Goal: Task Accomplishment & Management: Manage account settings

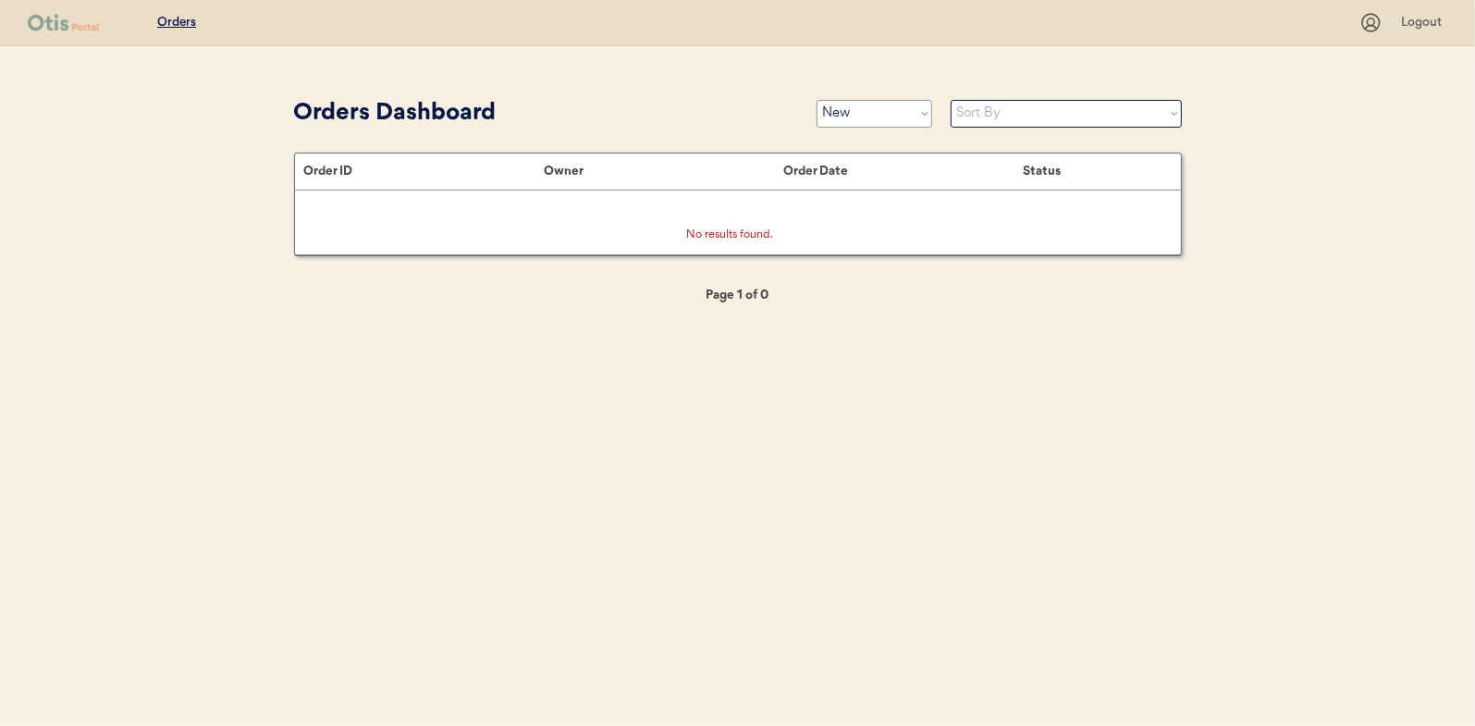
click at [848, 118] on select "Status On Hold New In Progress Complete Pending HW Consent Canceled" at bounding box center [875, 114] width 116 height 28
select select ""in_progress""
click at [817, 100] on select "Status On Hold New In Progress Complete Pending HW Consent Canceled" at bounding box center [875, 114] width 116 height 28
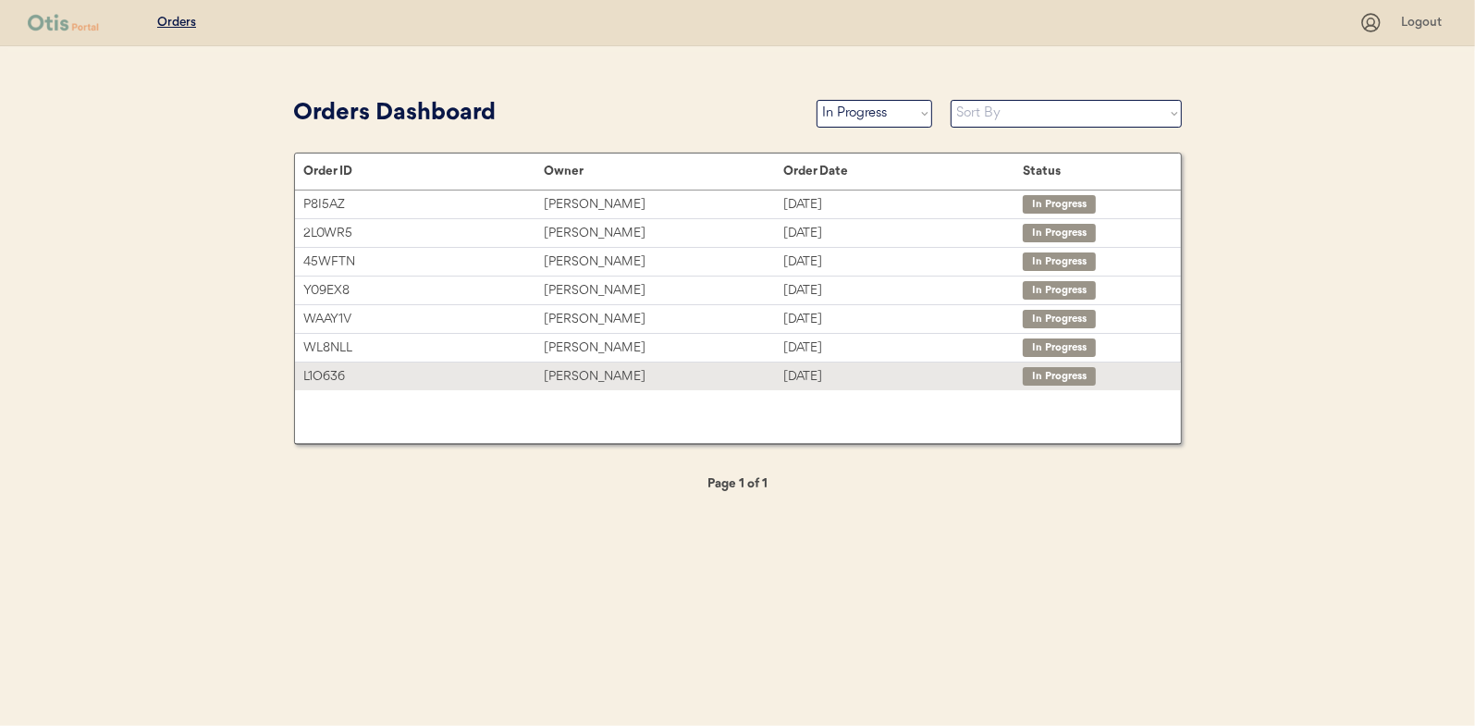
click at [574, 372] on div "[PERSON_NAME]" at bounding box center [664, 376] width 240 height 21
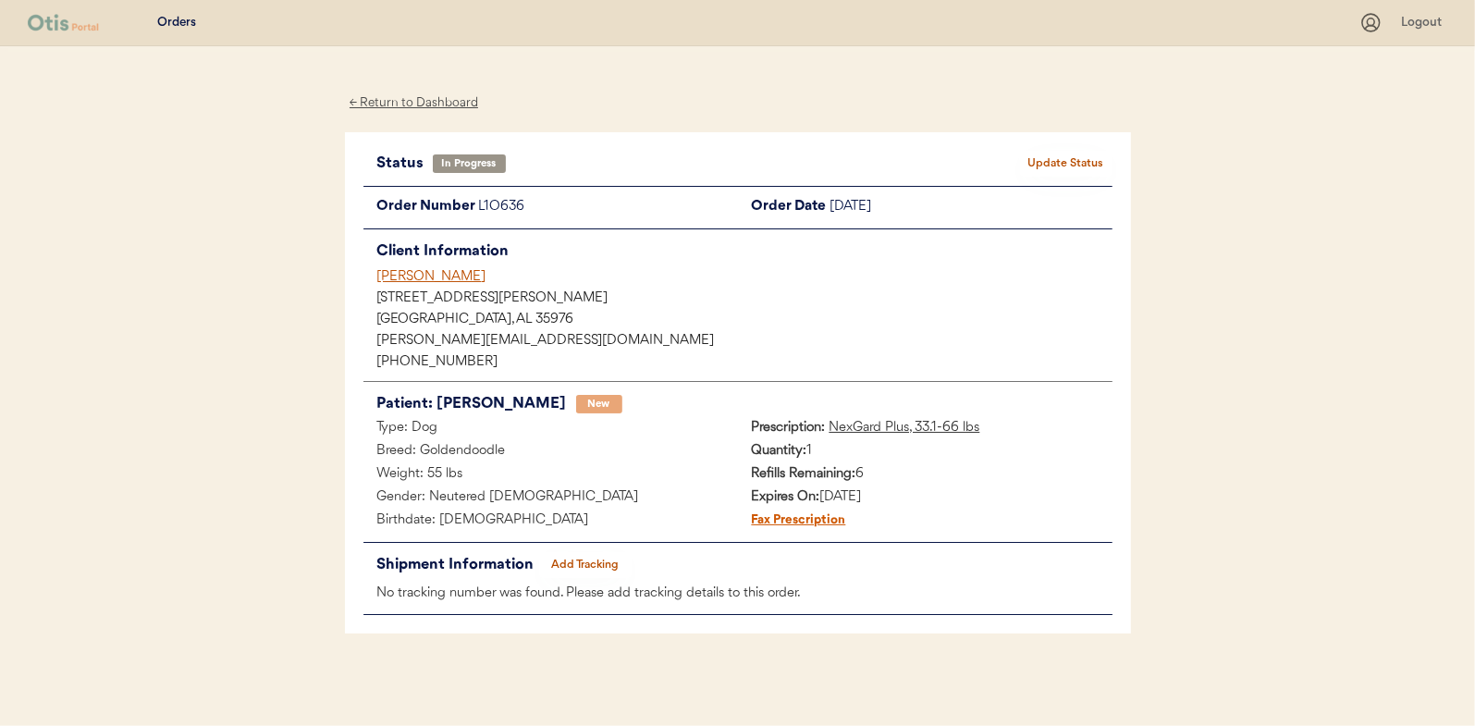
click at [579, 563] on button "Add Tracking" at bounding box center [585, 565] width 92 height 26
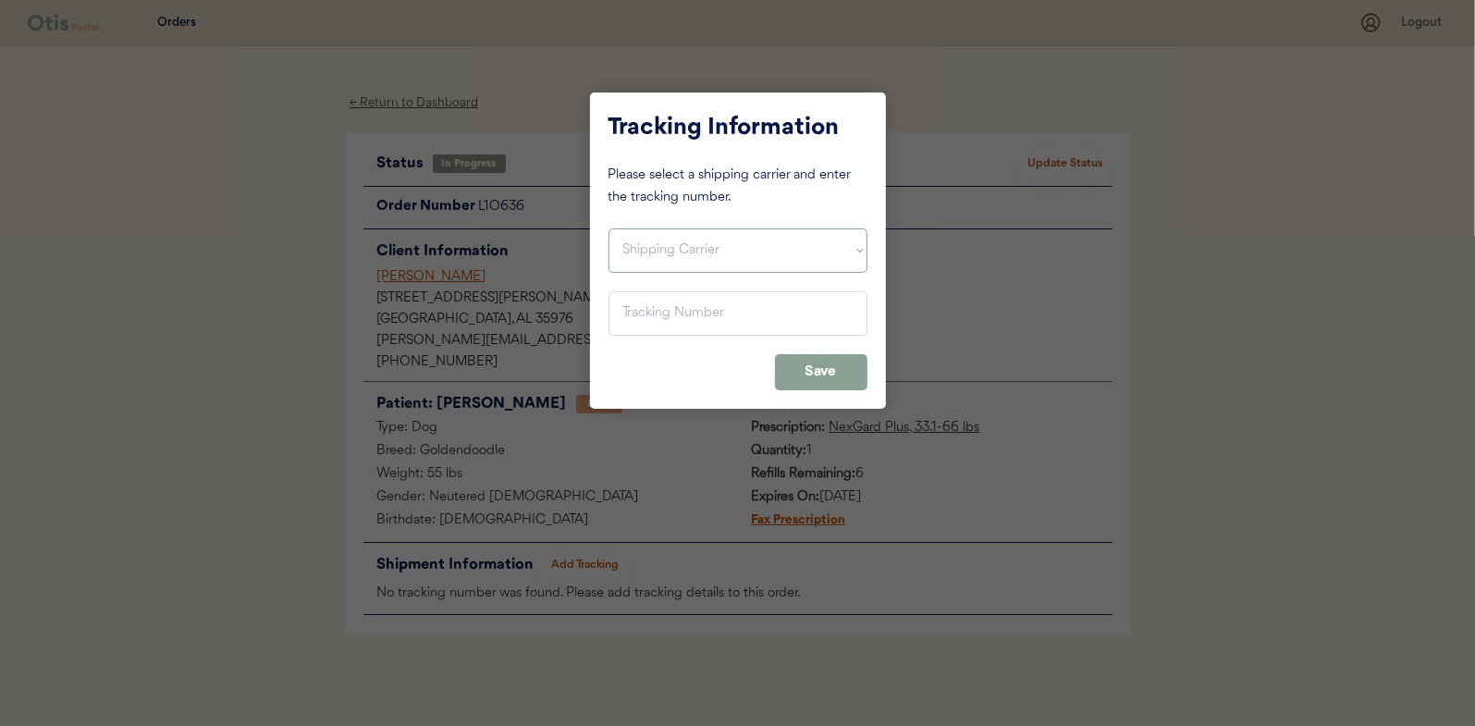
click at [634, 237] on select "Shipping Carrier FedEx FedEx Ground Economy UPS USPS" at bounding box center [737, 250] width 259 height 44
select select ""usps""
click at [608, 228] on select "Shipping Carrier FedEx FedEx Ground Economy UPS USPS" at bounding box center [737, 250] width 259 height 44
click at [640, 296] on input "input" at bounding box center [737, 313] width 259 height 44
paste input "9400150105496031194668"
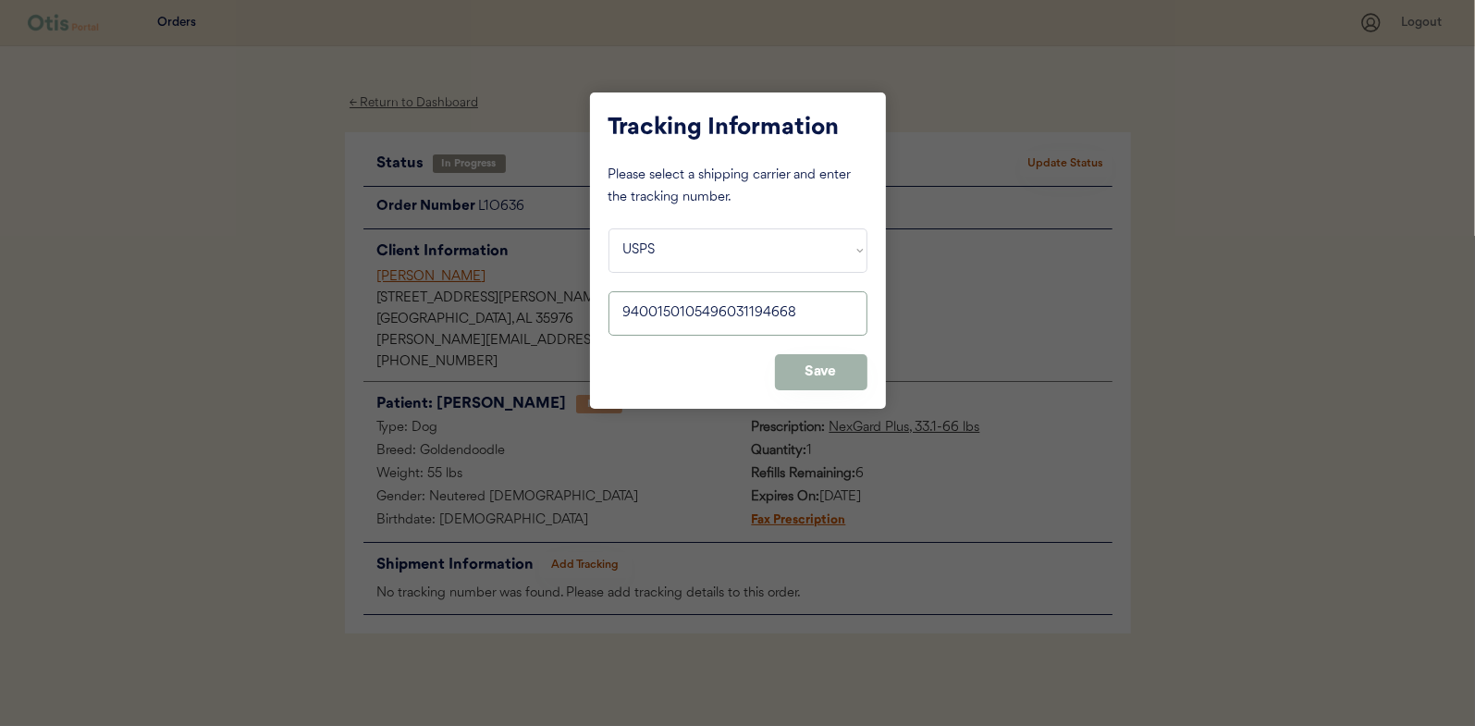
type input "9400150105496031194668"
click at [832, 366] on button "Save" at bounding box center [821, 372] width 92 height 36
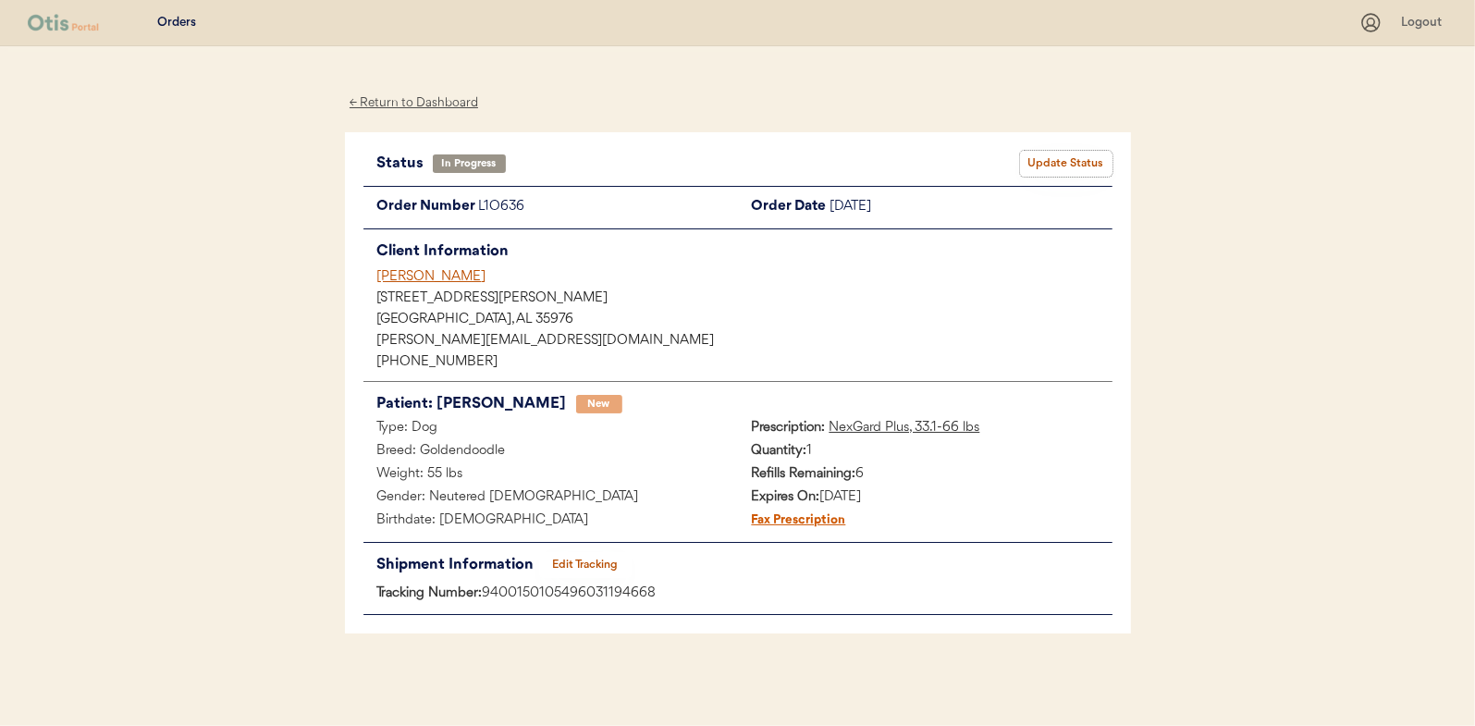
click at [1039, 159] on button "Update Status" at bounding box center [1066, 164] width 92 height 26
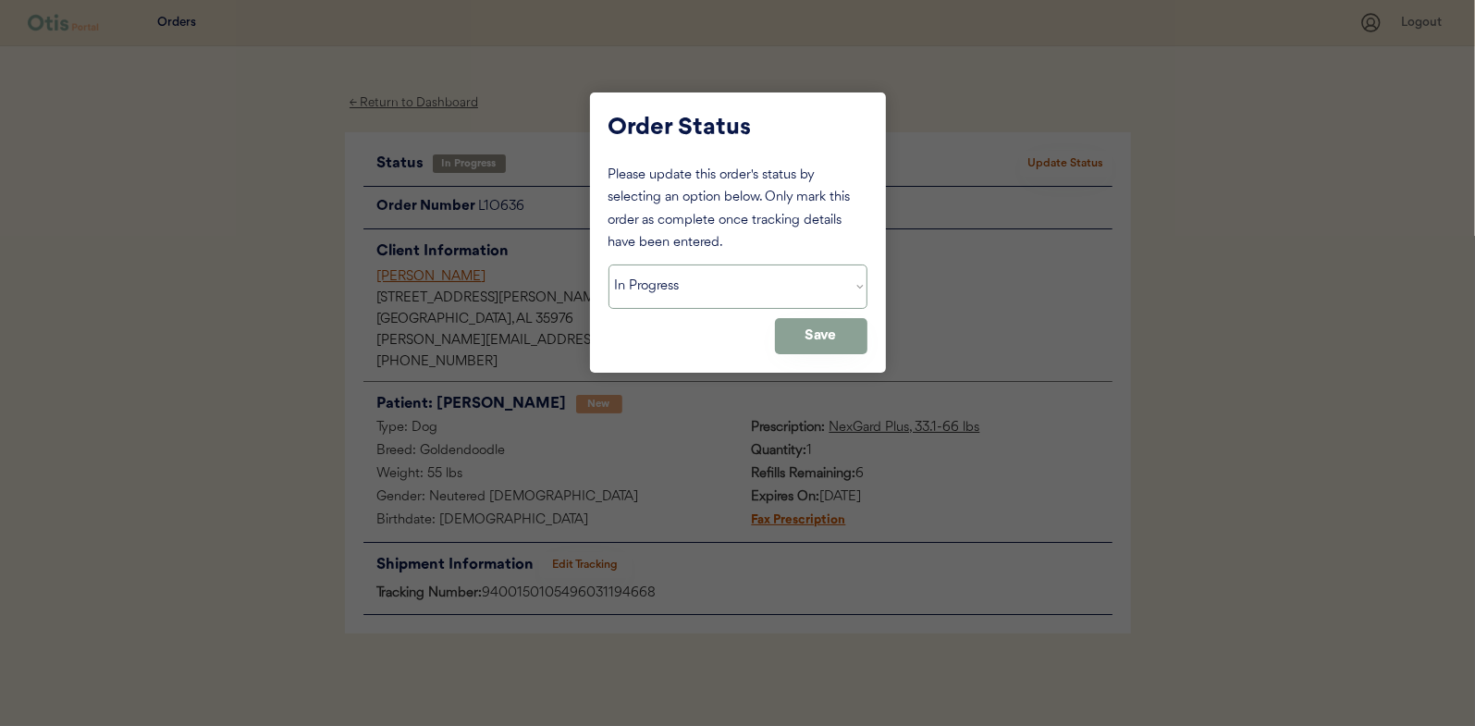
click at [682, 291] on select "Status On Hold New In Progress Complete Pending HW Consent Canceled" at bounding box center [737, 286] width 259 height 44
select select ""complete""
click at [608, 264] on select "Status On Hold New In Progress Complete Pending HW Consent Canceled" at bounding box center [737, 286] width 259 height 44
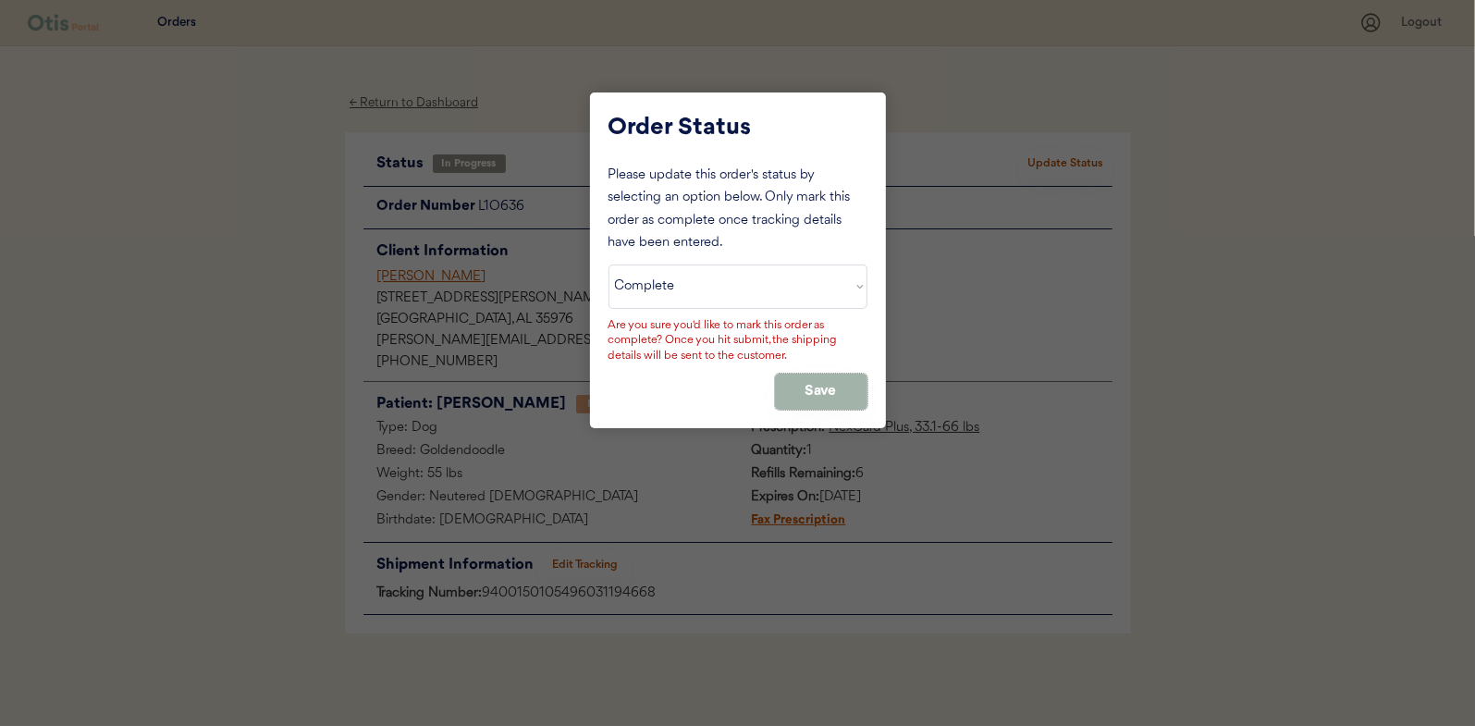
click at [815, 387] on button "Save" at bounding box center [821, 392] width 92 height 36
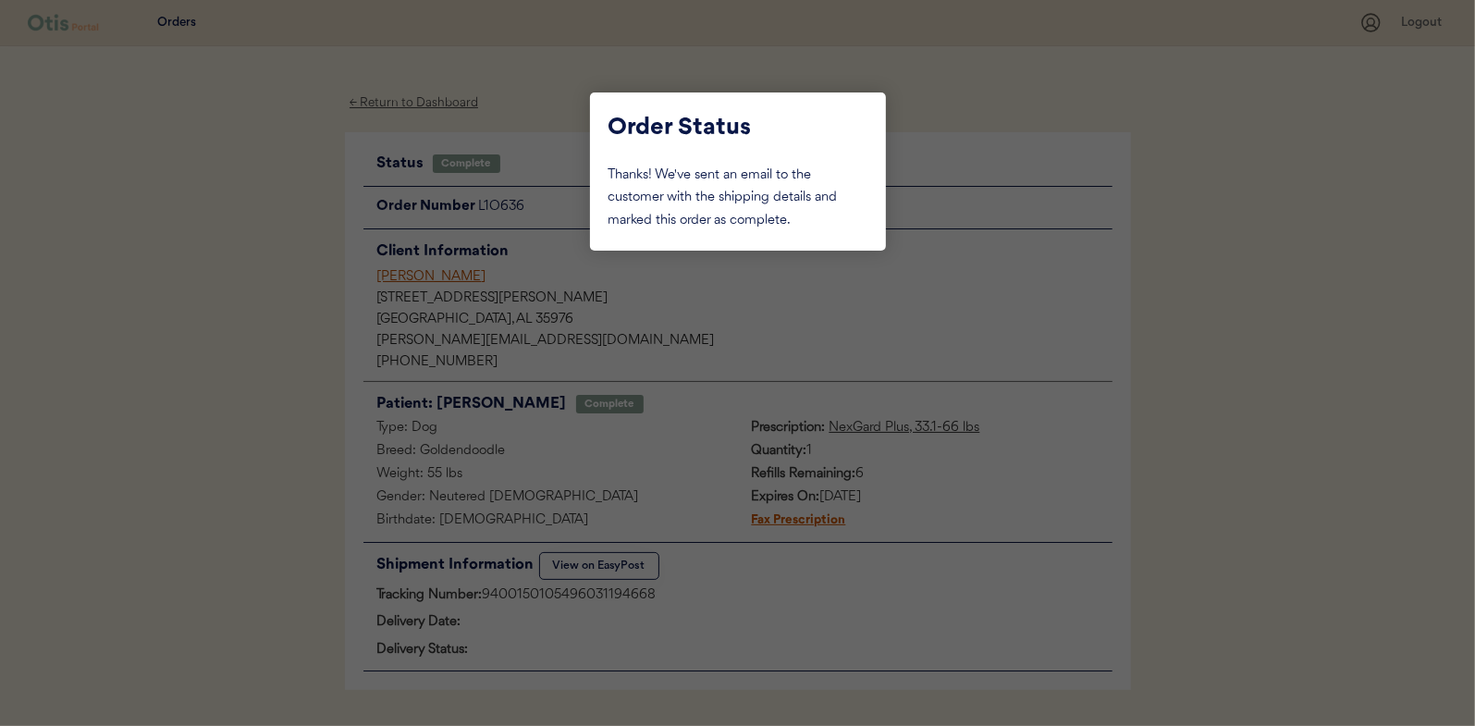
click at [240, 287] on div at bounding box center [737, 363] width 1475 height 726
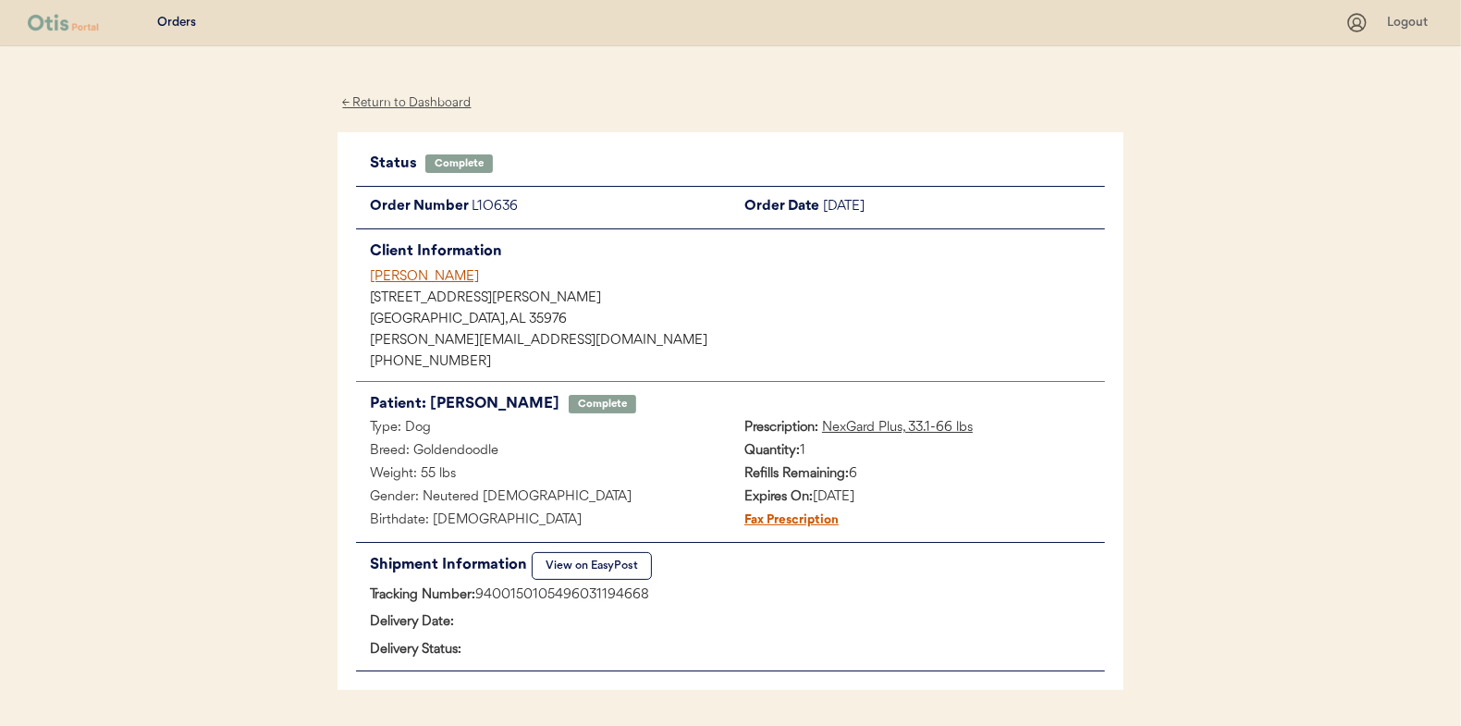
click at [401, 104] on div "← Return to Dashboard" at bounding box center [407, 102] width 139 height 21
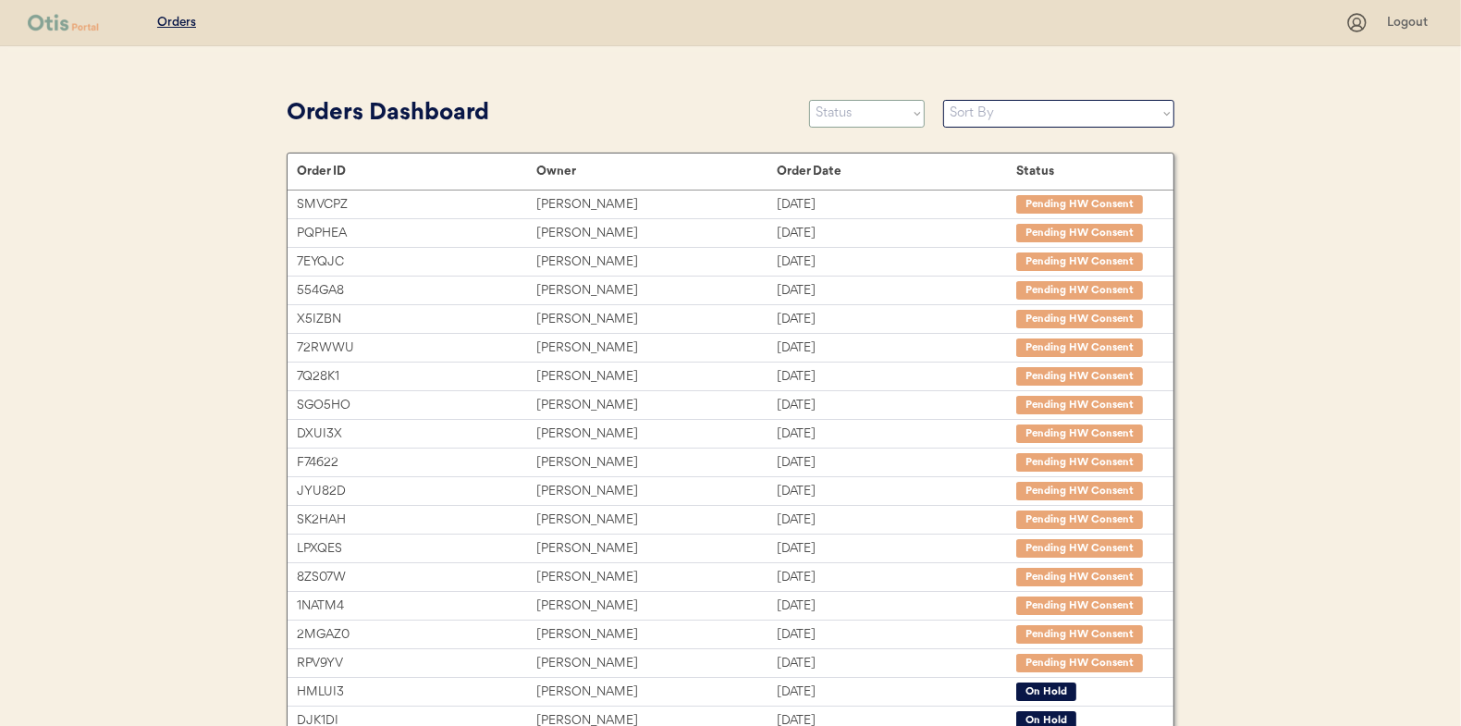
click at [841, 114] on select "Status On Hold New In Progress Complete Pending HW Consent Canceled" at bounding box center [867, 114] width 116 height 28
select select ""in_progress""
click at [809, 100] on select "Status On Hold New In Progress Complete Pending HW Consent Canceled" at bounding box center [867, 114] width 116 height 28
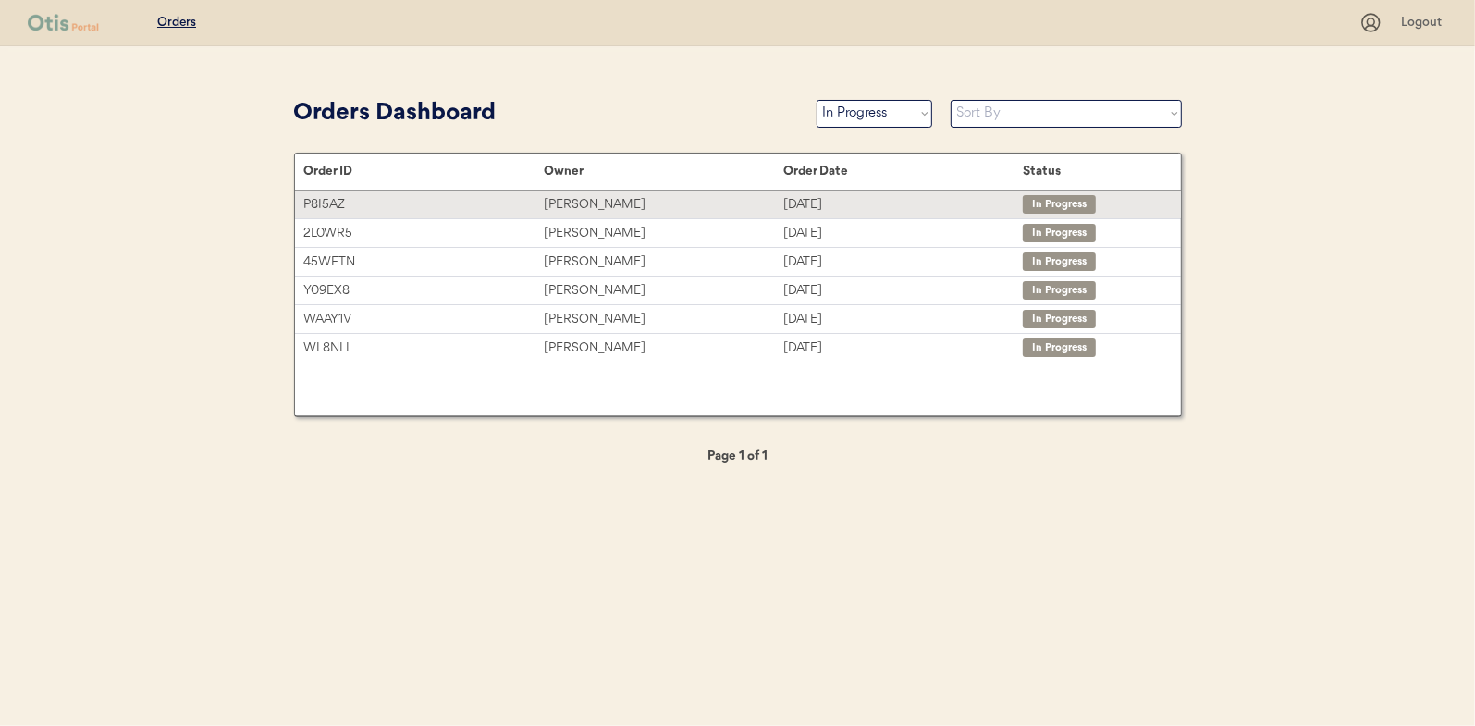
click at [578, 210] on div "[PERSON_NAME]" at bounding box center [664, 204] width 240 height 21
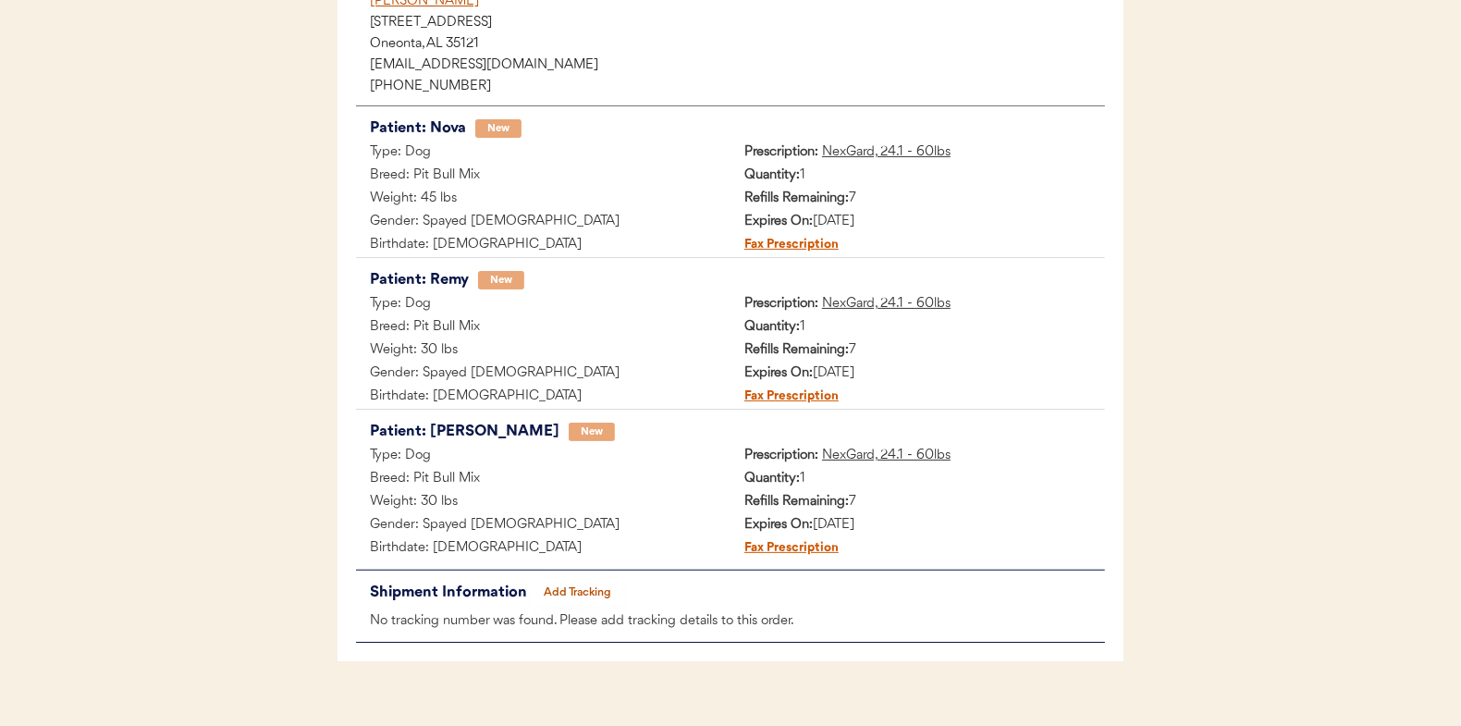
scroll to position [276, 0]
click at [585, 590] on button "Add Tracking" at bounding box center [578, 592] width 92 height 26
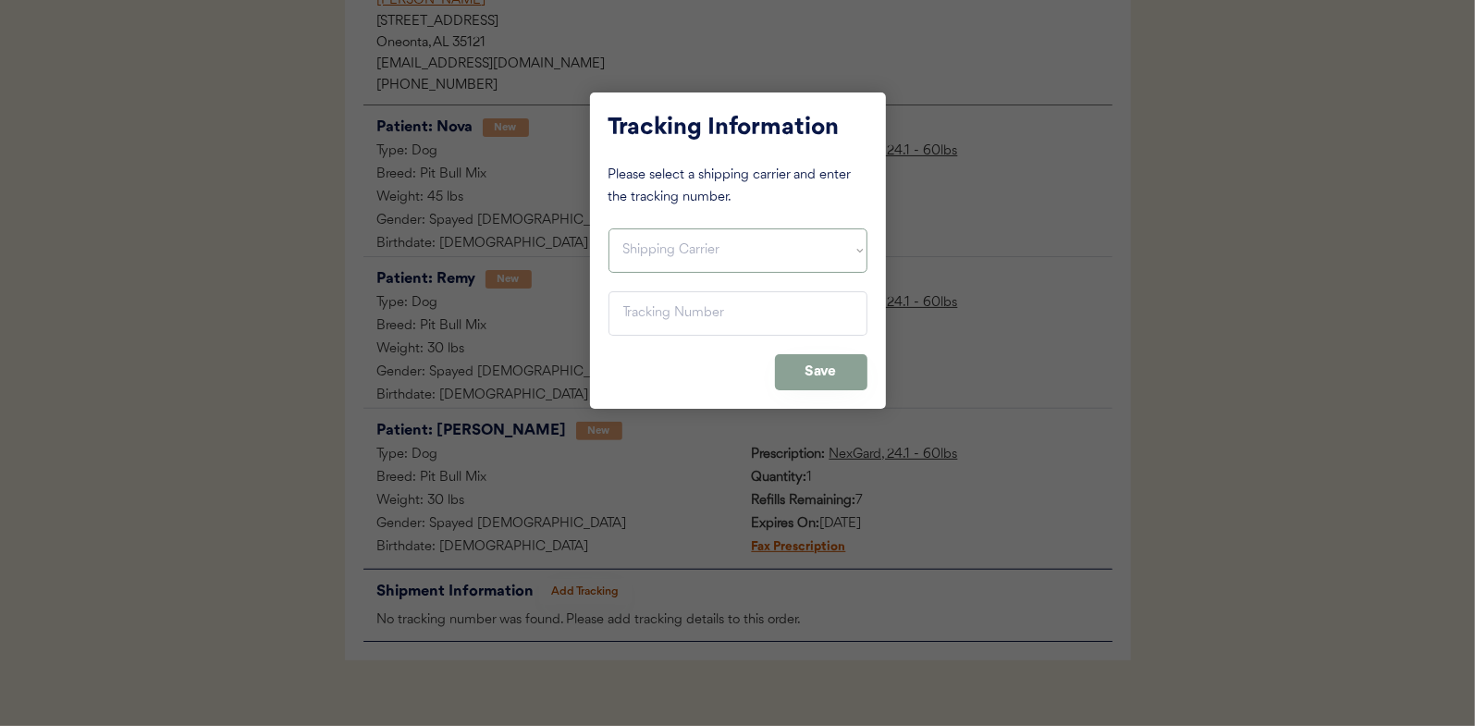
click at [664, 248] on select "Shipping Carrier FedEx FedEx Ground Economy UPS USPS" at bounding box center [737, 250] width 259 height 44
select select ""usps""
click at [608, 228] on select "Shipping Carrier FedEx FedEx Ground Economy UPS USPS" at bounding box center [737, 250] width 259 height 44
click at [632, 319] on input "input" at bounding box center [737, 313] width 259 height 44
paste input "9400150105799029526893"
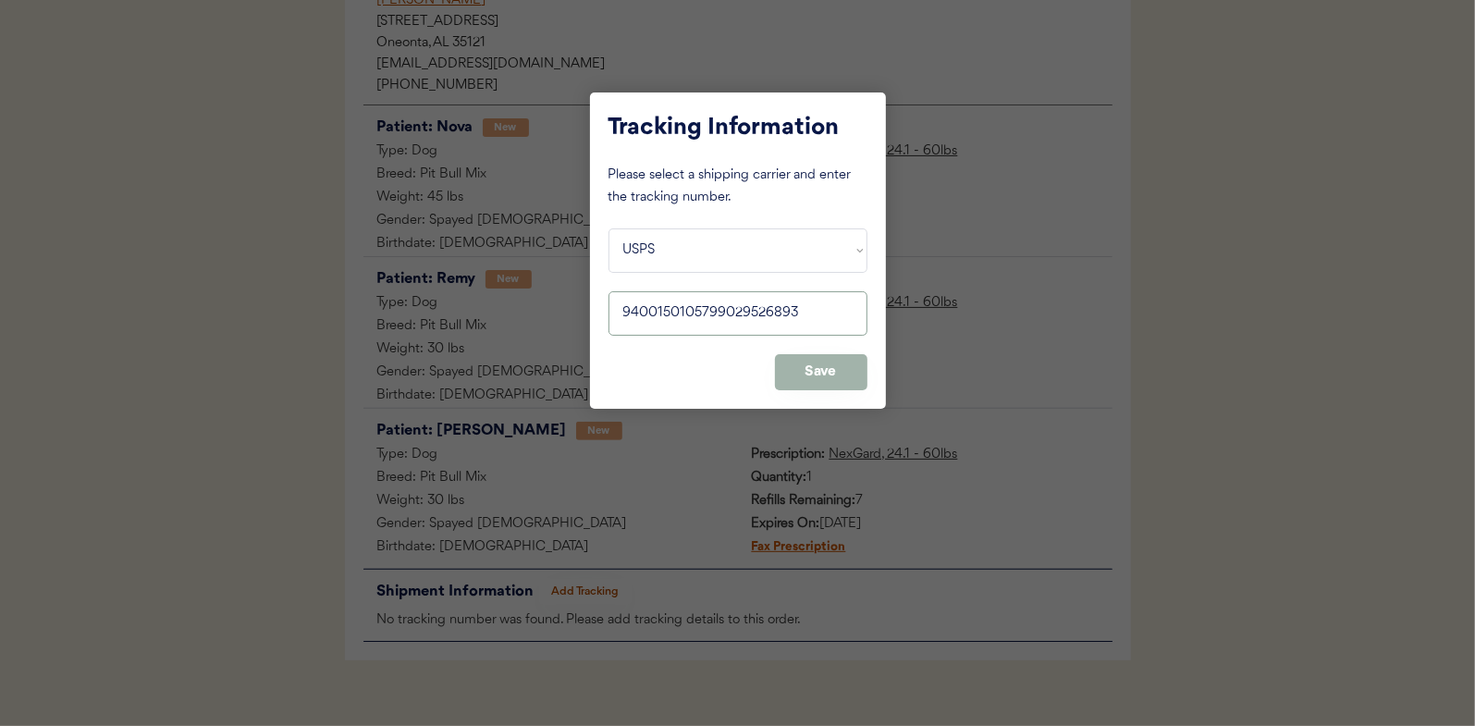
type input "9400150105799029526893"
click at [816, 365] on button "Save" at bounding box center [821, 372] width 92 height 36
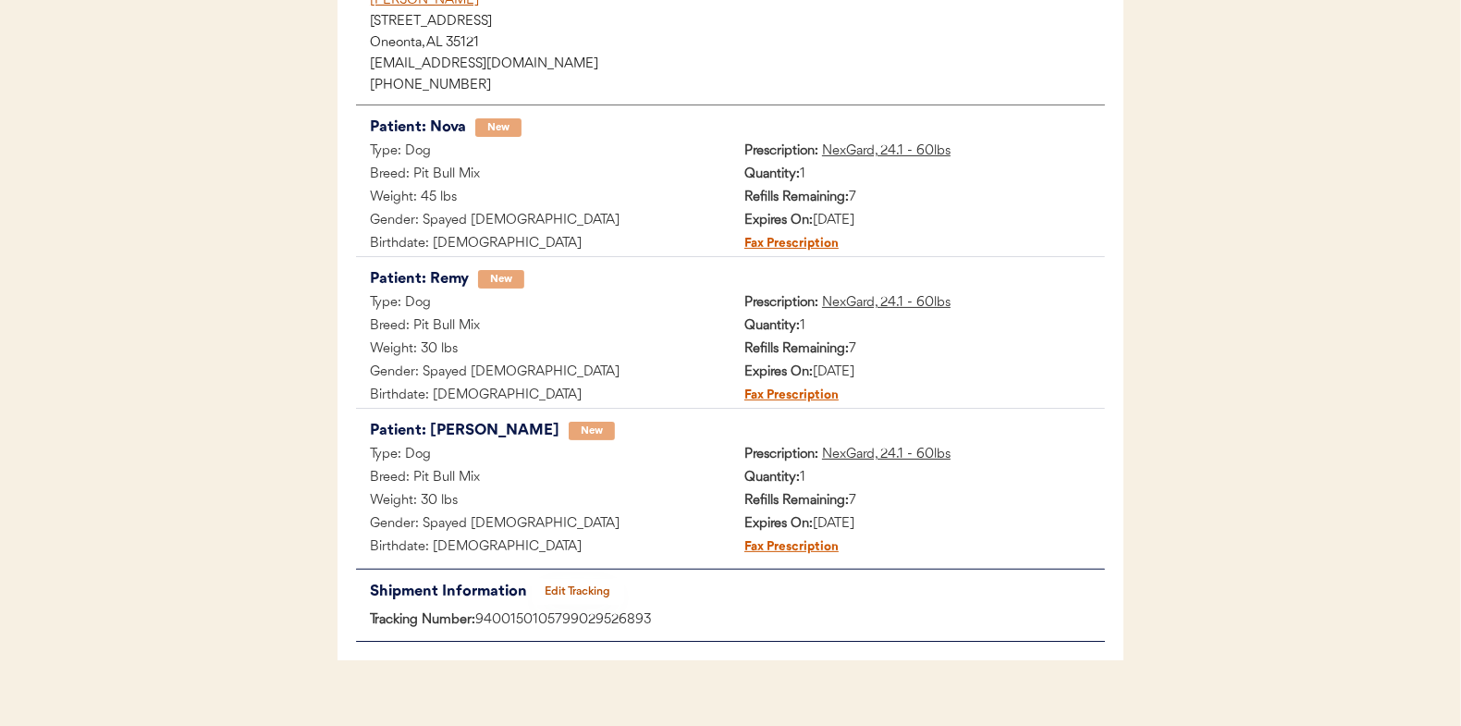
scroll to position [0, 0]
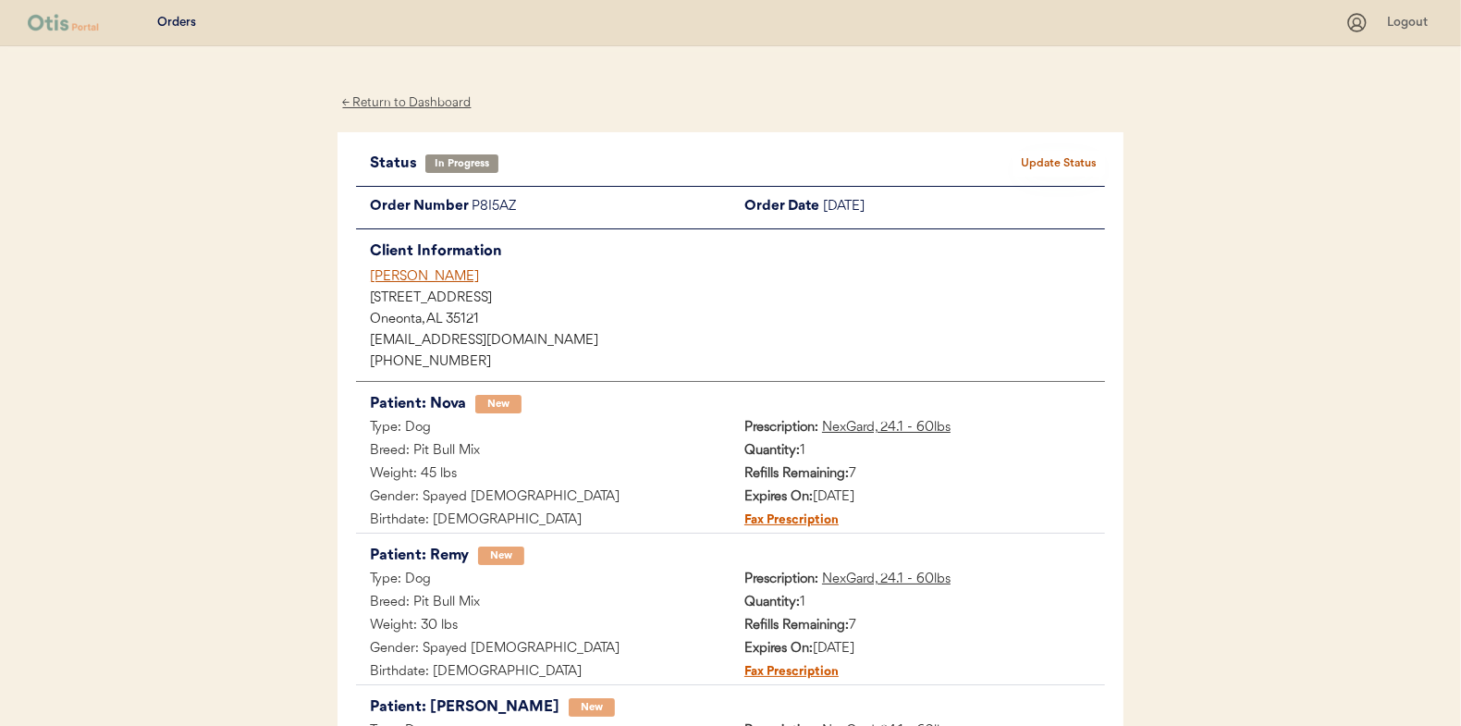
click at [1037, 163] on button "Update Status" at bounding box center [1059, 164] width 92 height 26
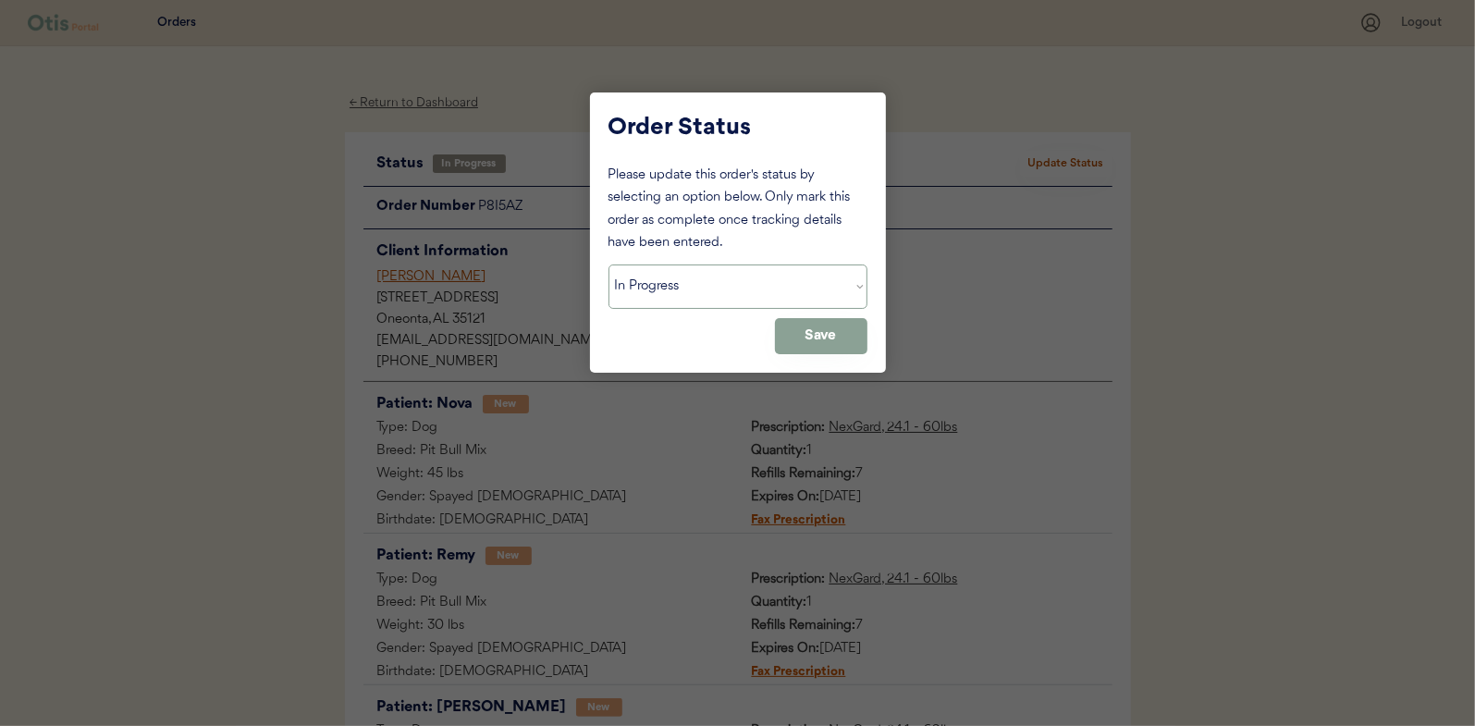
click at [669, 291] on select "Status On Hold New In Progress Complete Pending HW Consent Canceled" at bounding box center [737, 286] width 259 height 44
select select ""complete""
click at [608, 264] on select "Status On Hold New In Progress Complete Pending HW Consent Canceled" at bounding box center [737, 286] width 259 height 44
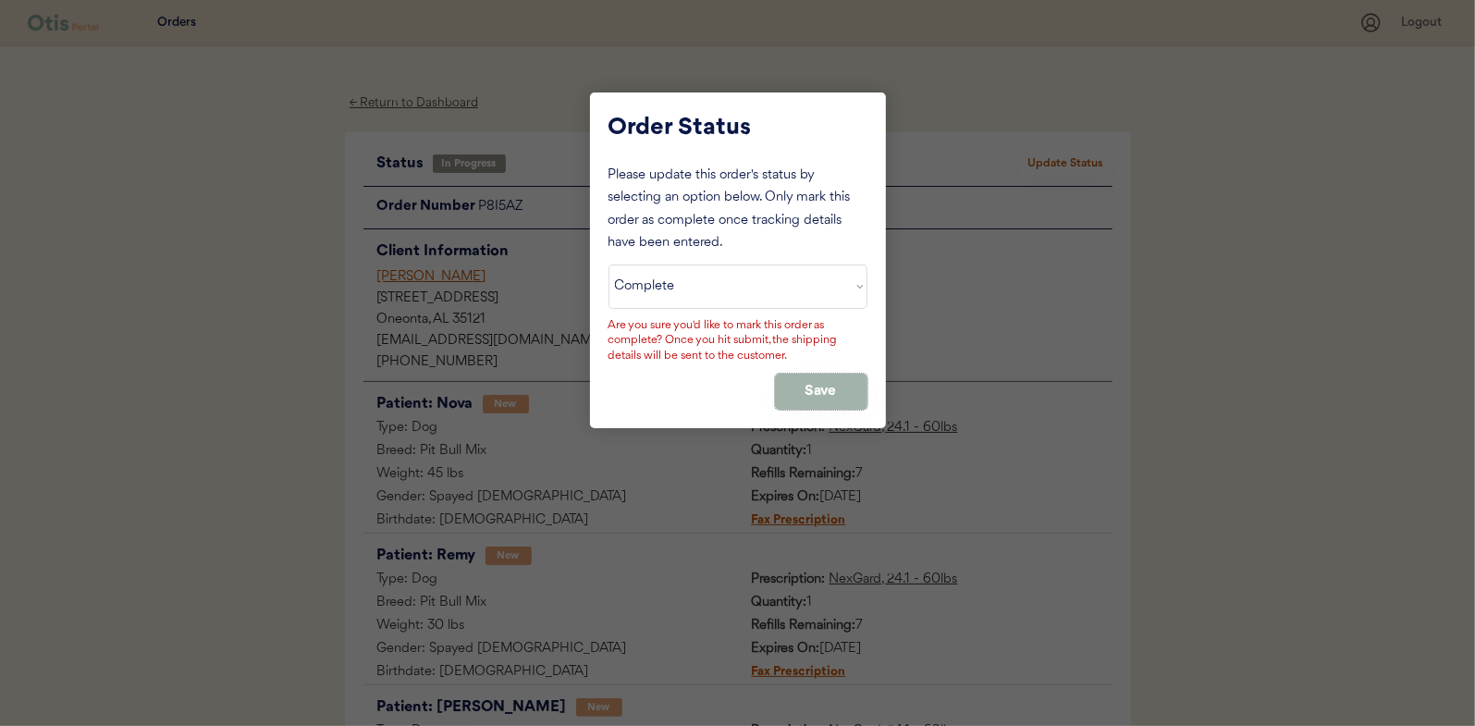
click at [811, 382] on button "Save" at bounding box center [821, 392] width 92 height 36
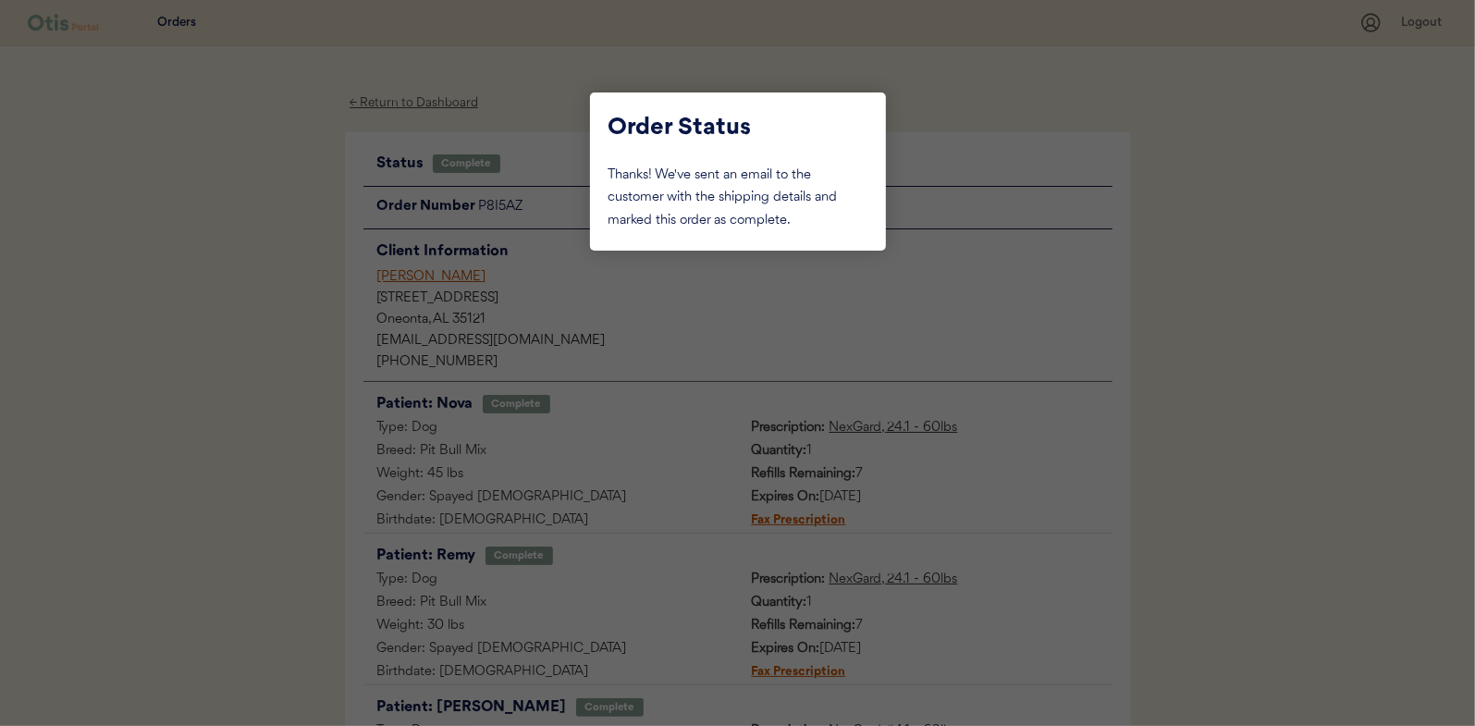
click at [222, 226] on div at bounding box center [737, 363] width 1475 height 726
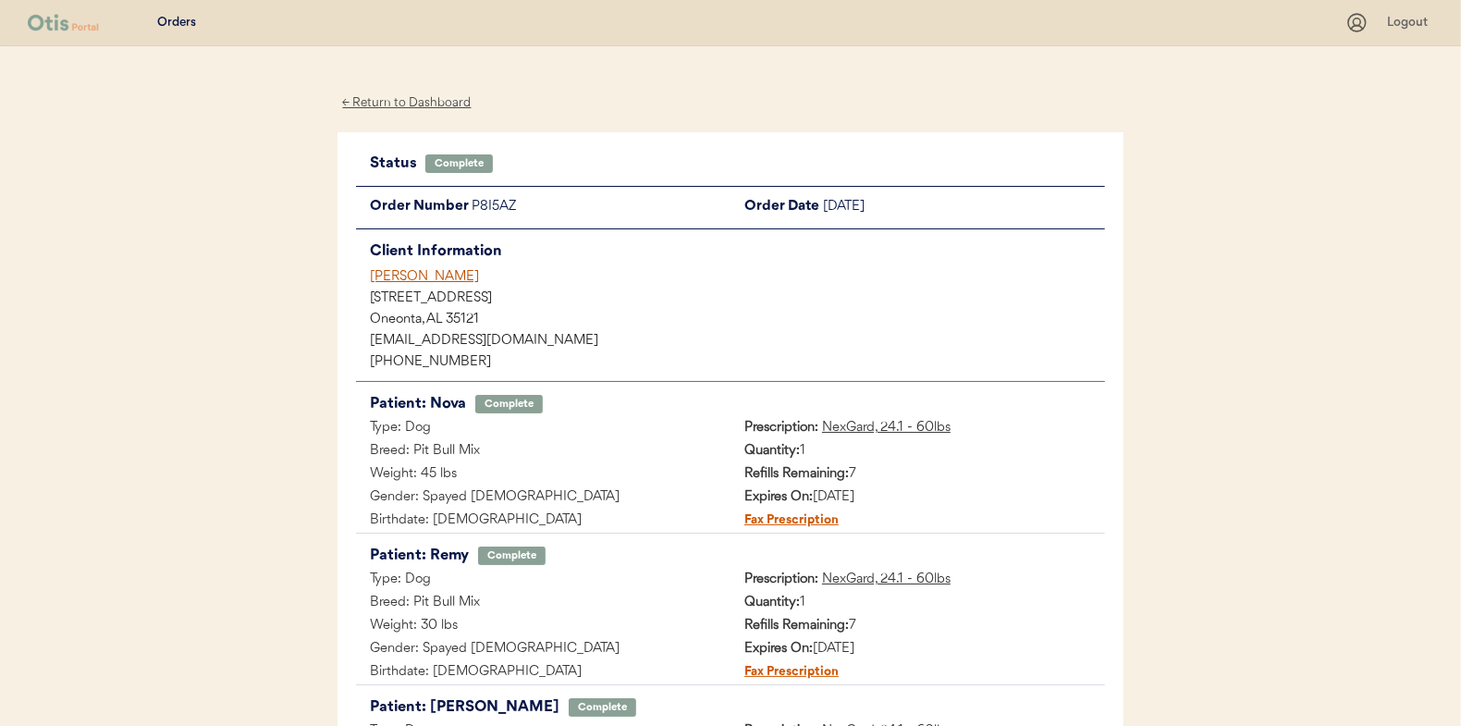
click at [397, 105] on div "← Return to Dashboard" at bounding box center [407, 102] width 139 height 21
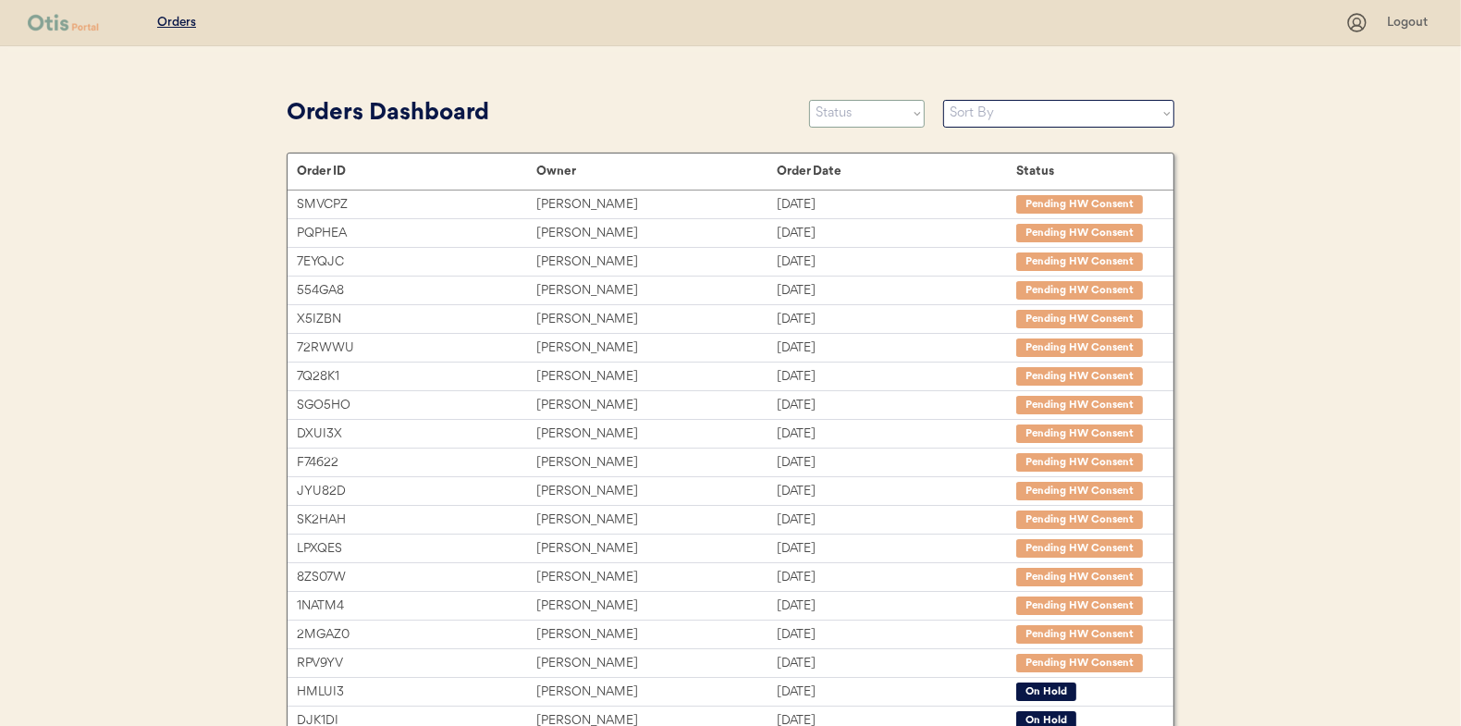
drag, startPoint x: 850, startPoint y: 119, endPoint x: 849, endPoint y: 129, distance: 9.3
click at [850, 119] on select "Status On Hold New In Progress Complete Pending HW Consent Canceled" at bounding box center [867, 114] width 116 height 28
select select ""in_progress""
click at [809, 100] on select "Status On Hold New In Progress Complete Pending HW Consent Canceled" at bounding box center [867, 114] width 116 height 28
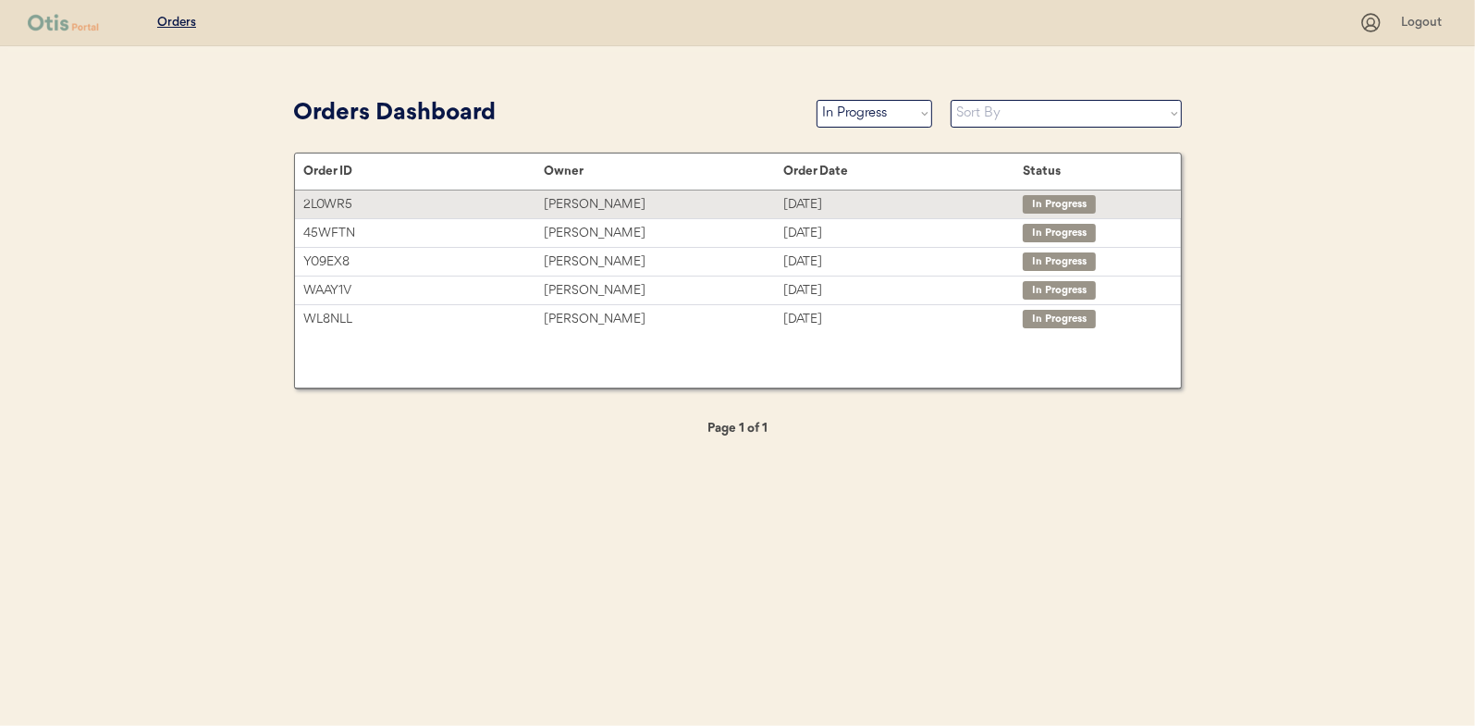
click at [579, 204] on div "Kelly Lockett" at bounding box center [664, 204] width 240 height 21
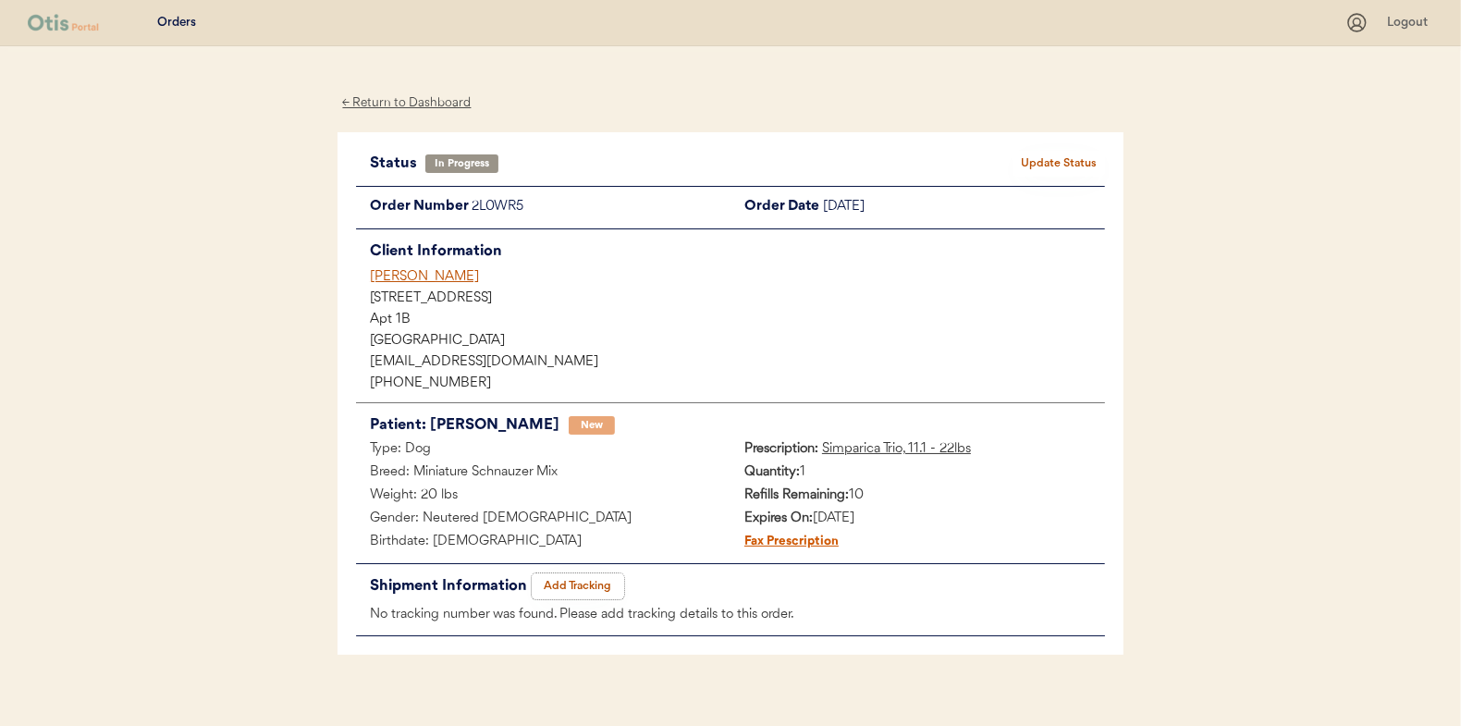
click at [589, 586] on button "Add Tracking" at bounding box center [578, 586] width 92 height 26
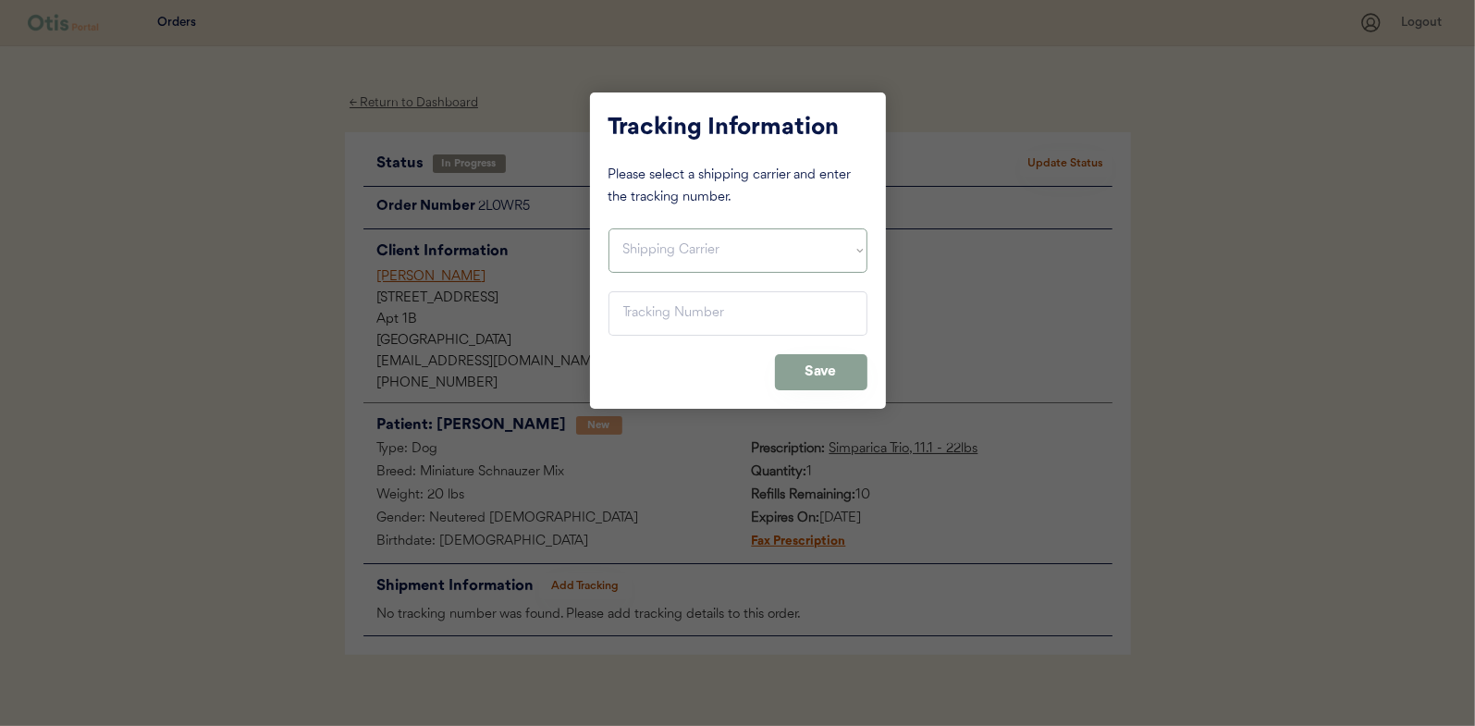
click at [645, 255] on select "Shipping Carrier FedEx FedEx Ground Economy UPS USPS" at bounding box center [737, 250] width 259 height 44
select select ""usps""
click at [608, 228] on select "Shipping Carrier FedEx FedEx Ground Economy UPS USPS" at bounding box center [737, 250] width 259 height 44
click at [642, 314] on input "input" at bounding box center [737, 313] width 259 height 44
paste input "9400150105496031201748"
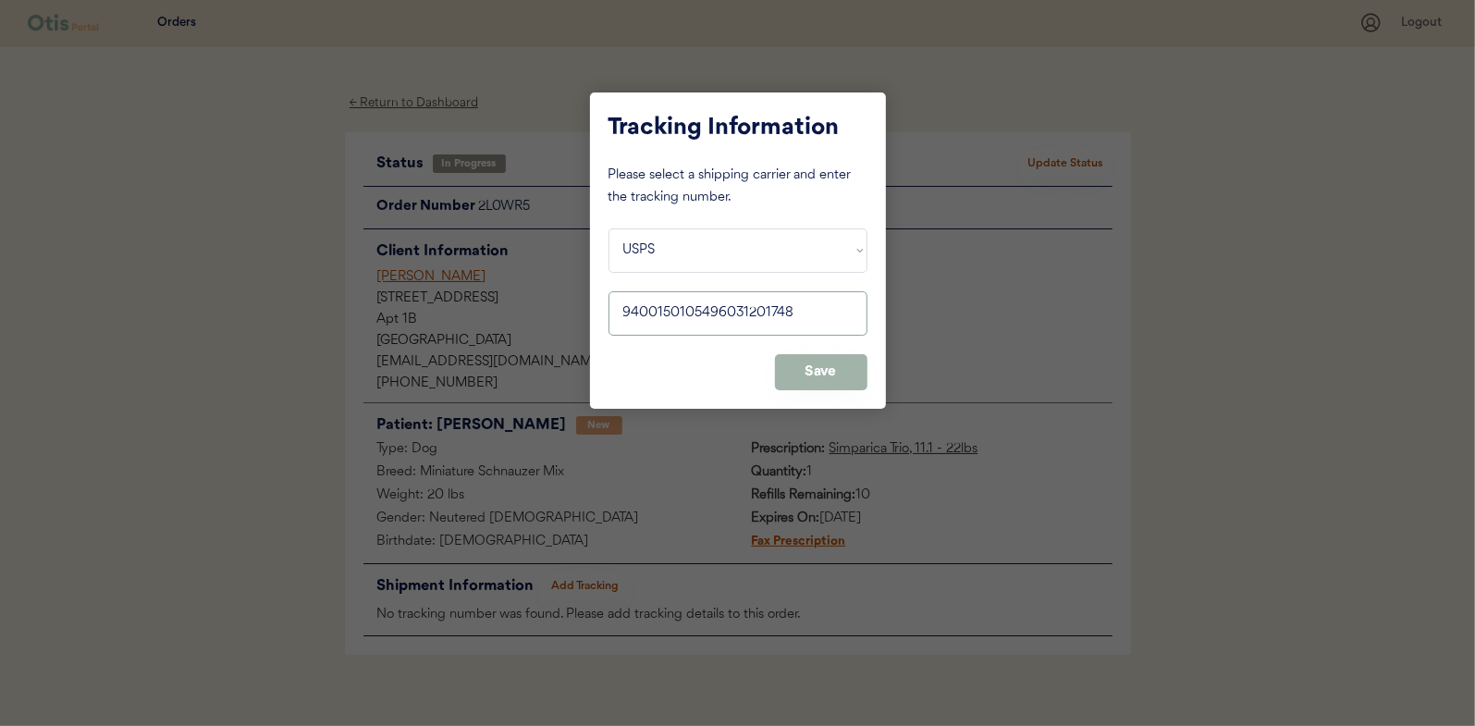
type input "9400150105496031201748"
click at [820, 368] on button "Save" at bounding box center [821, 372] width 92 height 36
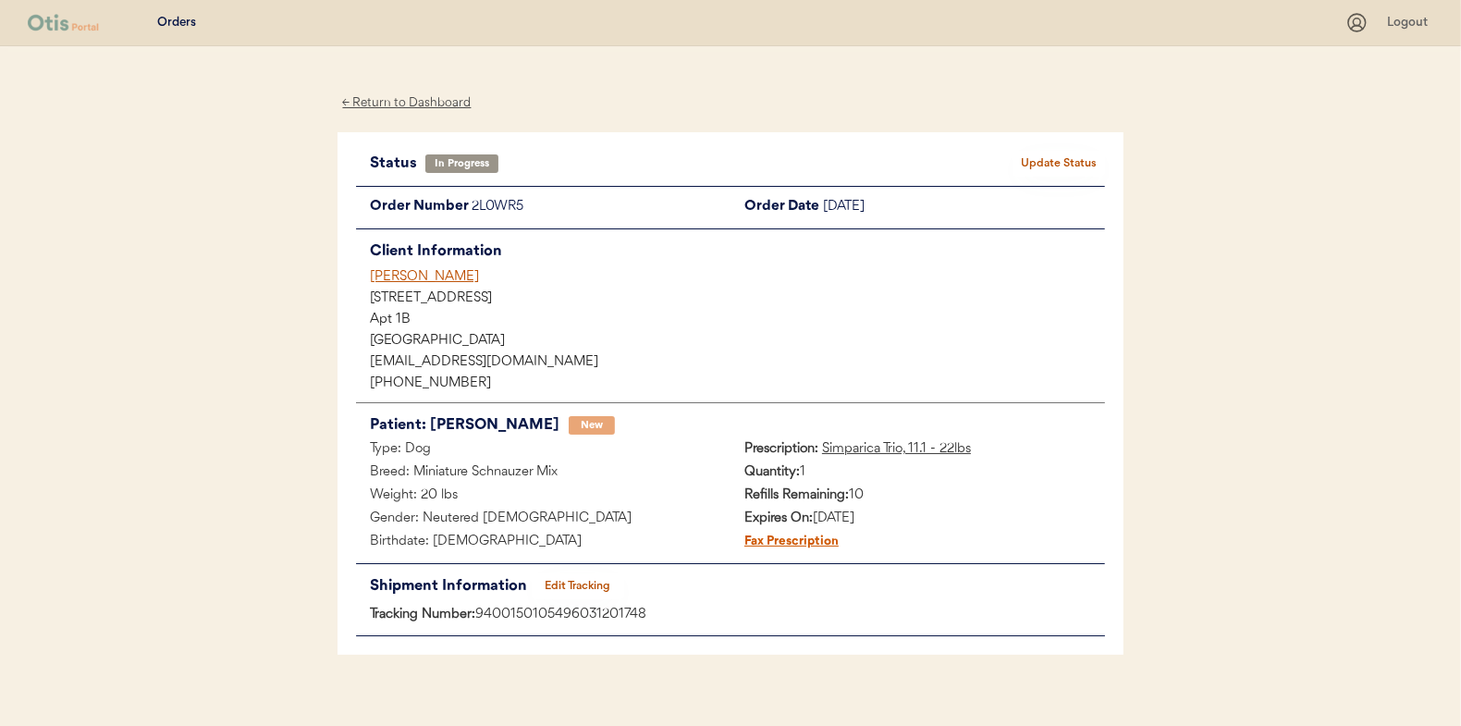
click at [1062, 154] on button "Update Status" at bounding box center [1059, 164] width 92 height 26
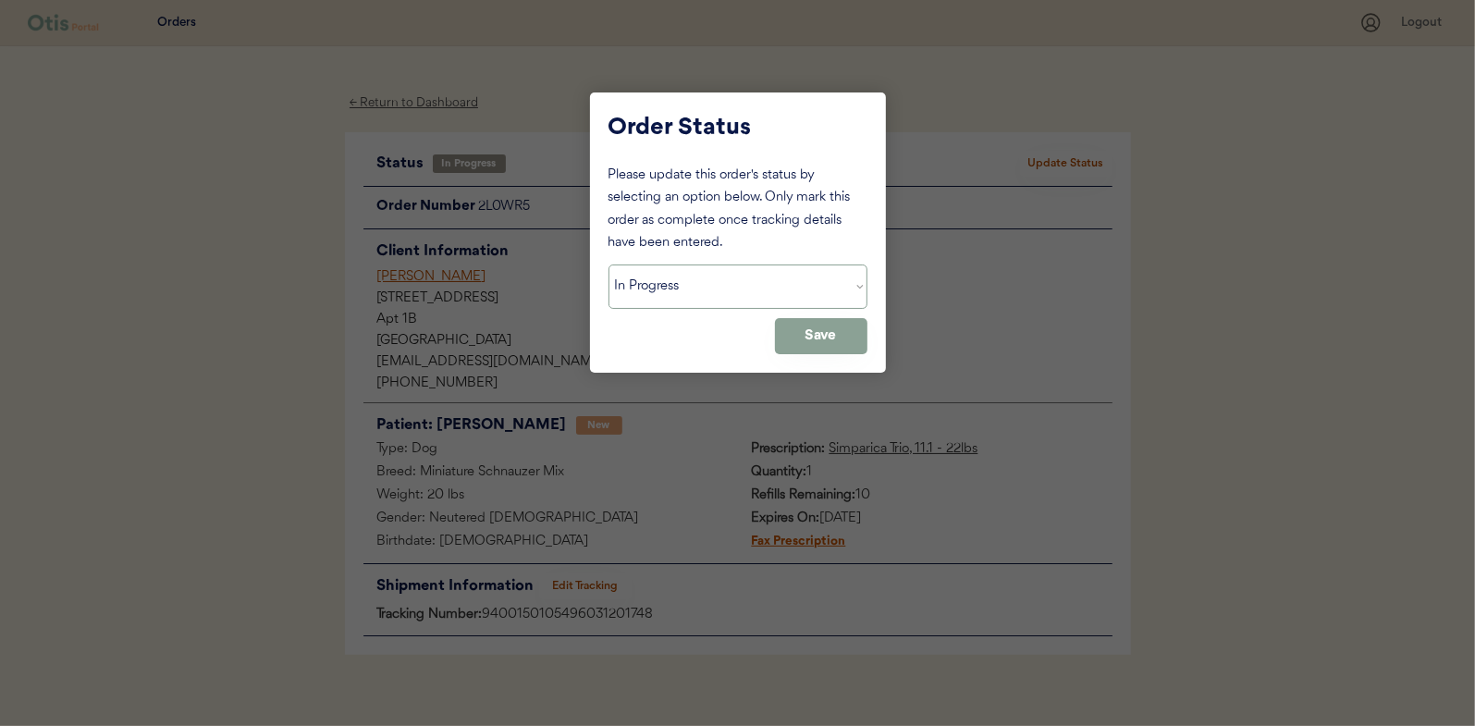
click at [641, 285] on select "Status On Hold New In Progress Complete Pending HW Consent Canceled" at bounding box center [737, 286] width 259 height 44
select select ""complete""
click at [608, 264] on select "Status On Hold New In Progress Complete Pending HW Consent Canceled" at bounding box center [737, 286] width 259 height 44
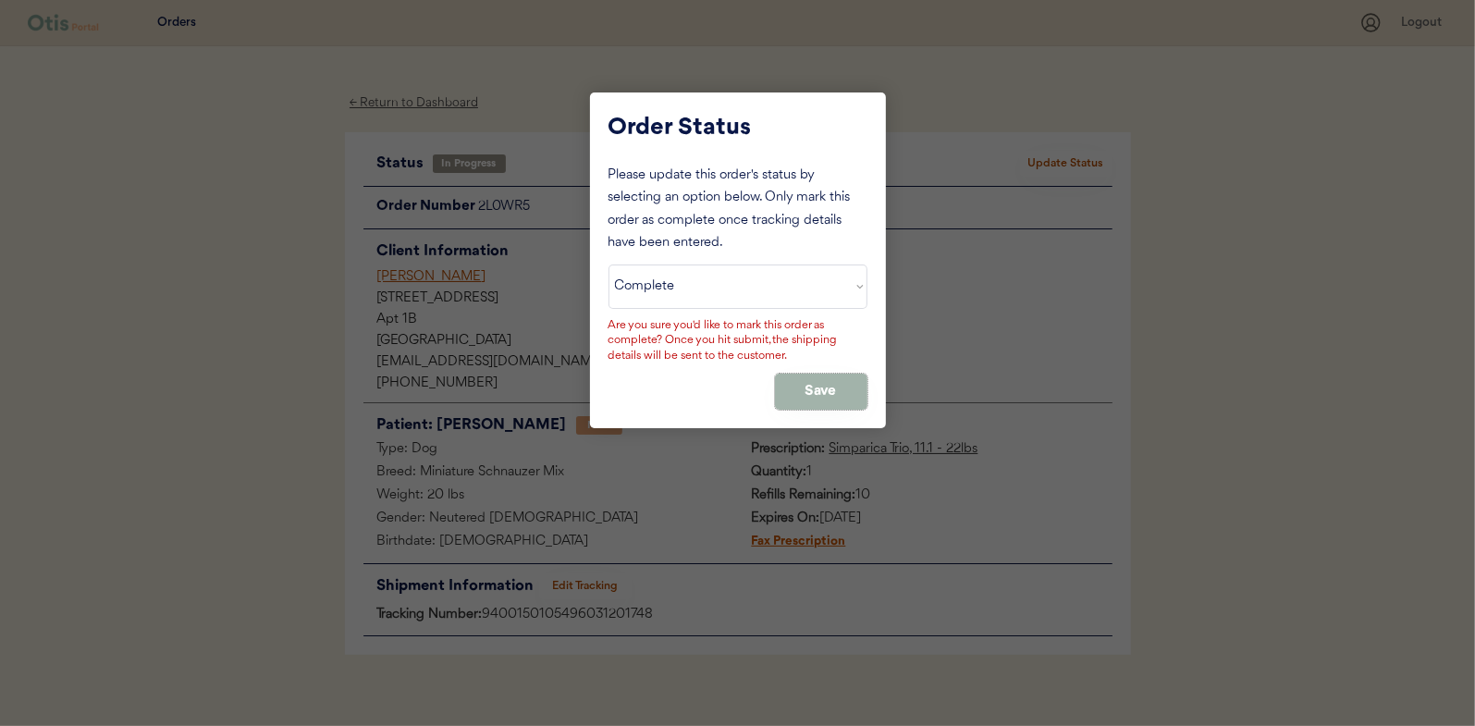
click at [798, 387] on button "Save" at bounding box center [821, 392] width 92 height 36
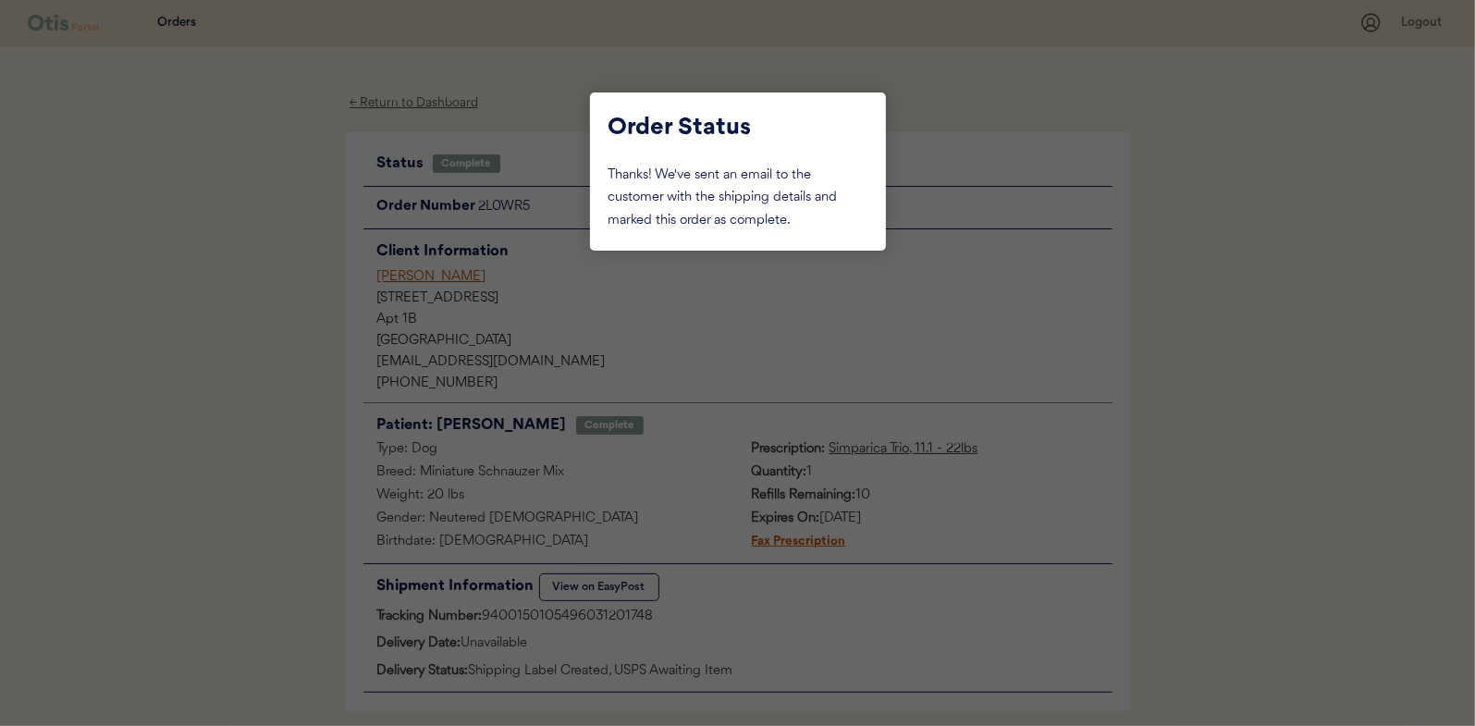
click at [229, 276] on div at bounding box center [737, 363] width 1475 height 726
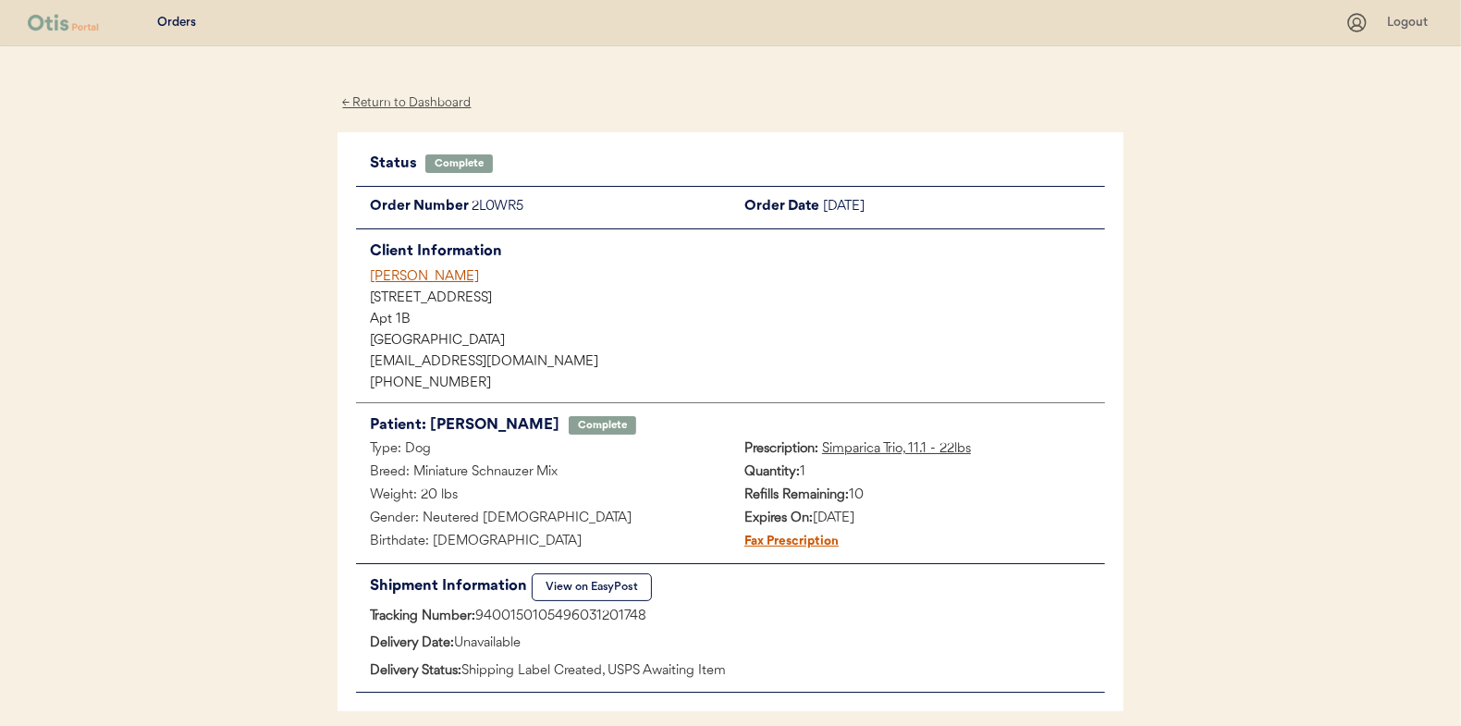
click at [402, 99] on div "← Return to Dashboard" at bounding box center [407, 102] width 139 height 21
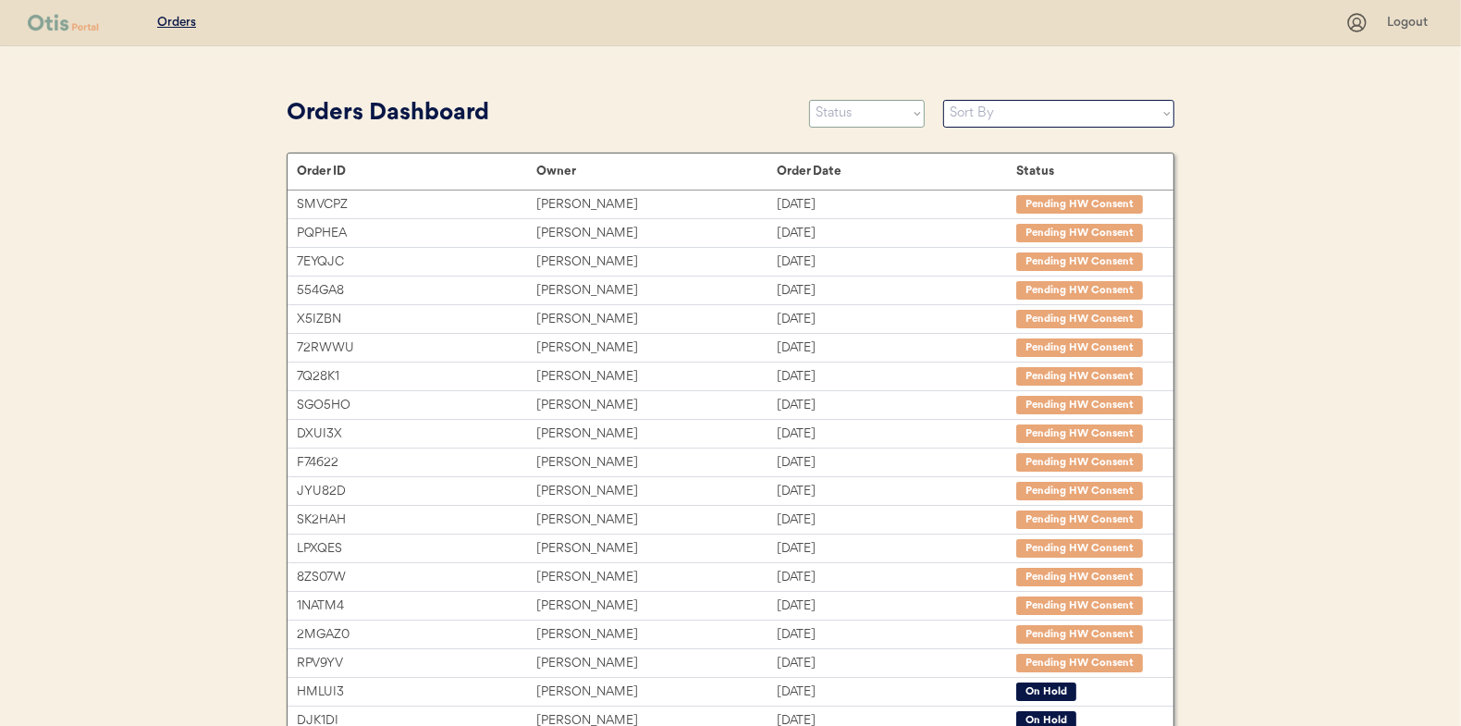
click at [865, 113] on select "Status On Hold New In Progress Complete Pending HW Consent Canceled" at bounding box center [867, 114] width 116 height 28
select select ""in_progress""
click at [809, 100] on select "Status On Hold New In Progress Complete Pending HW Consent Canceled" at bounding box center [867, 114] width 116 height 28
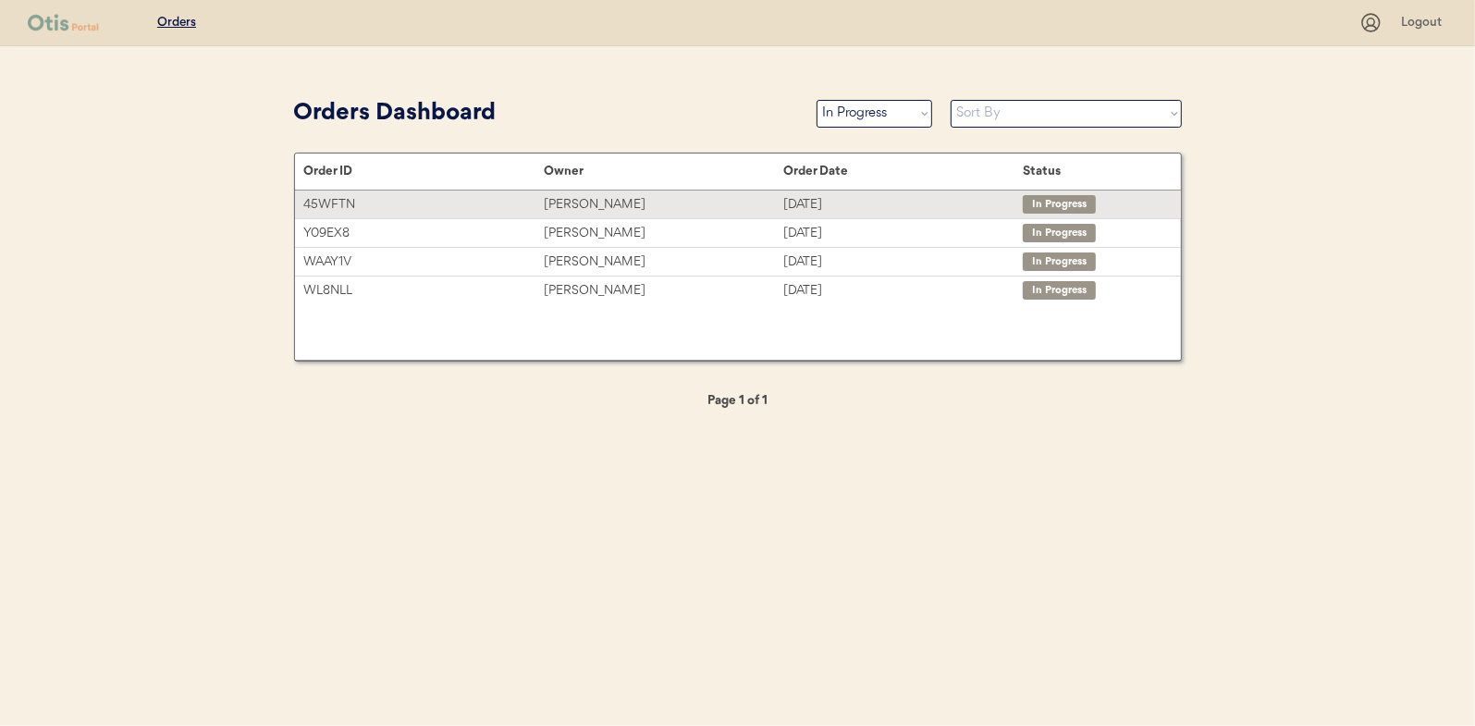
click at [580, 203] on div "[PERSON_NAME]" at bounding box center [664, 204] width 240 height 21
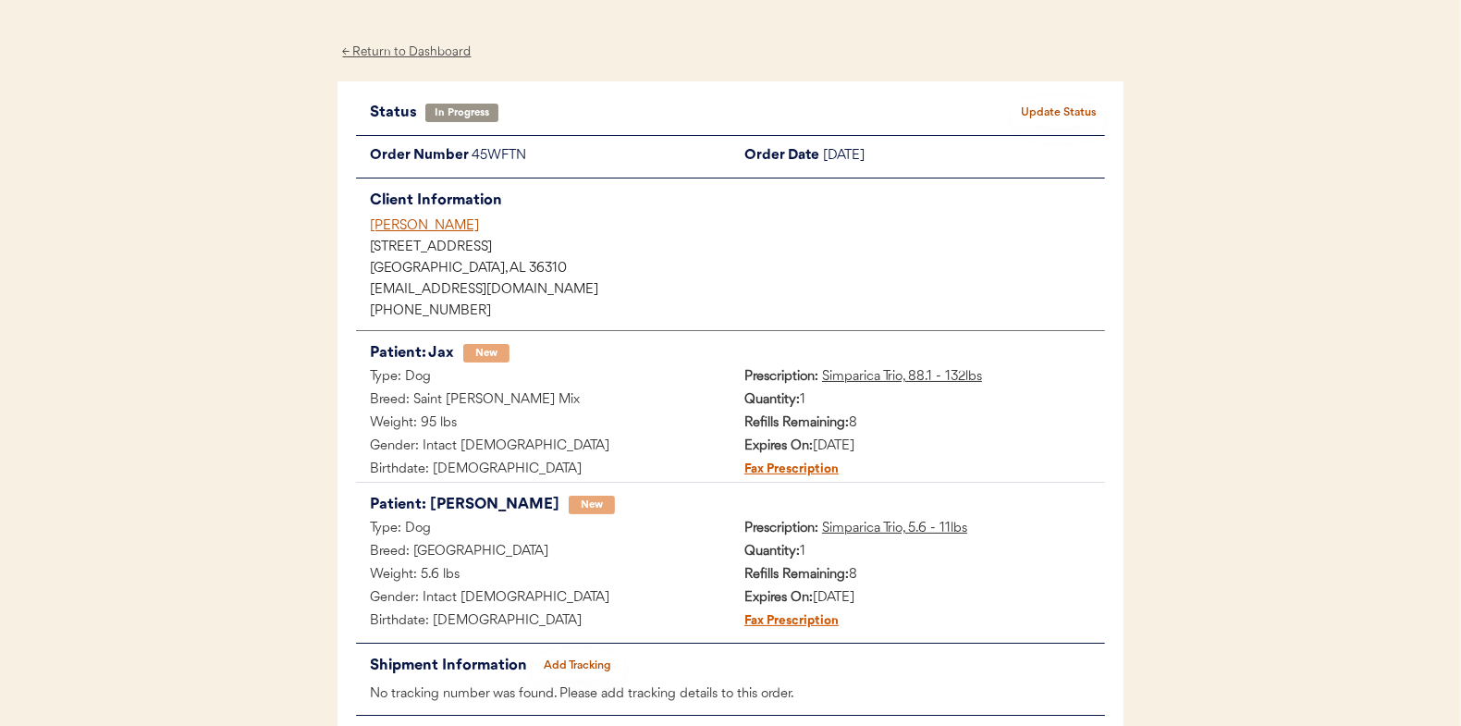
scroll to position [92, 0]
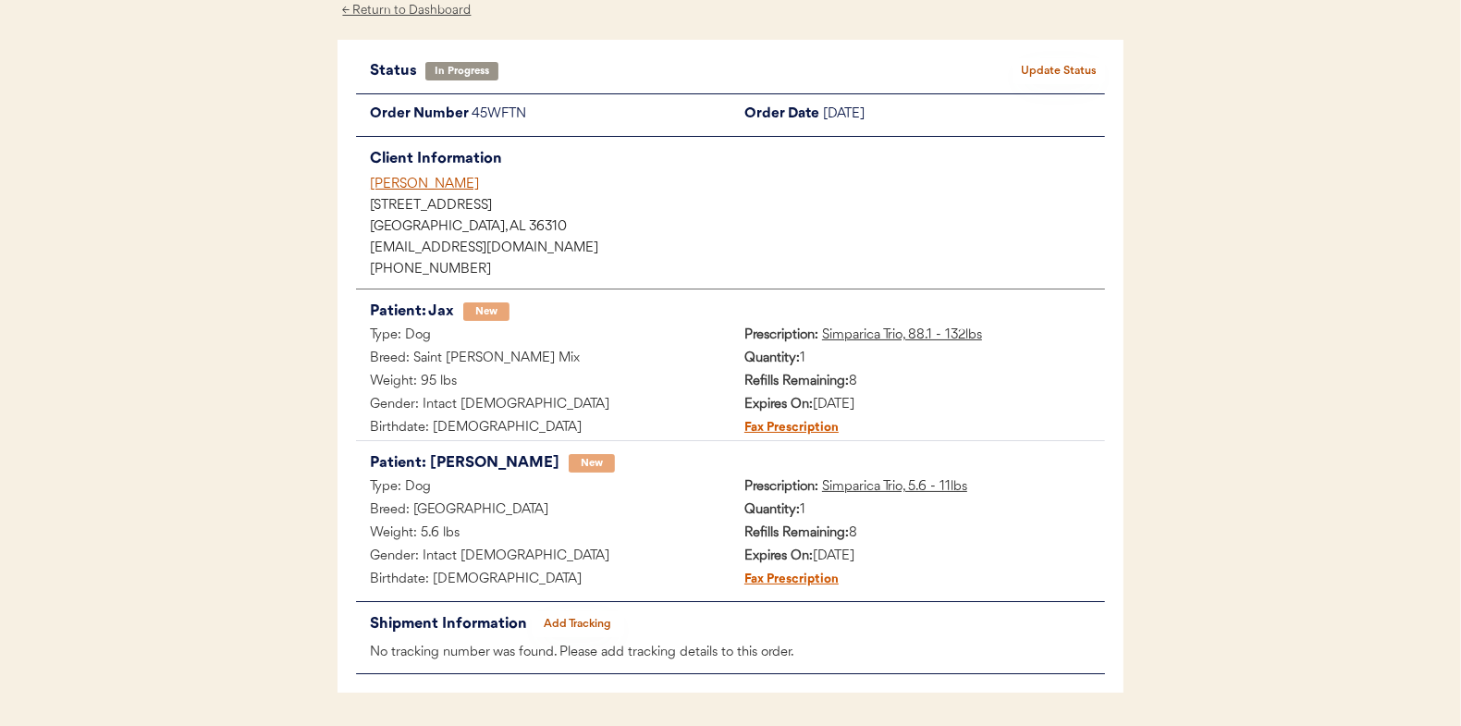
click at [580, 620] on button "Add Tracking" at bounding box center [578, 624] width 92 height 26
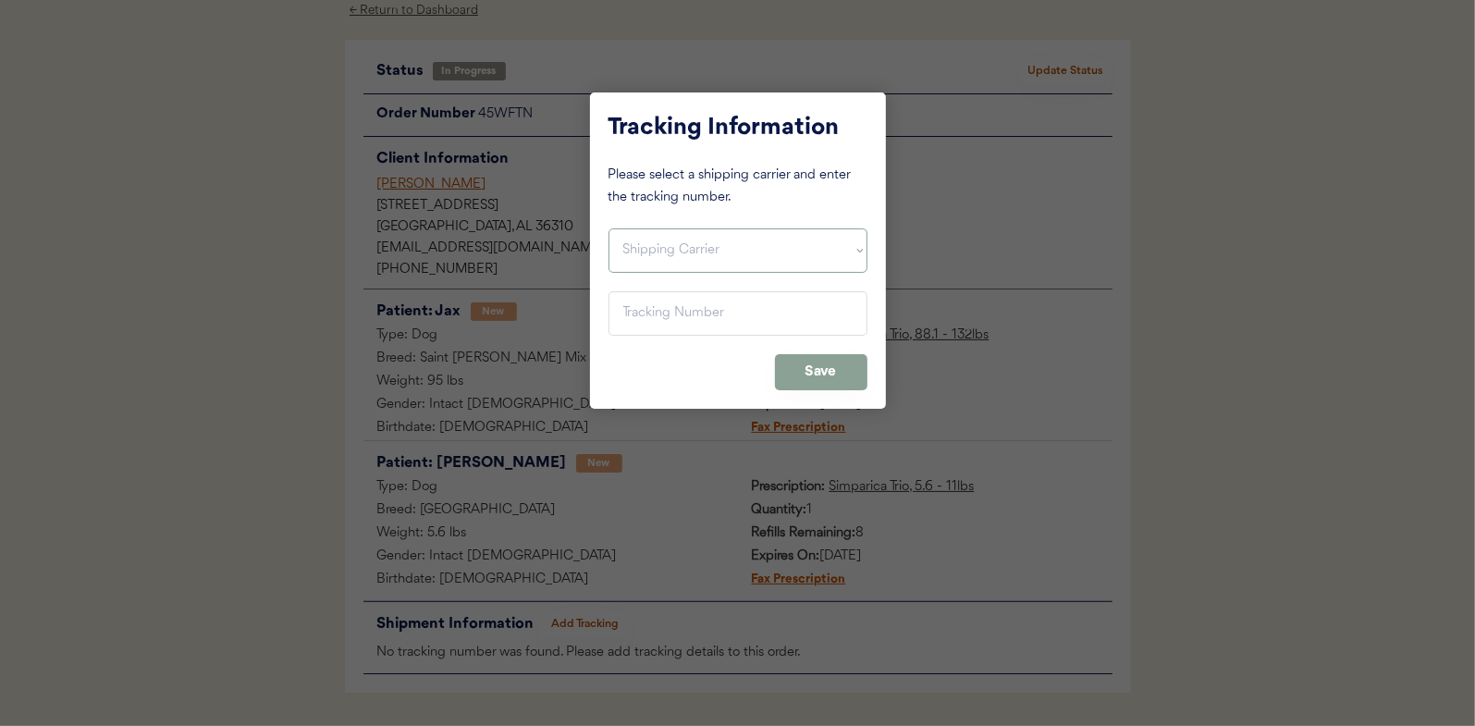
click at [649, 245] on select "Shipping Carrier FedEx FedEx Ground Economy UPS USPS" at bounding box center [737, 250] width 259 height 44
select select ""usps""
click at [608, 228] on select "Shipping Carrier FedEx FedEx Ground Economy UPS USPS" at bounding box center [737, 250] width 259 height 44
click at [656, 318] on input "input" at bounding box center [737, 313] width 259 height 44
paste input "9400150105496031206101"
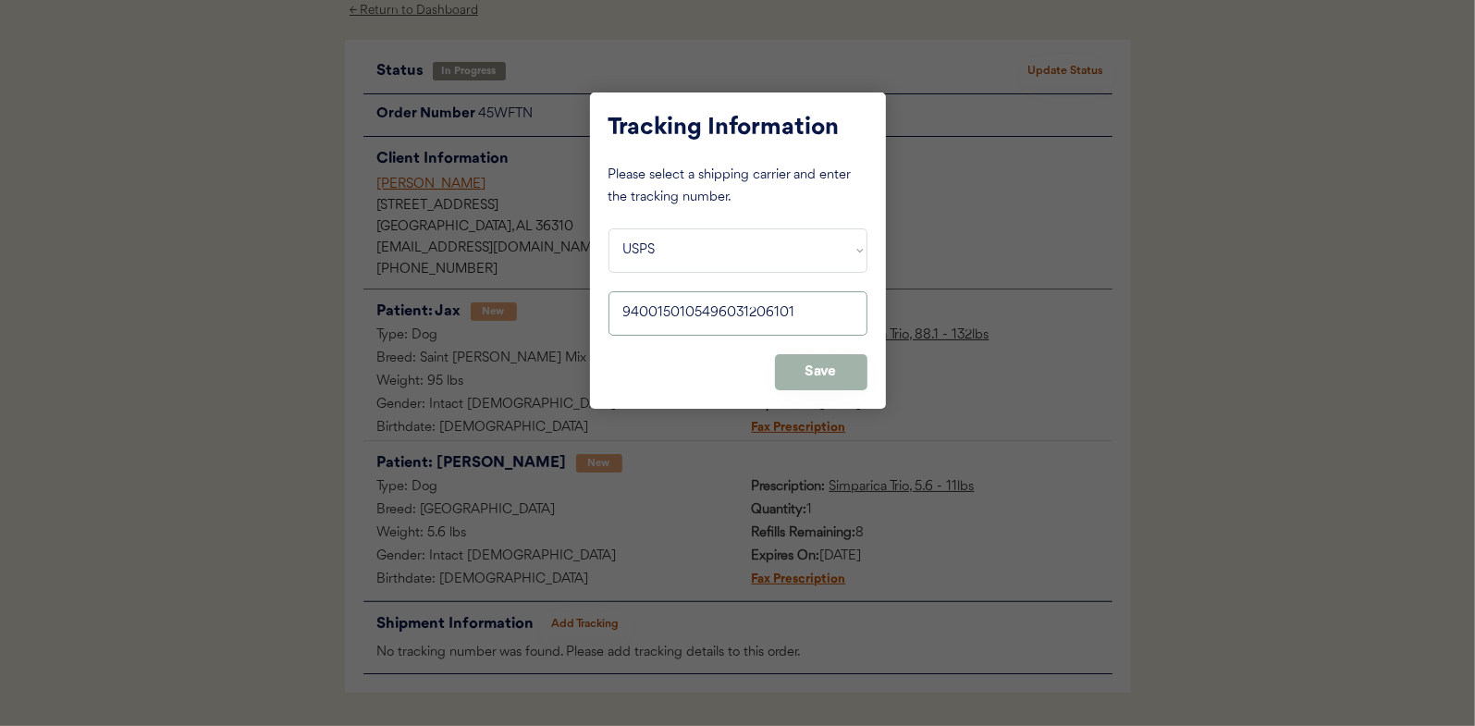
type input "9400150105496031206101"
click at [838, 366] on button "Save" at bounding box center [821, 372] width 92 height 36
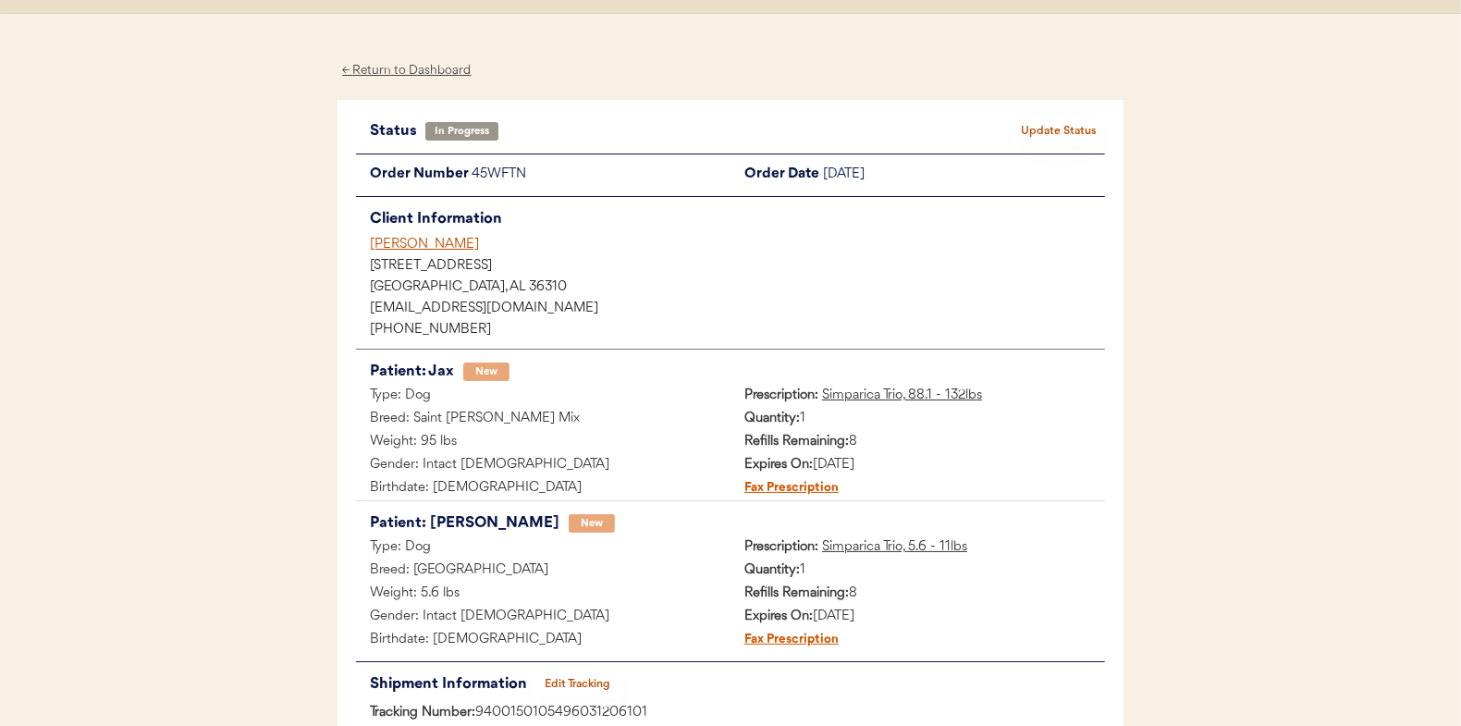
scroll to position [0, 0]
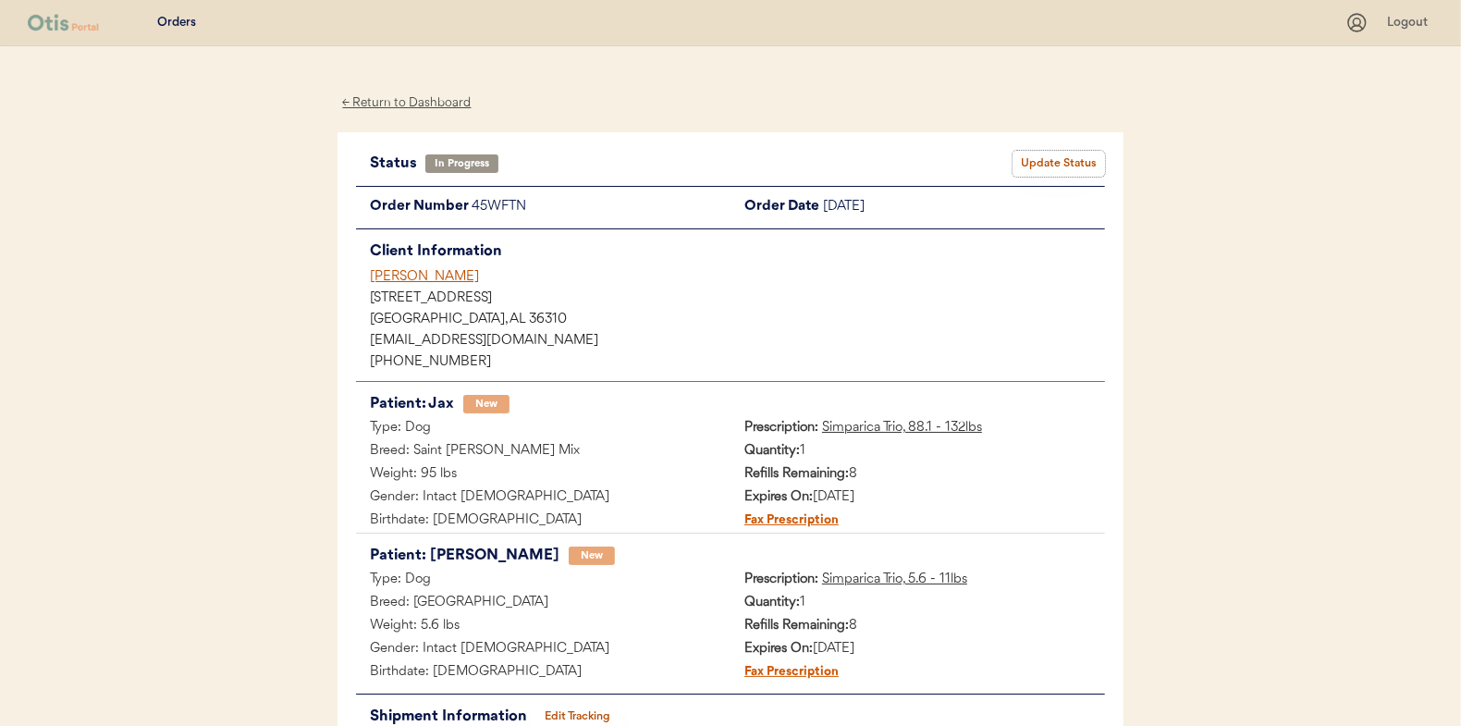
click at [1062, 157] on button "Update Status" at bounding box center [1059, 164] width 92 height 26
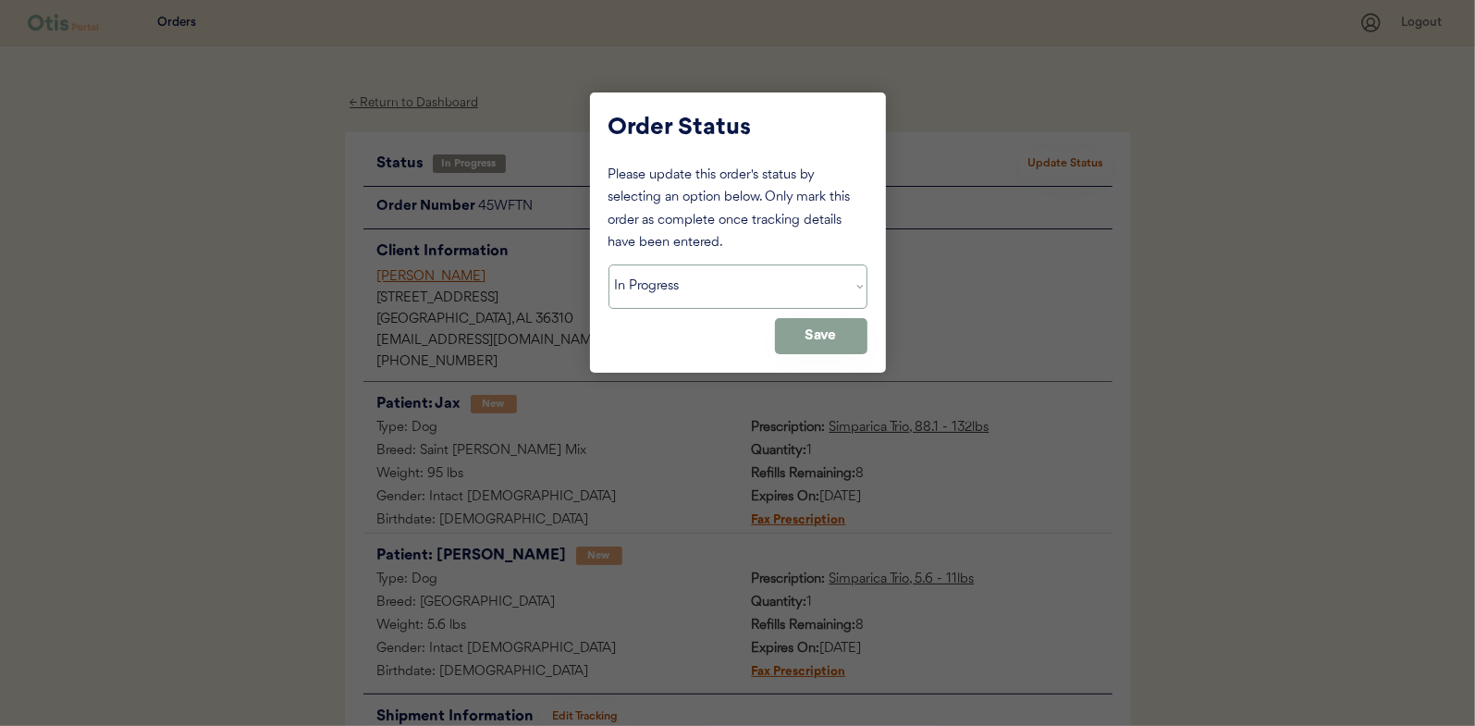
click at [656, 287] on select "Status On Hold New In Progress Complete Pending HW Consent Canceled" at bounding box center [737, 286] width 259 height 44
select select ""complete""
click at [608, 264] on select "Status On Hold New In Progress Complete Pending HW Consent Canceled" at bounding box center [737, 286] width 259 height 44
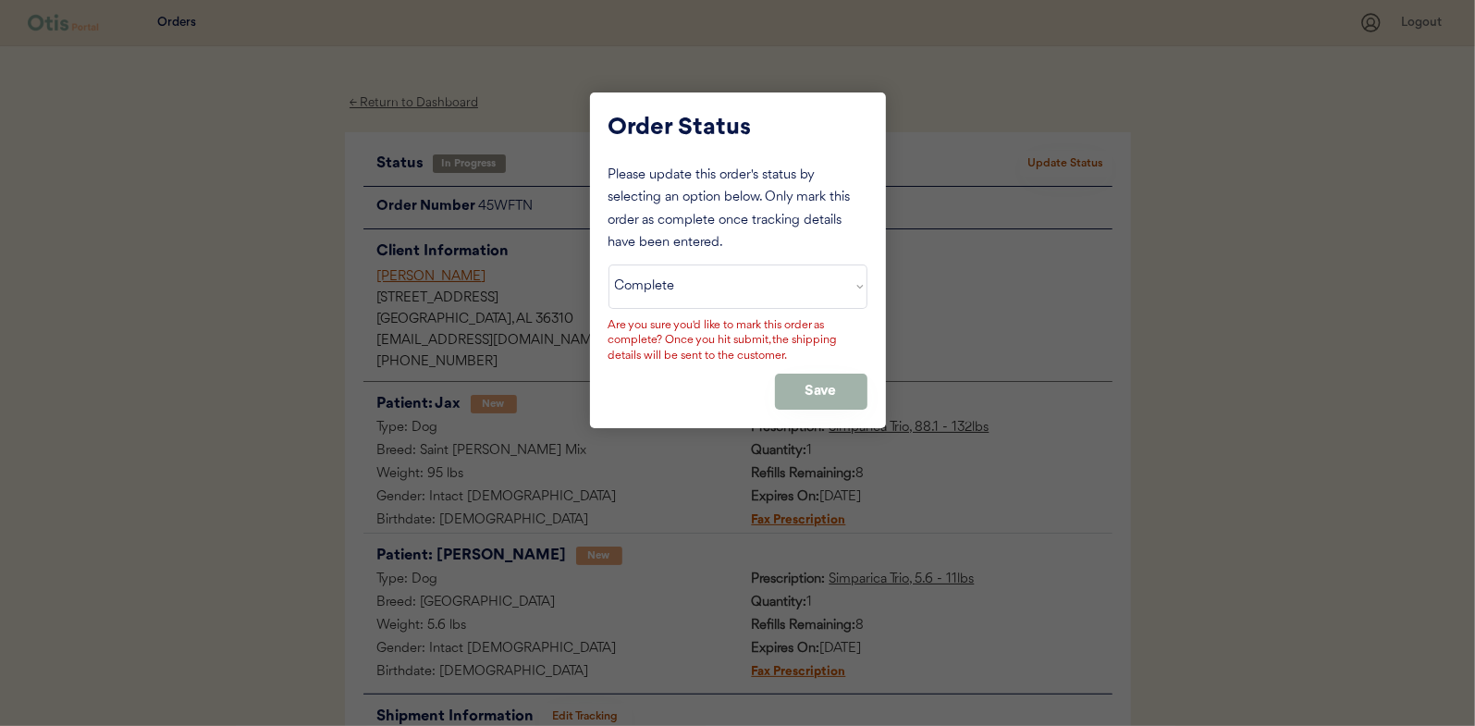
click at [810, 389] on button "Save" at bounding box center [821, 392] width 92 height 36
click at [810, 383] on button "Save" at bounding box center [821, 392] width 92 height 36
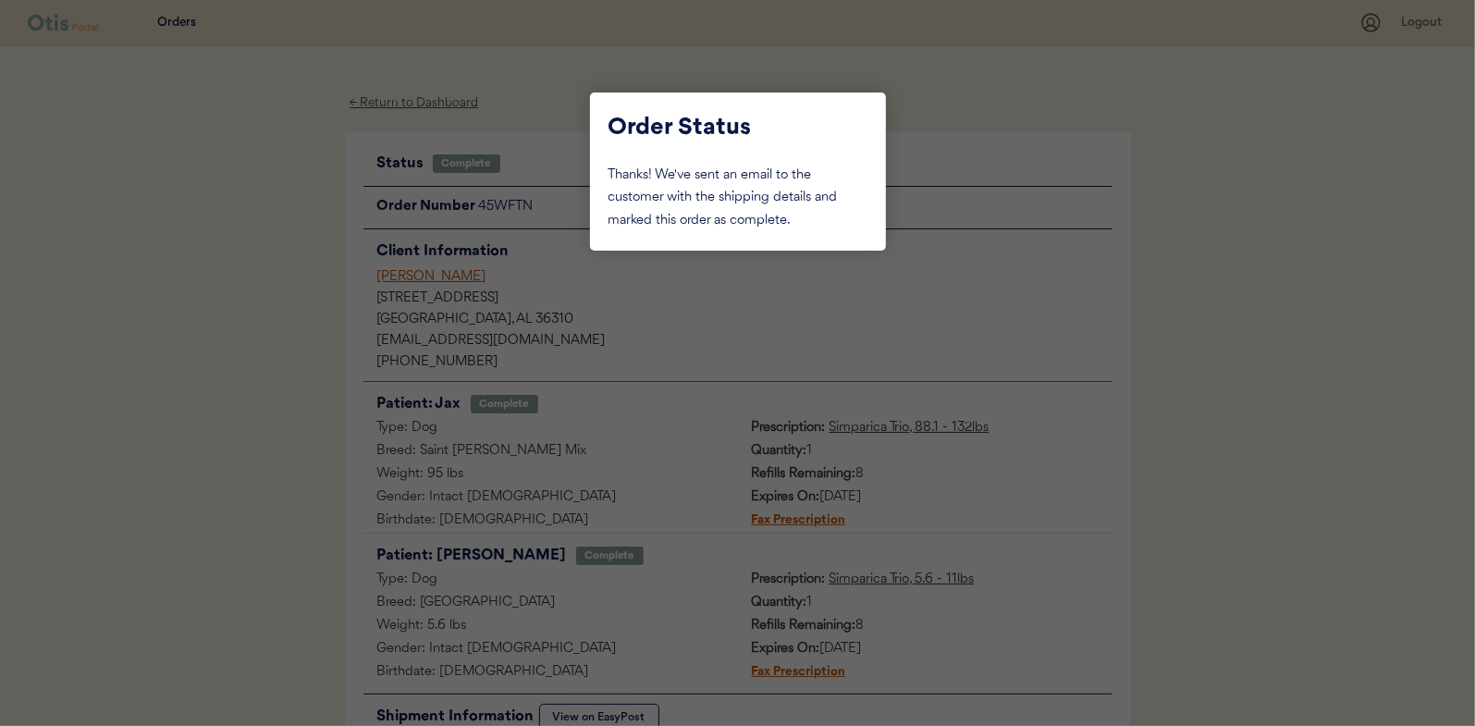
click at [191, 303] on div at bounding box center [737, 363] width 1475 height 726
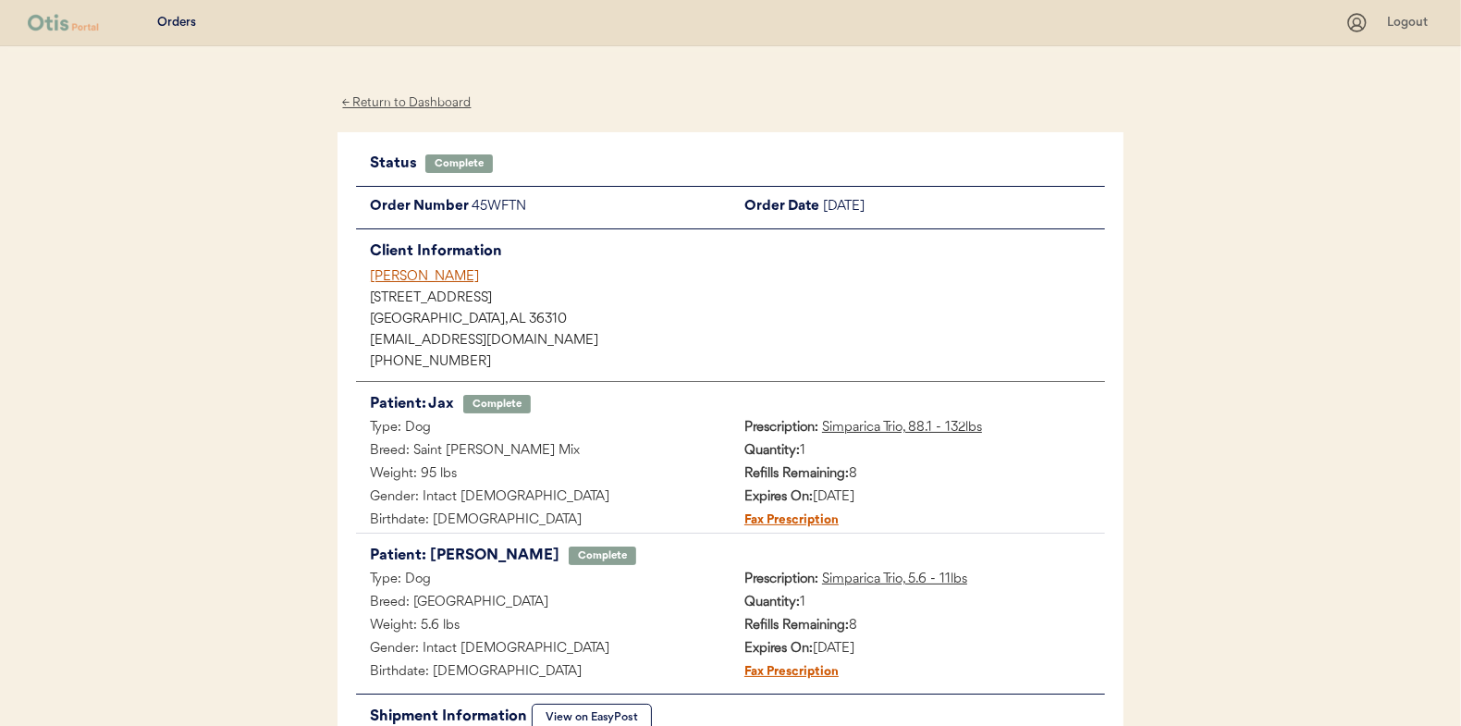
click at [399, 100] on div "← Return to Dashboard" at bounding box center [407, 102] width 139 height 21
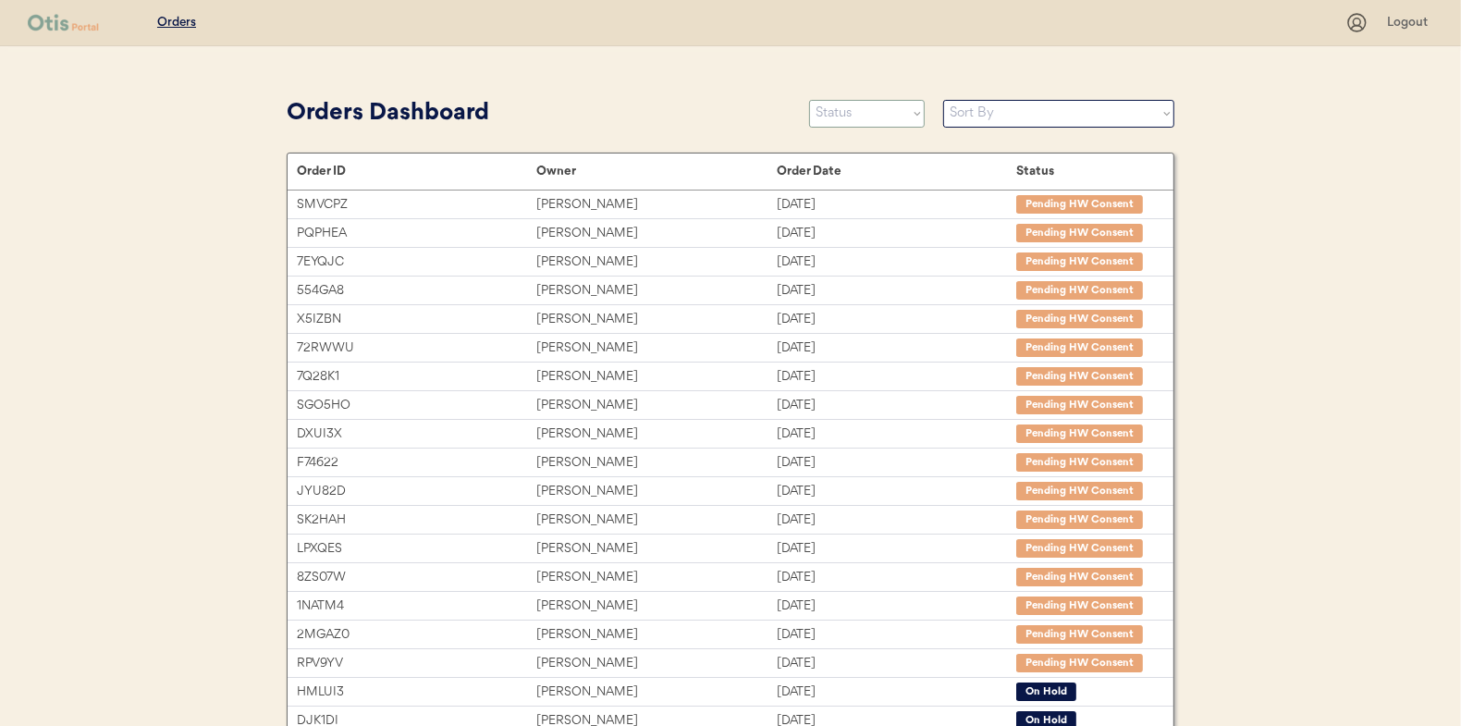
click at [838, 116] on select "Status On Hold New In Progress Complete Pending HW Consent Canceled" at bounding box center [867, 114] width 116 height 28
select select ""in_progress""
click at [809, 100] on select "Status On Hold New In Progress Complete Pending HW Consent Canceled" at bounding box center [867, 114] width 116 height 28
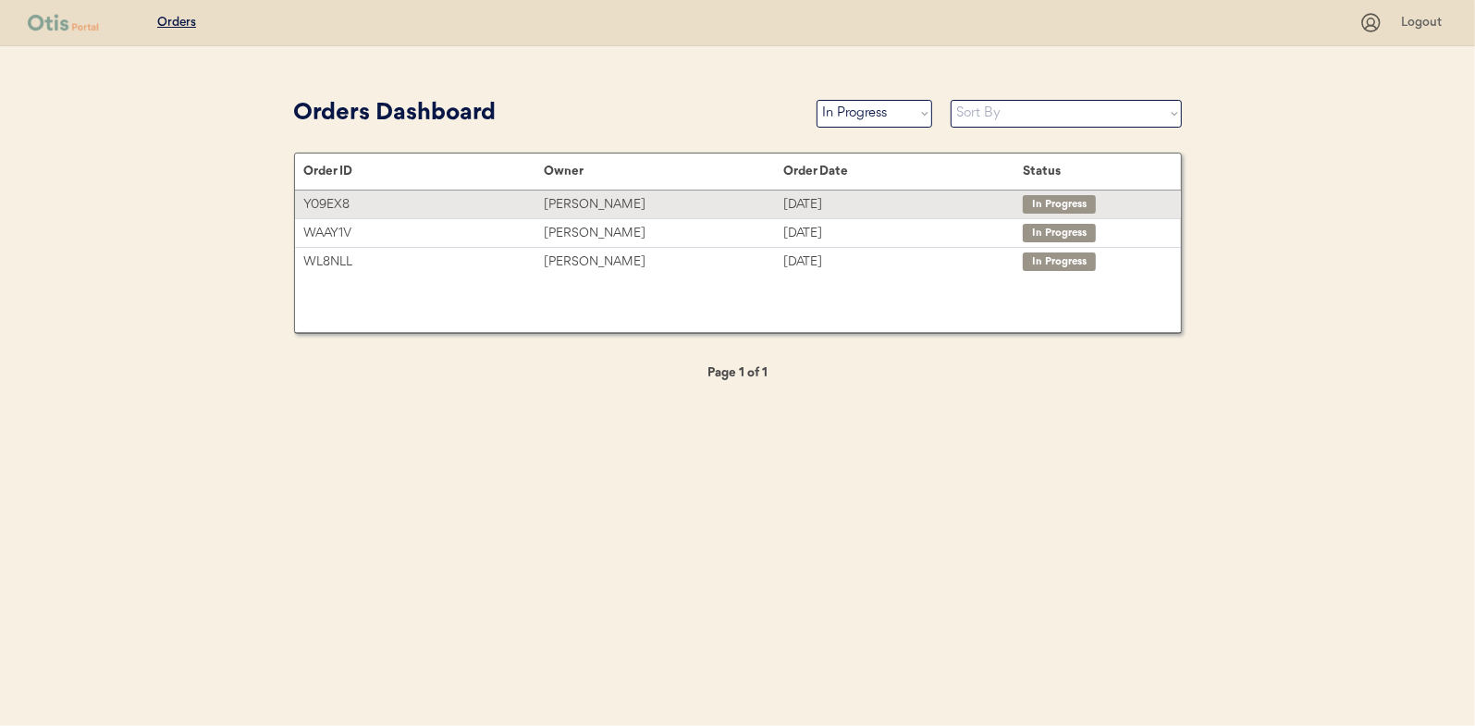
click at [576, 203] on div "Rebecca Simmons" at bounding box center [664, 204] width 240 height 21
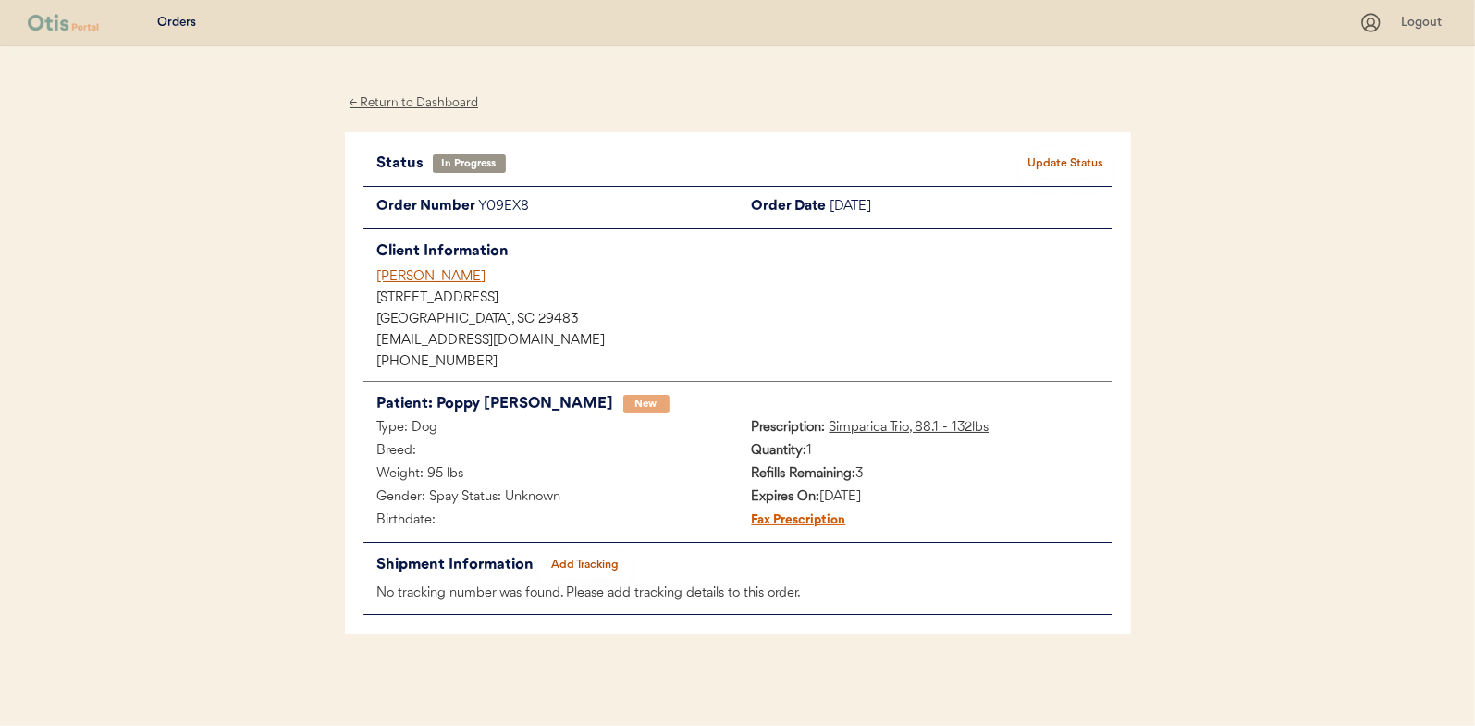
click at [585, 561] on button "Add Tracking" at bounding box center [585, 565] width 92 height 26
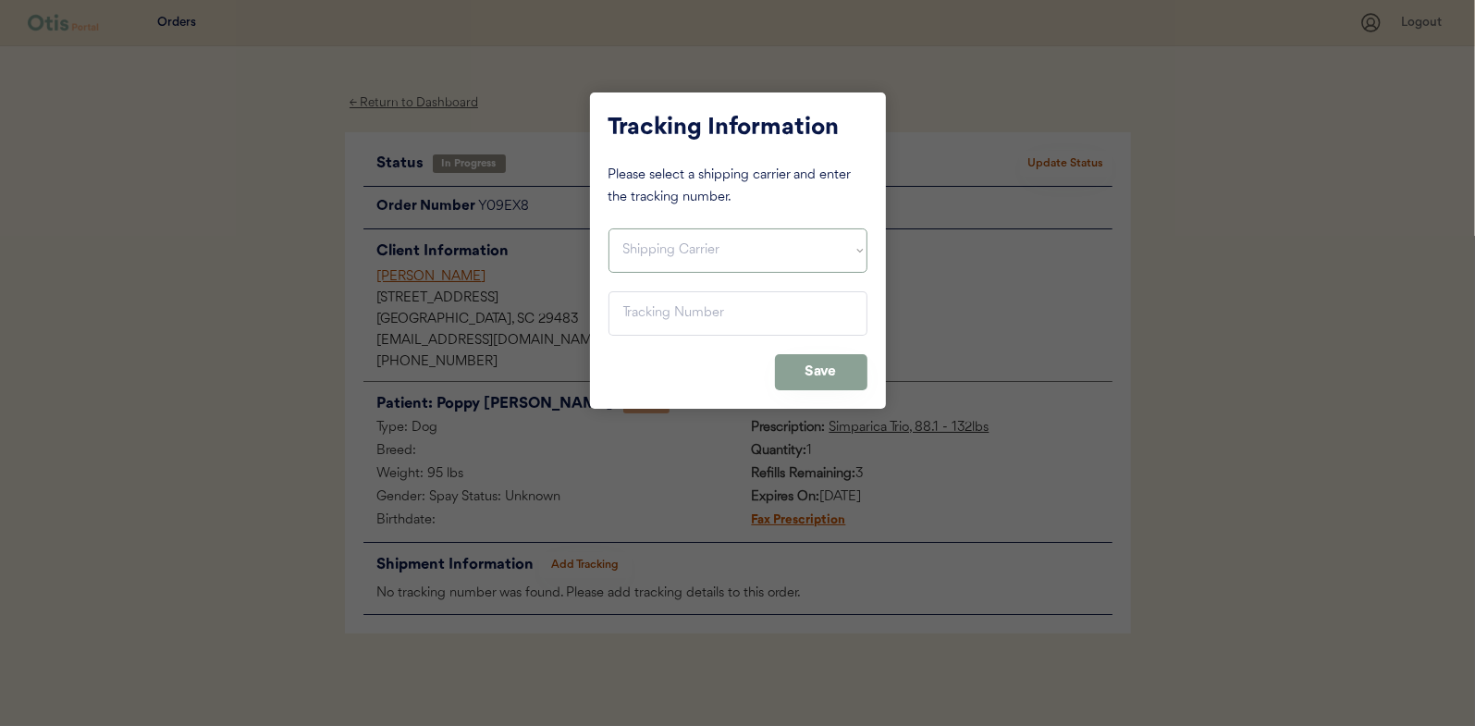
click at [648, 238] on select "Shipping Carrier FedEx FedEx Ground Economy UPS USPS" at bounding box center [737, 250] width 259 height 44
select select ""usps""
click at [608, 228] on select "Shipping Carrier FedEx FedEx Ground Economy UPS USPS" at bounding box center [737, 250] width 259 height 44
click at [631, 305] on input "input" at bounding box center [737, 313] width 259 height 44
paste input "9400150105497029714516"
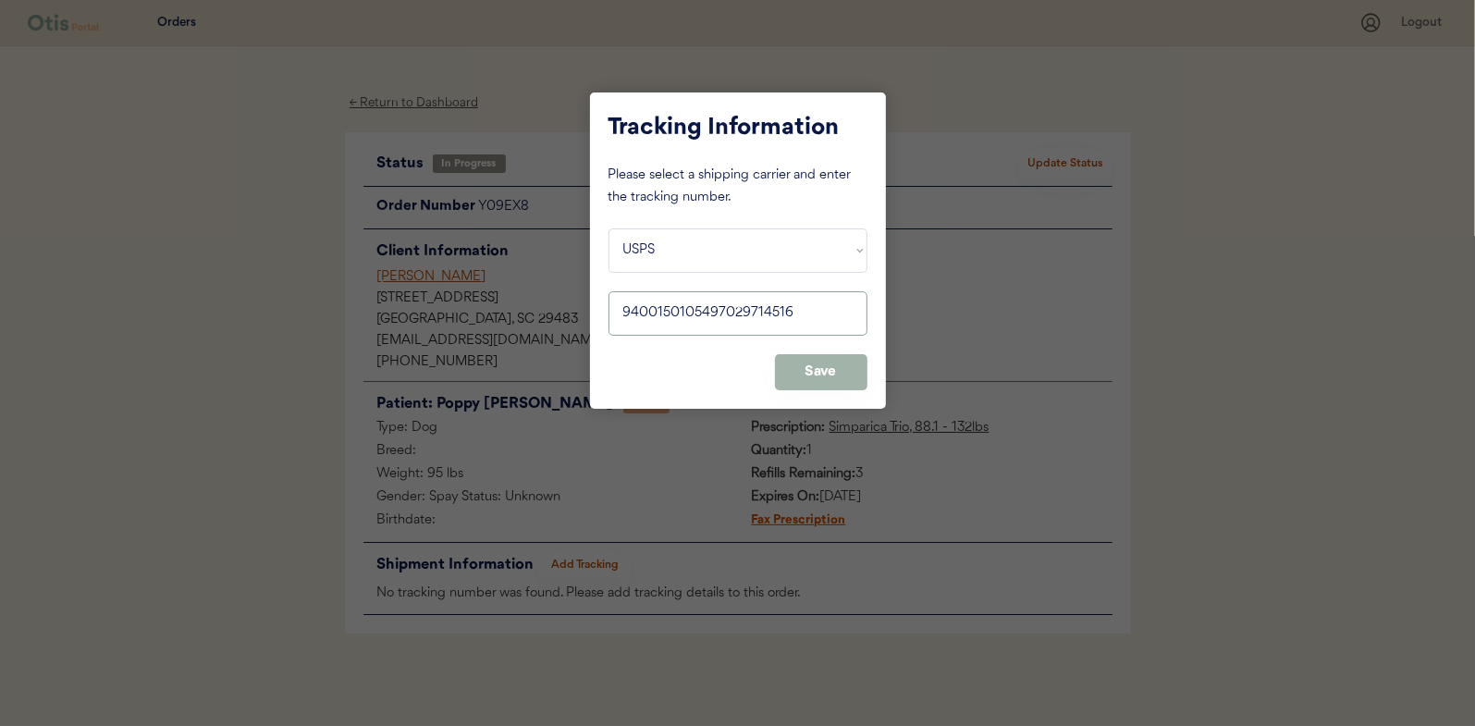
type input "9400150105497029714516"
click at [841, 365] on button "Save" at bounding box center [821, 372] width 92 height 36
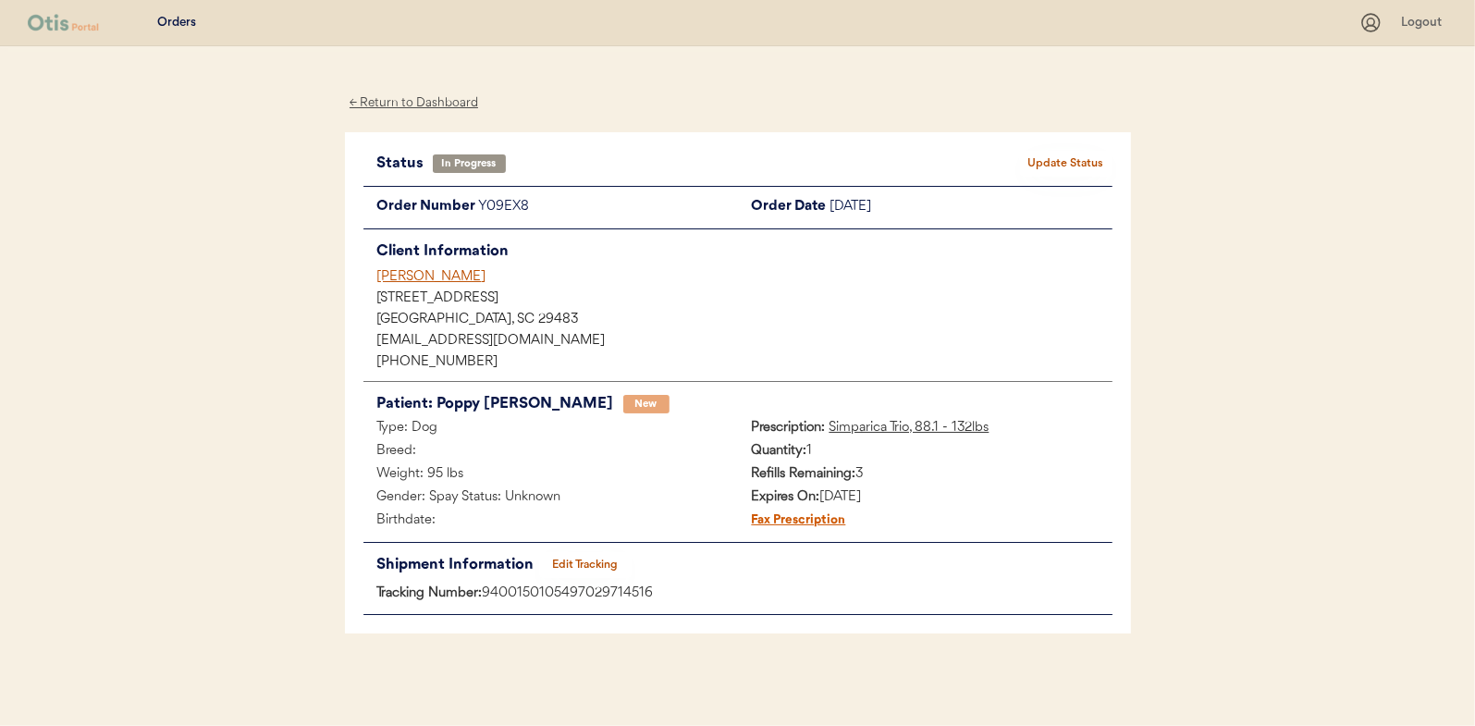
click at [1061, 156] on button "Update Status" at bounding box center [1066, 164] width 92 height 26
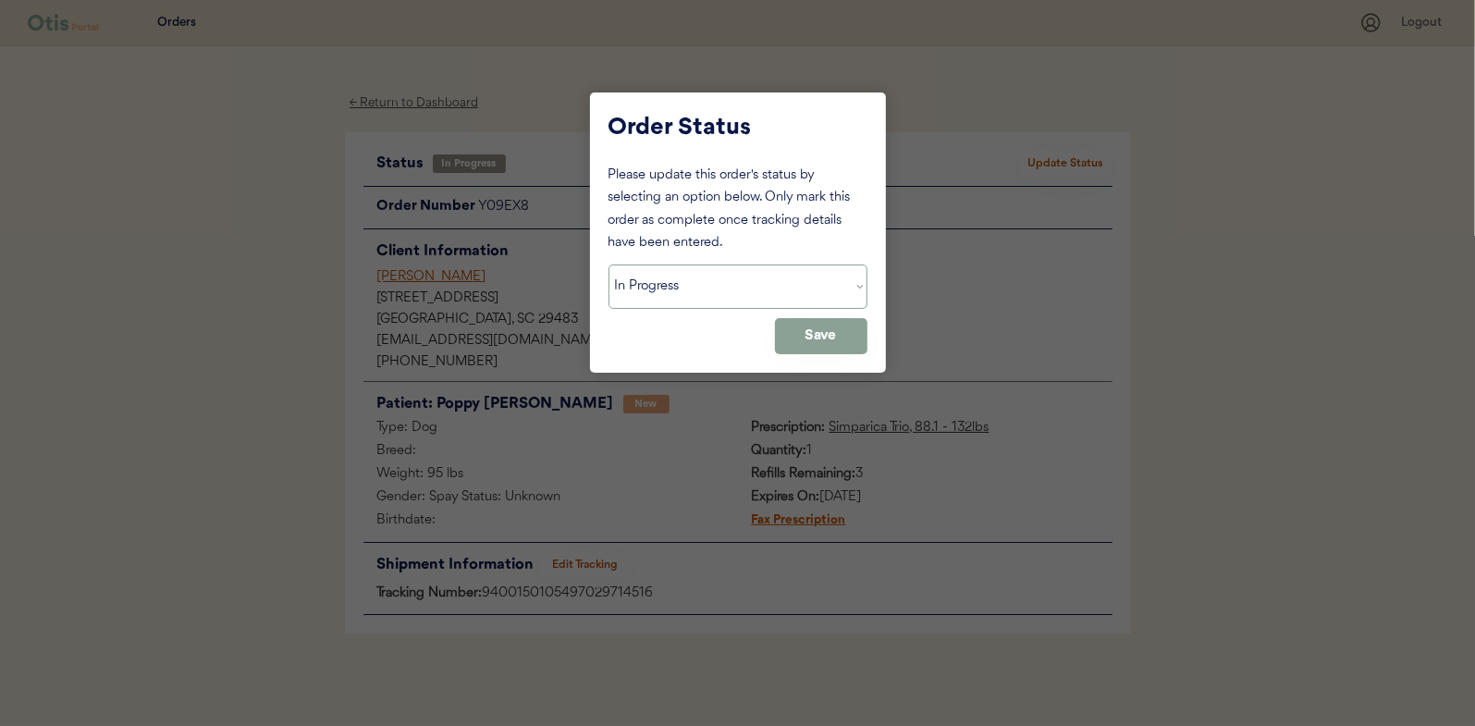
click at [670, 291] on select "Status On Hold New In Progress Complete Pending HW Consent Canceled" at bounding box center [737, 286] width 259 height 44
select select ""complete""
click at [608, 264] on select "Status On Hold New In Progress Complete Pending HW Consent Canceled" at bounding box center [737, 286] width 259 height 44
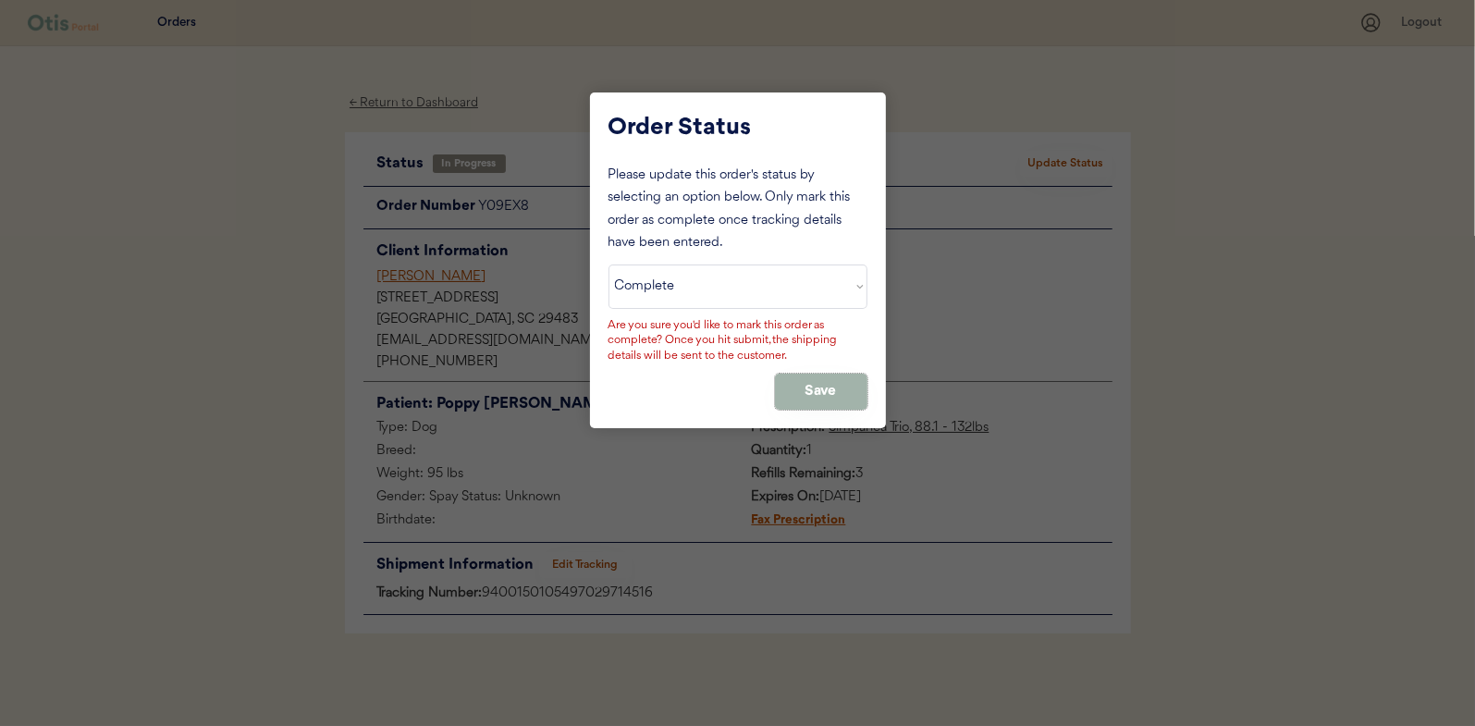
click at [810, 381] on button "Save" at bounding box center [821, 392] width 92 height 36
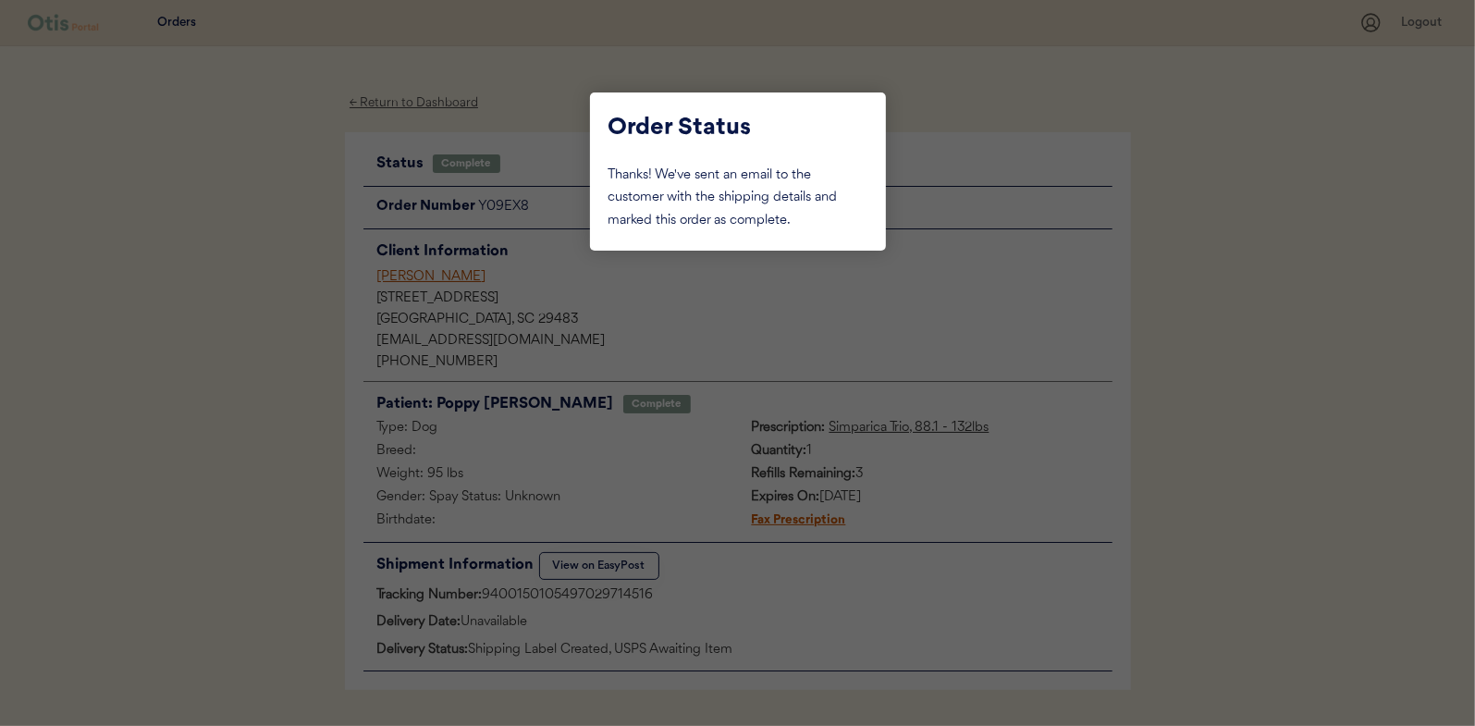
click at [178, 177] on div at bounding box center [737, 363] width 1475 height 726
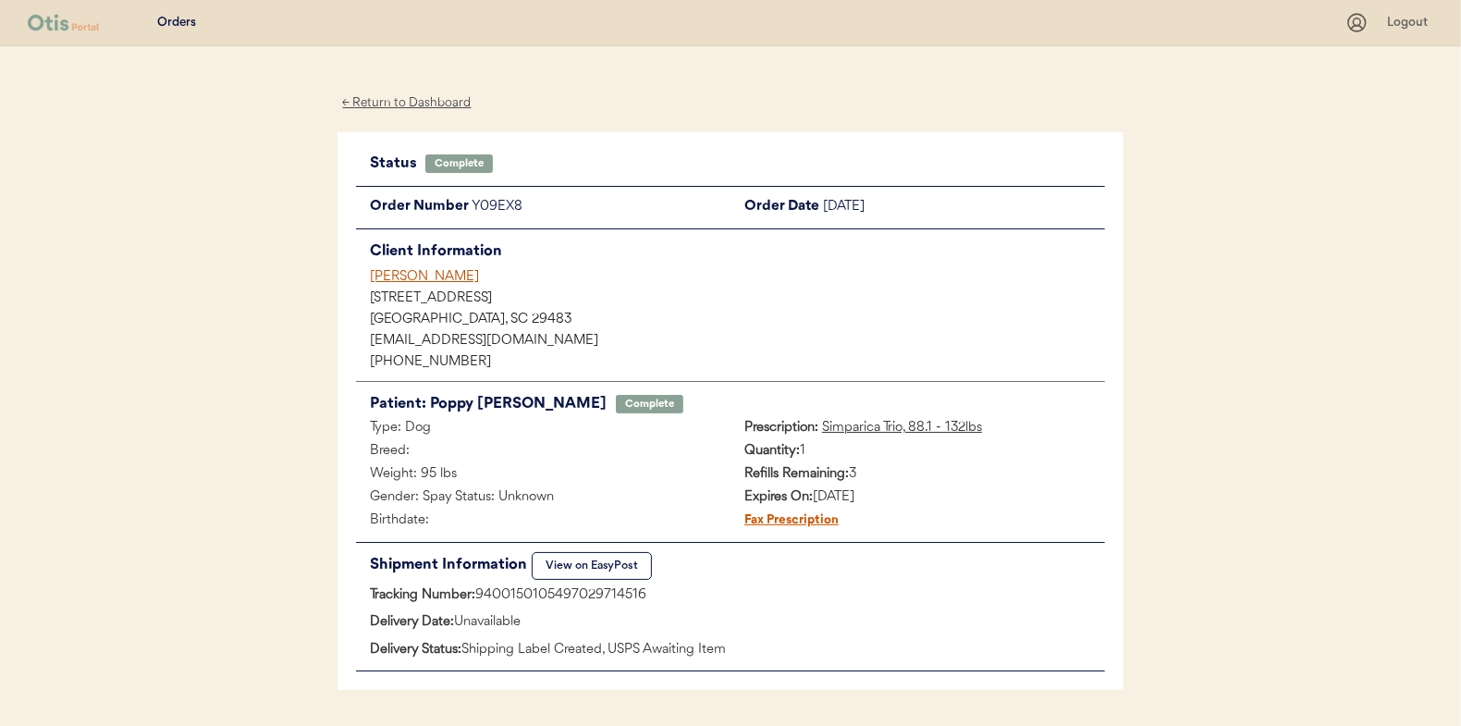
click at [403, 109] on div "← Return to Dashboard" at bounding box center [407, 102] width 139 height 21
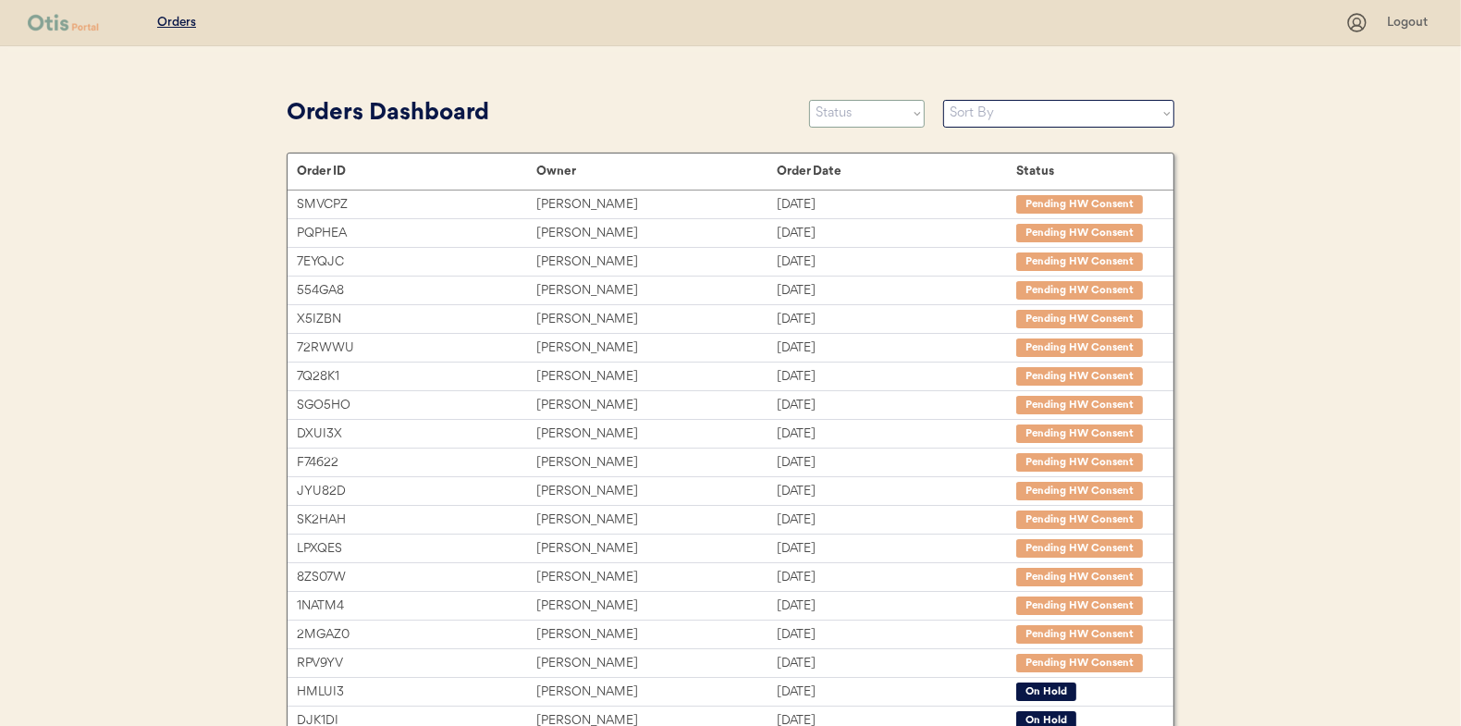
click at [869, 112] on select "Status On Hold New In Progress Complete Pending HW Consent Canceled" at bounding box center [867, 114] width 116 height 28
select select ""in_progress""
click at [809, 100] on select "Status On Hold New In Progress Complete Pending HW Consent Canceled" at bounding box center [867, 114] width 116 height 28
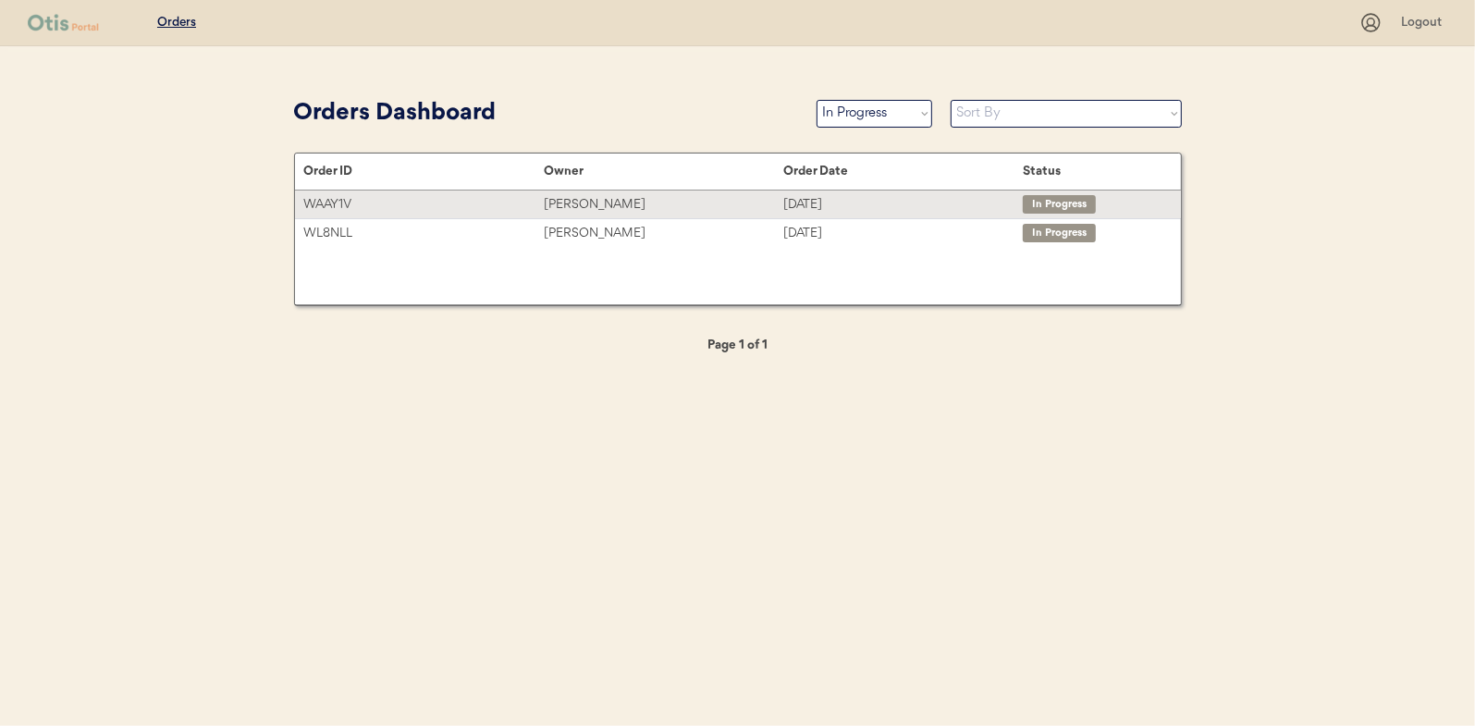
click at [595, 203] on div "Heather Bauby" at bounding box center [664, 204] width 240 height 21
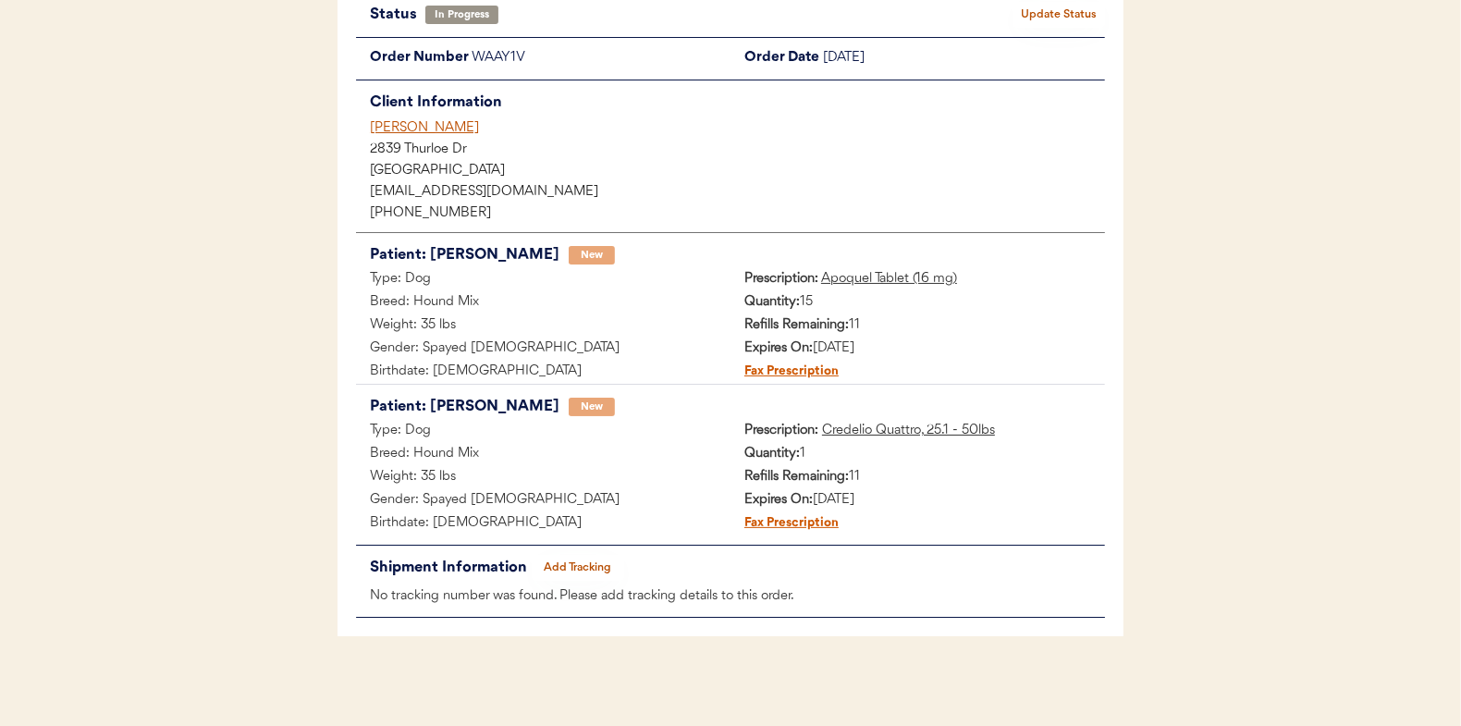
scroll to position [151, 0]
click at [586, 558] on button "Add Tracking" at bounding box center [578, 566] width 92 height 26
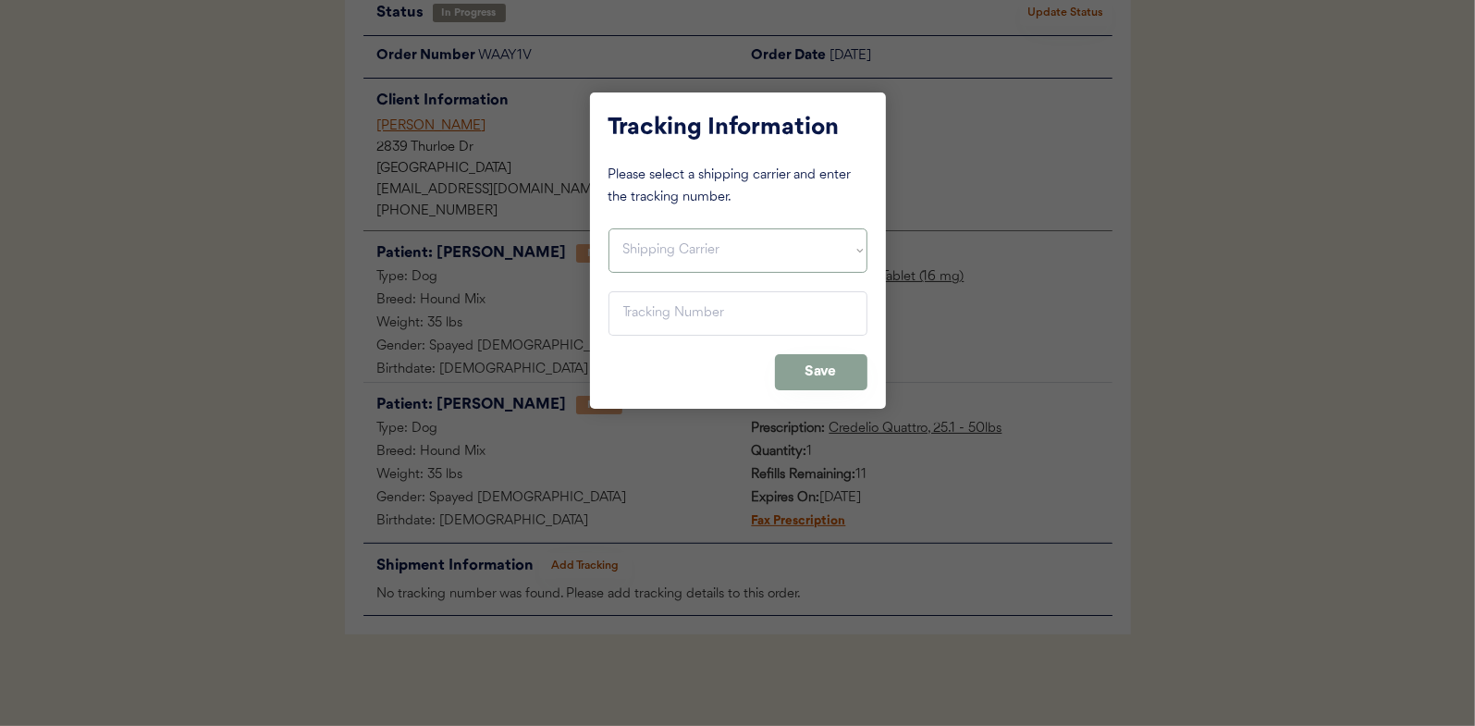
click at [648, 252] on select "Shipping Carrier FedEx FedEx Ground Economy UPS USPS" at bounding box center [737, 250] width 259 height 44
select select ""usps""
click at [608, 228] on select "Shipping Carrier FedEx FedEx Ground Economy UPS USPS" at bounding box center [737, 250] width 259 height 44
click at [657, 307] on input "input" at bounding box center [737, 313] width 259 height 44
paste input "9400150105497029722023"
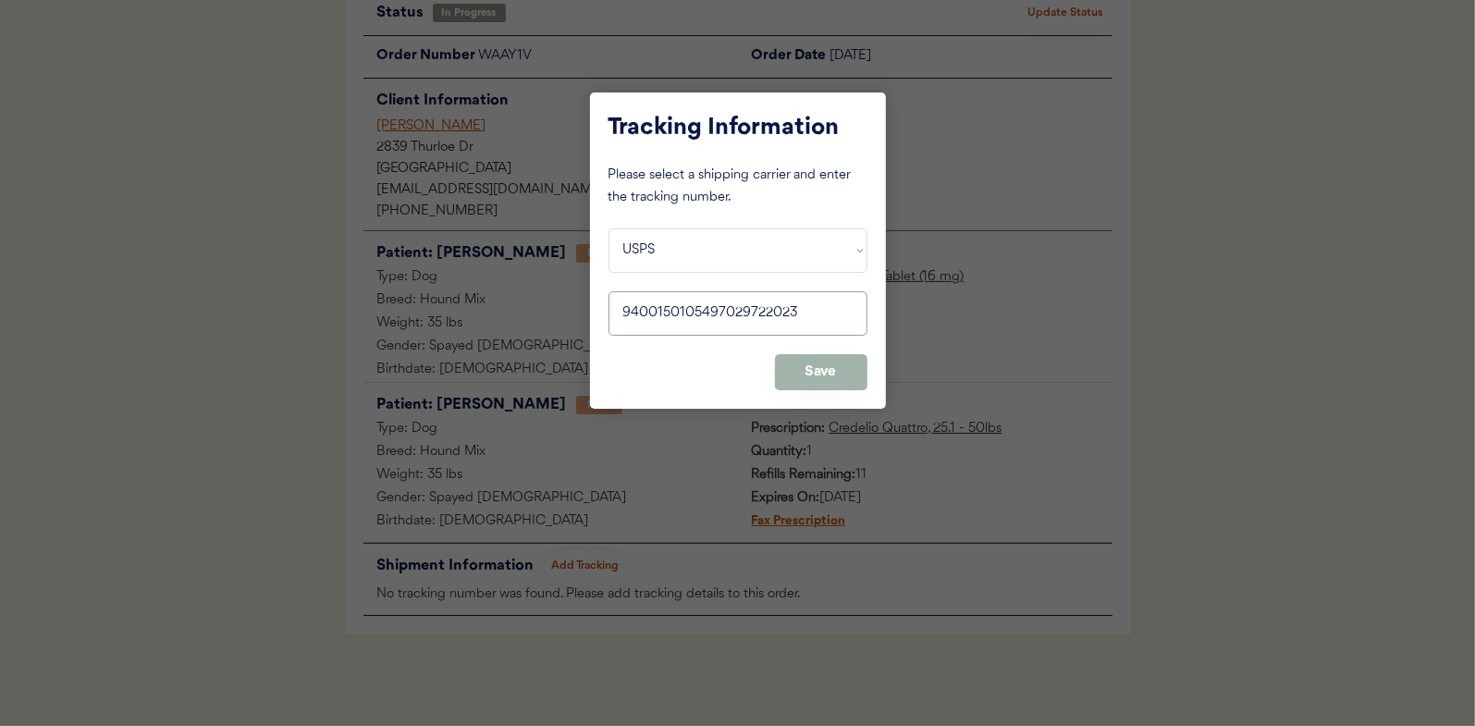
type input "9400150105497029722023"
click at [823, 370] on button "Save" at bounding box center [821, 372] width 92 height 36
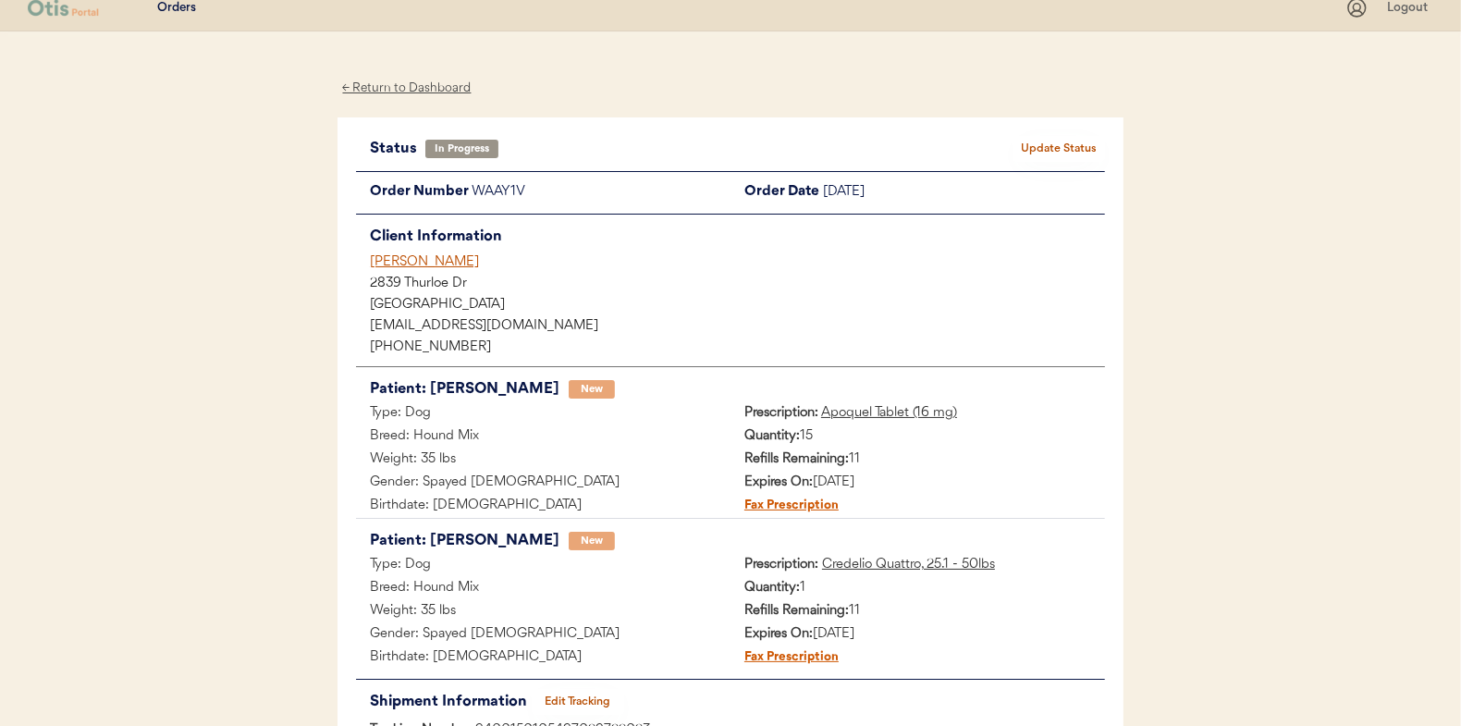
scroll to position [0, 0]
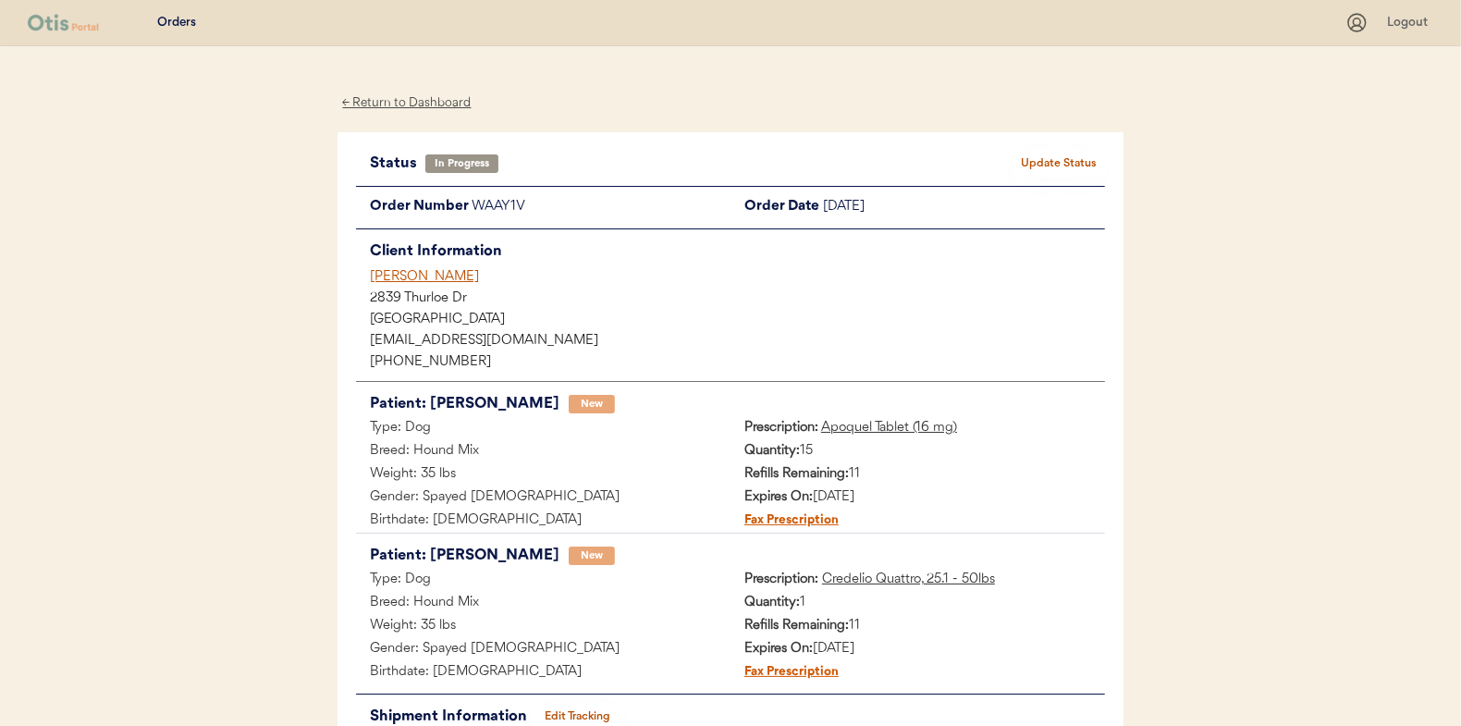
click at [1059, 160] on button "Update Status" at bounding box center [1059, 164] width 92 height 26
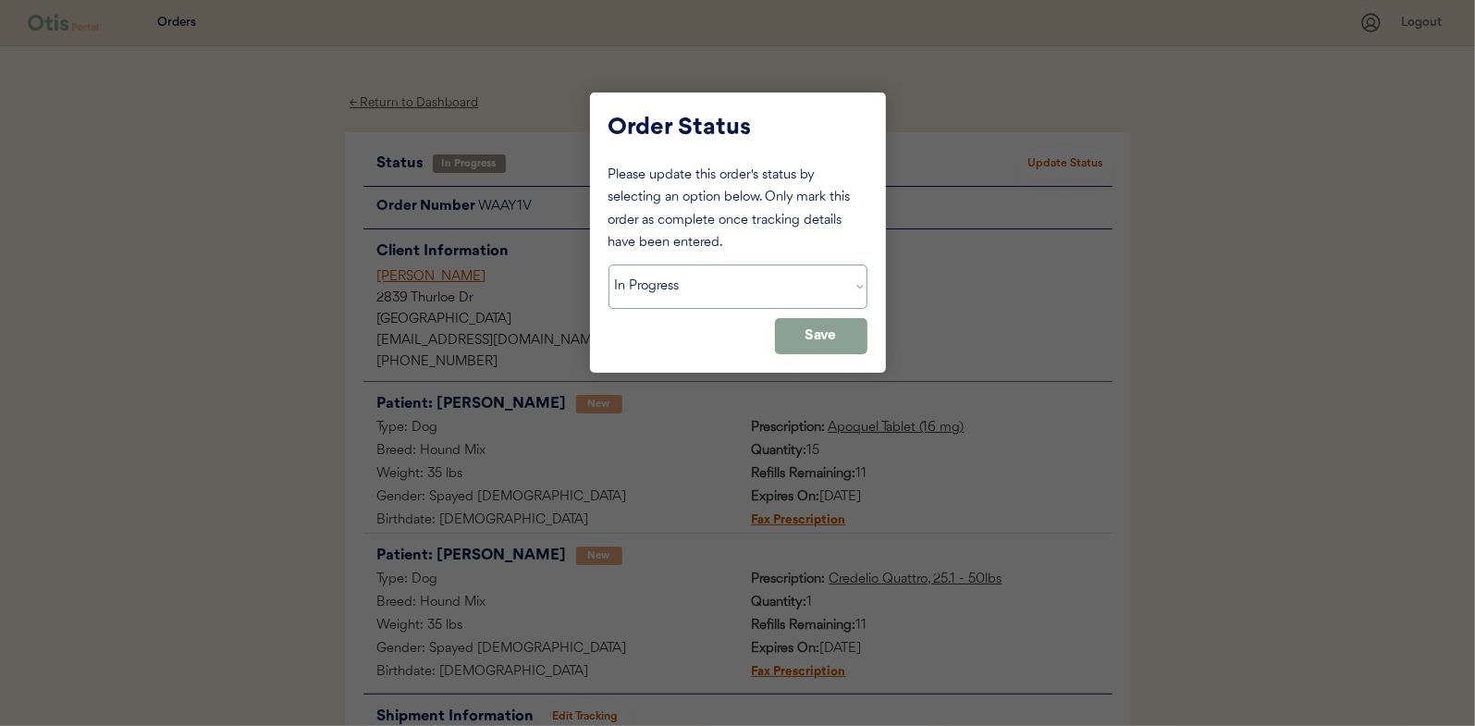
click at [683, 287] on select "Status On Hold New In Progress Complete Pending HW Consent Canceled" at bounding box center [737, 286] width 259 height 44
select select ""complete""
click at [608, 264] on select "Status On Hold New In Progress Complete Pending HW Consent Canceled" at bounding box center [737, 286] width 259 height 44
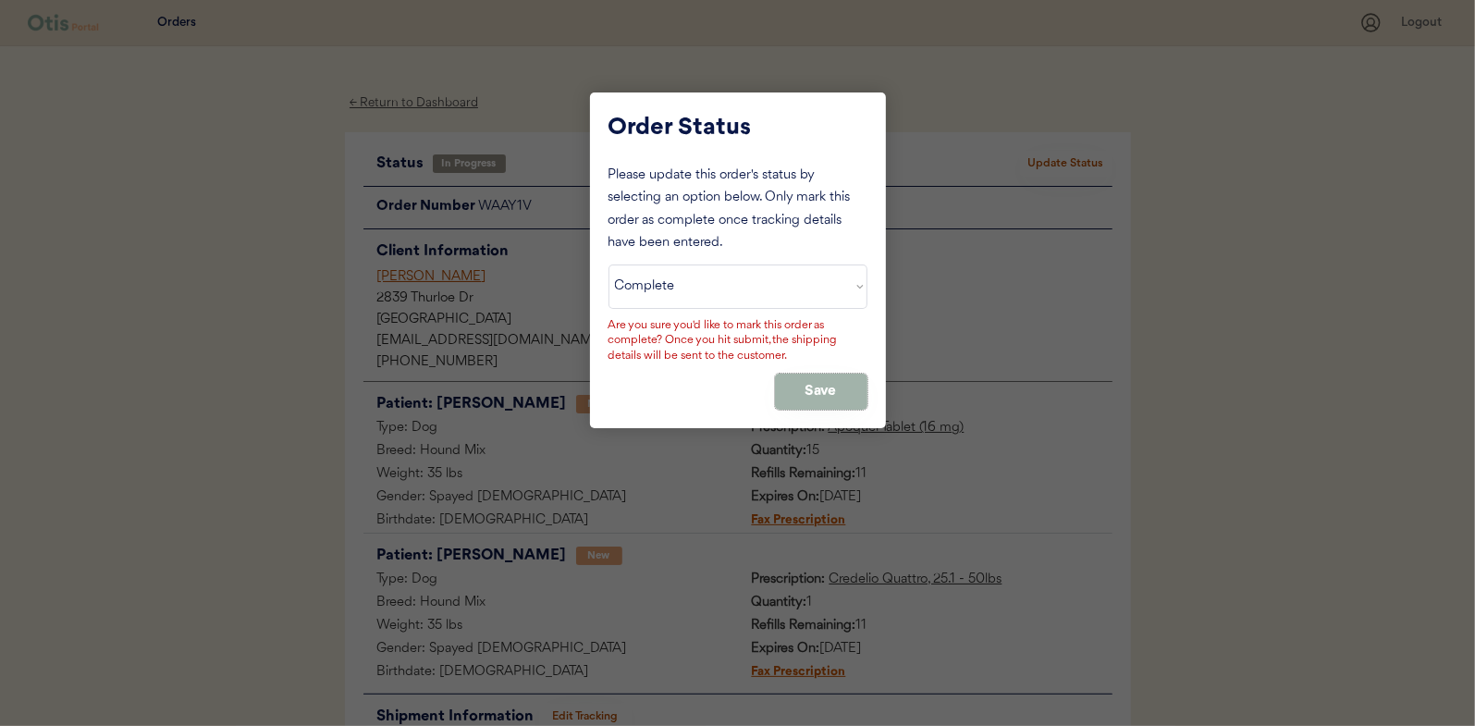
click at [795, 375] on button "Save" at bounding box center [821, 392] width 92 height 36
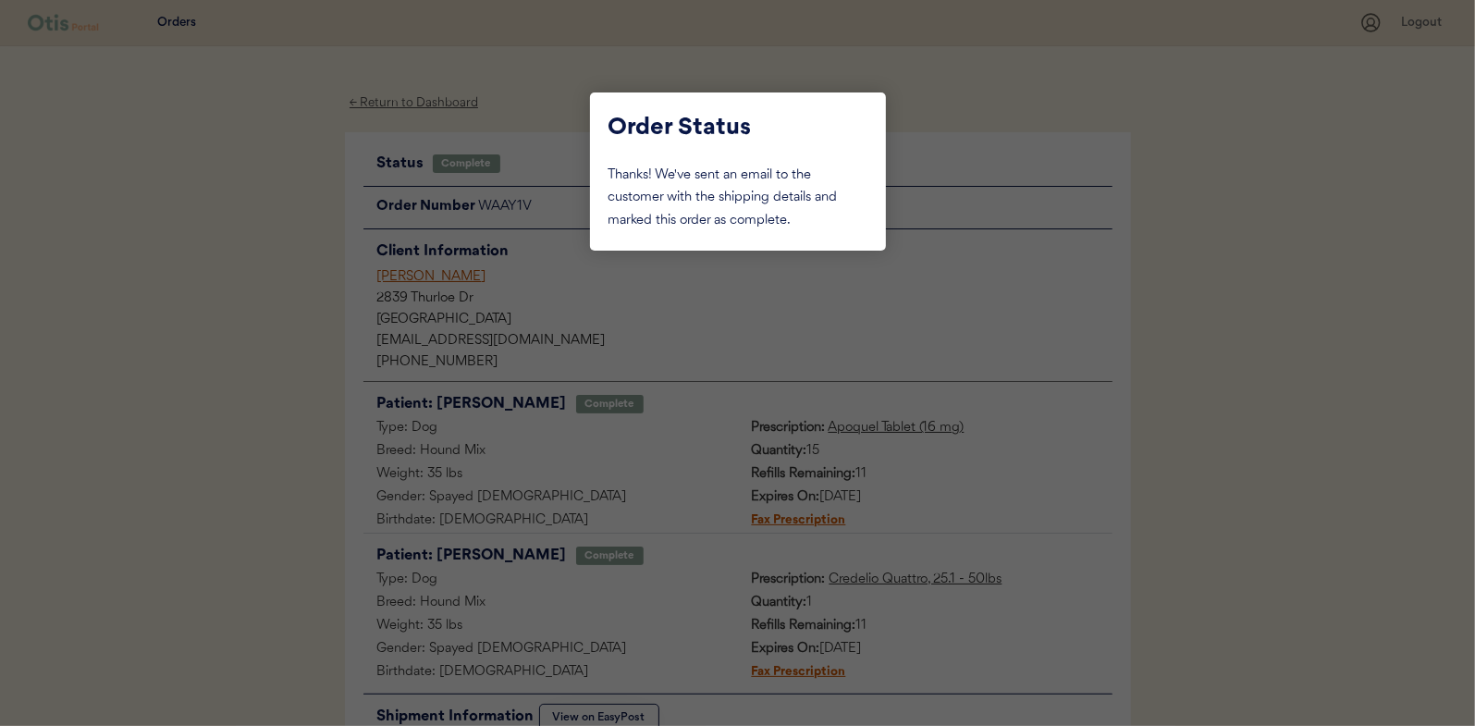
click at [265, 233] on div at bounding box center [737, 363] width 1475 height 726
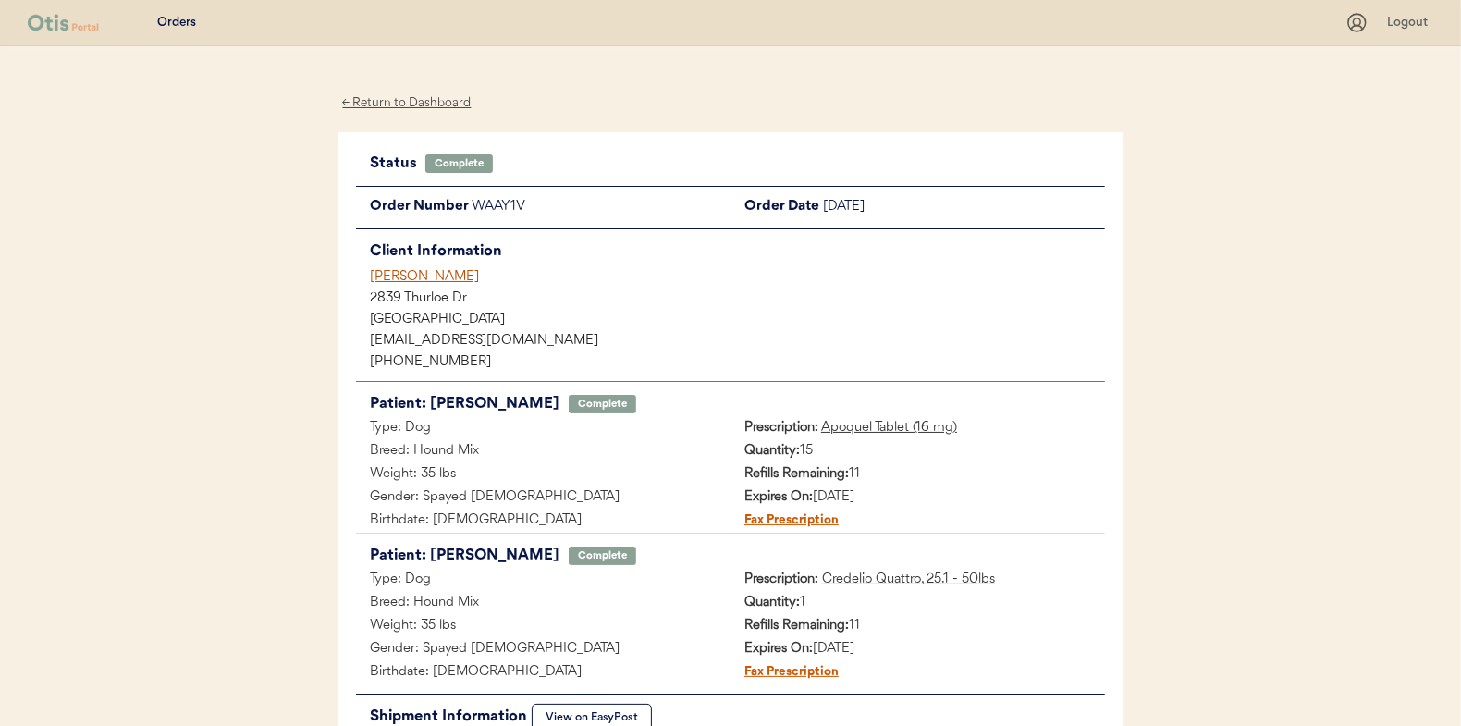
click at [406, 104] on div "← Return to Dashboard" at bounding box center [407, 102] width 139 height 21
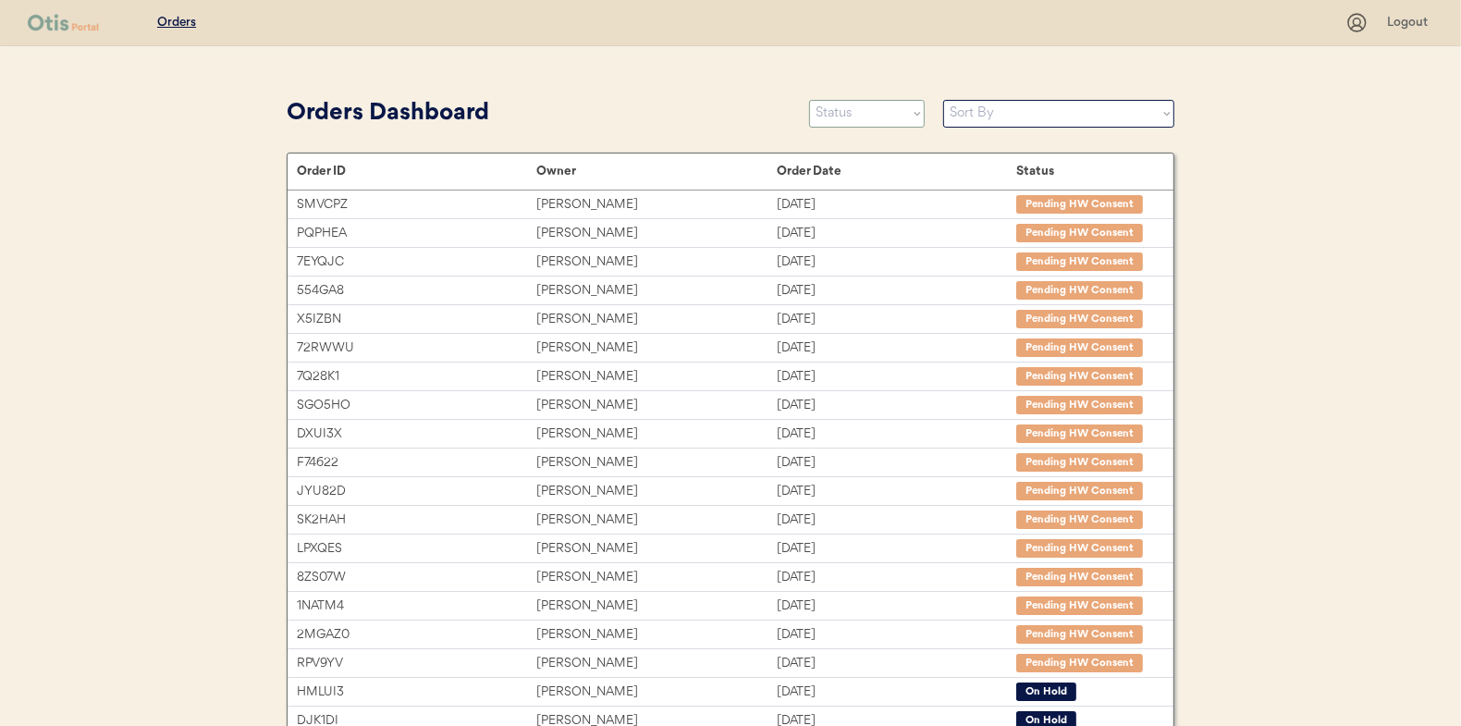
click at [824, 117] on select "Status On Hold New In Progress Complete Pending HW Consent Canceled" at bounding box center [867, 114] width 116 height 28
select select ""in_progress""
click at [809, 100] on select "Status On Hold New In Progress Complete Pending HW Consent Canceled" at bounding box center [867, 114] width 116 height 28
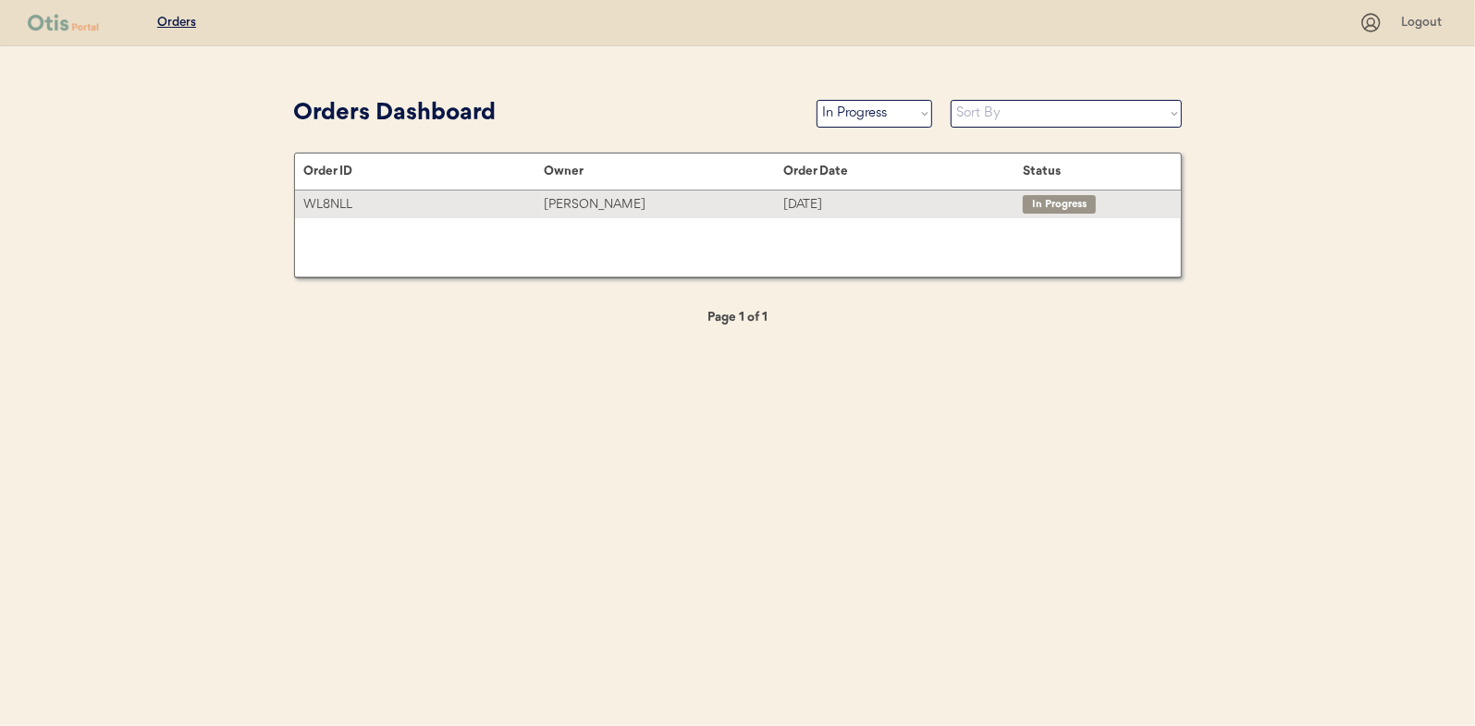
click at [583, 198] on div "[PERSON_NAME]" at bounding box center [664, 204] width 240 height 21
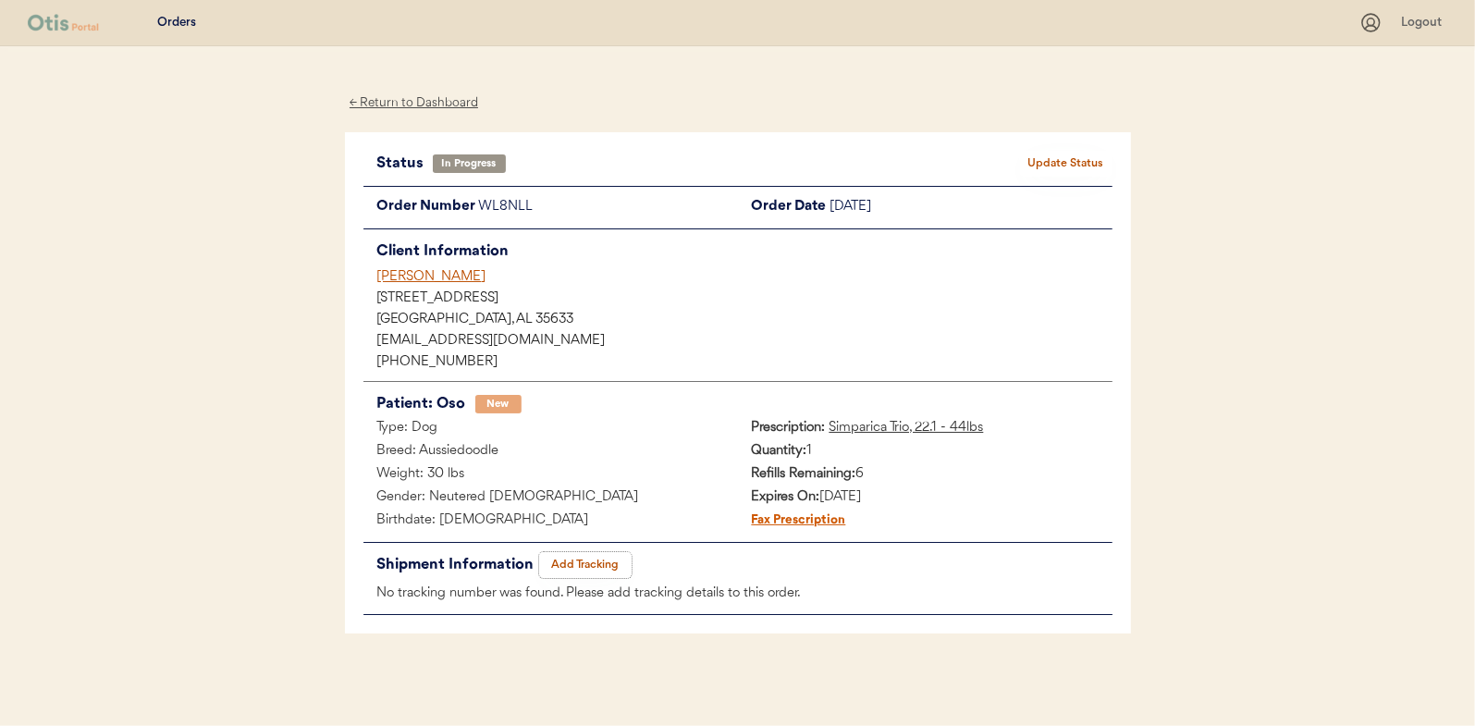
click at [595, 557] on button "Add Tracking" at bounding box center [585, 565] width 92 height 26
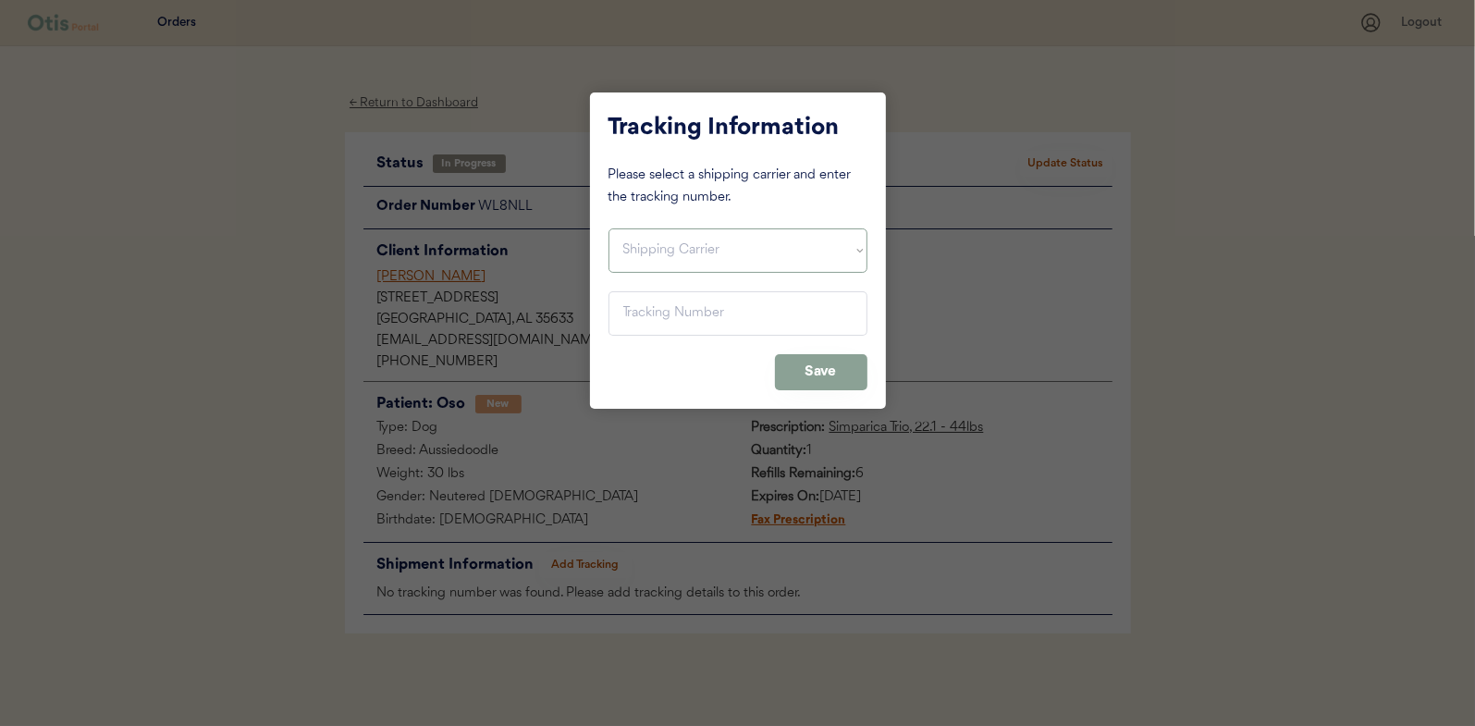
click at [669, 229] on select "Shipping Carrier FedEx FedEx Ground Economy UPS USPS" at bounding box center [737, 250] width 259 height 44
select select ""usps""
click at [608, 228] on select "Shipping Carrier FedEx FedEx Ground Economy UPS USPS" at bounding box center [737, 250] width 259 height 44
click at [647, 314] on input "input" at bounding box center [737, 313] width 259 height 44
paste input "9400150105798029561392"
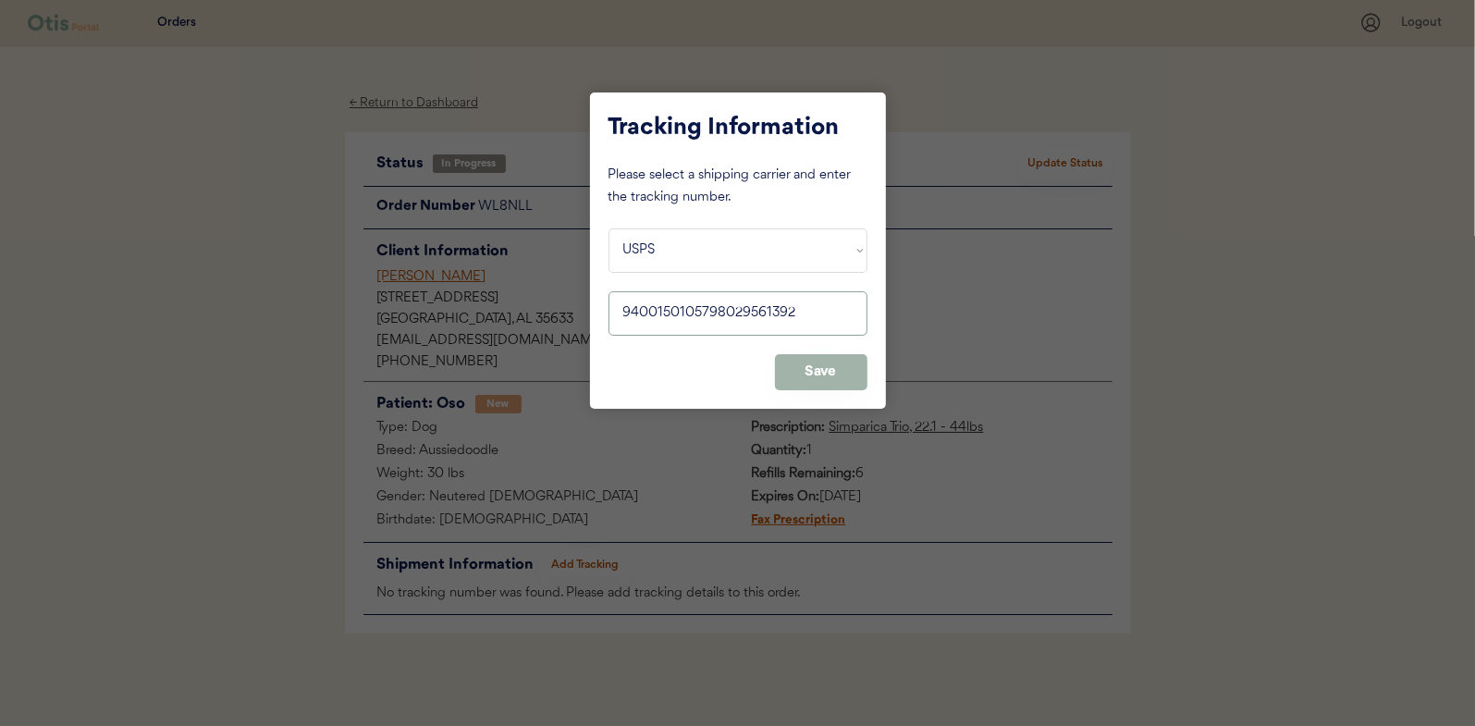
type input "9400150105798029561392"
click at [833, 361] on button "Save" at bounding box center [821, 372] width 92 height 36
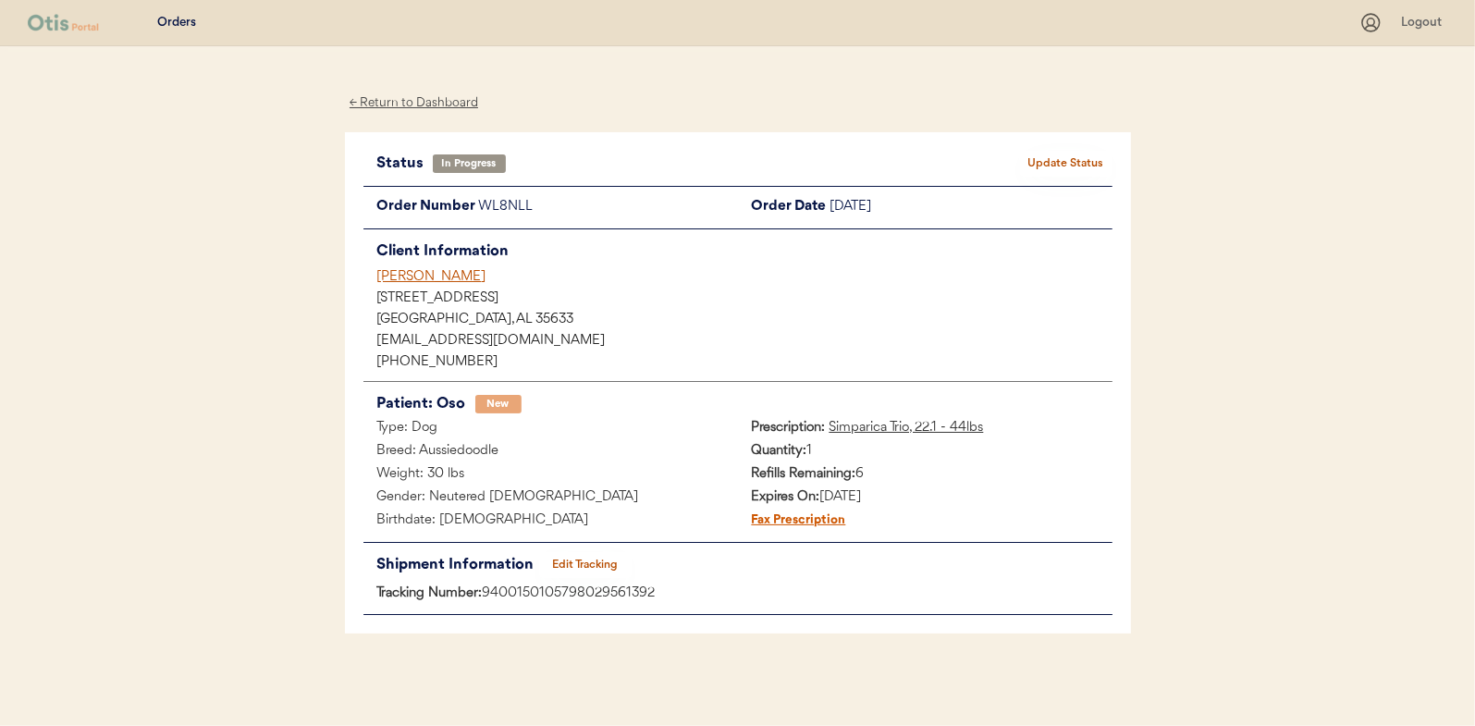
click at [1040, 164] on button "Update Status" at bounding box center [1066, 164] width 92 height 26
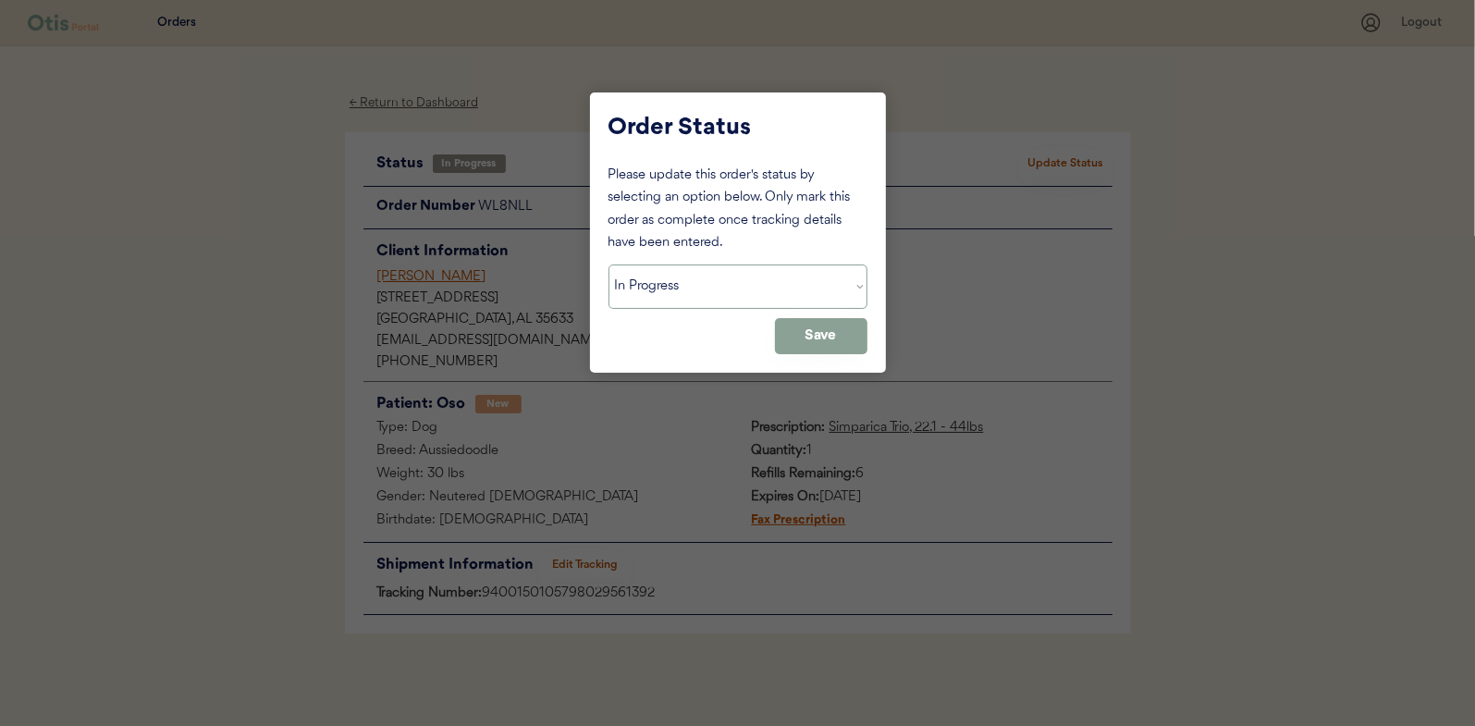
click at [682, 291] on select "Status On Hold New In Progress Complete Pending HW Consent Canceled" at bounding box center [737, 286] width 259 height 44
select select ""complete""
click at [608, 264] on select "Status On Hold New In Progress Complete Pending HW Consent Canceled" at bounding box center [737, 286] width 259 height 44
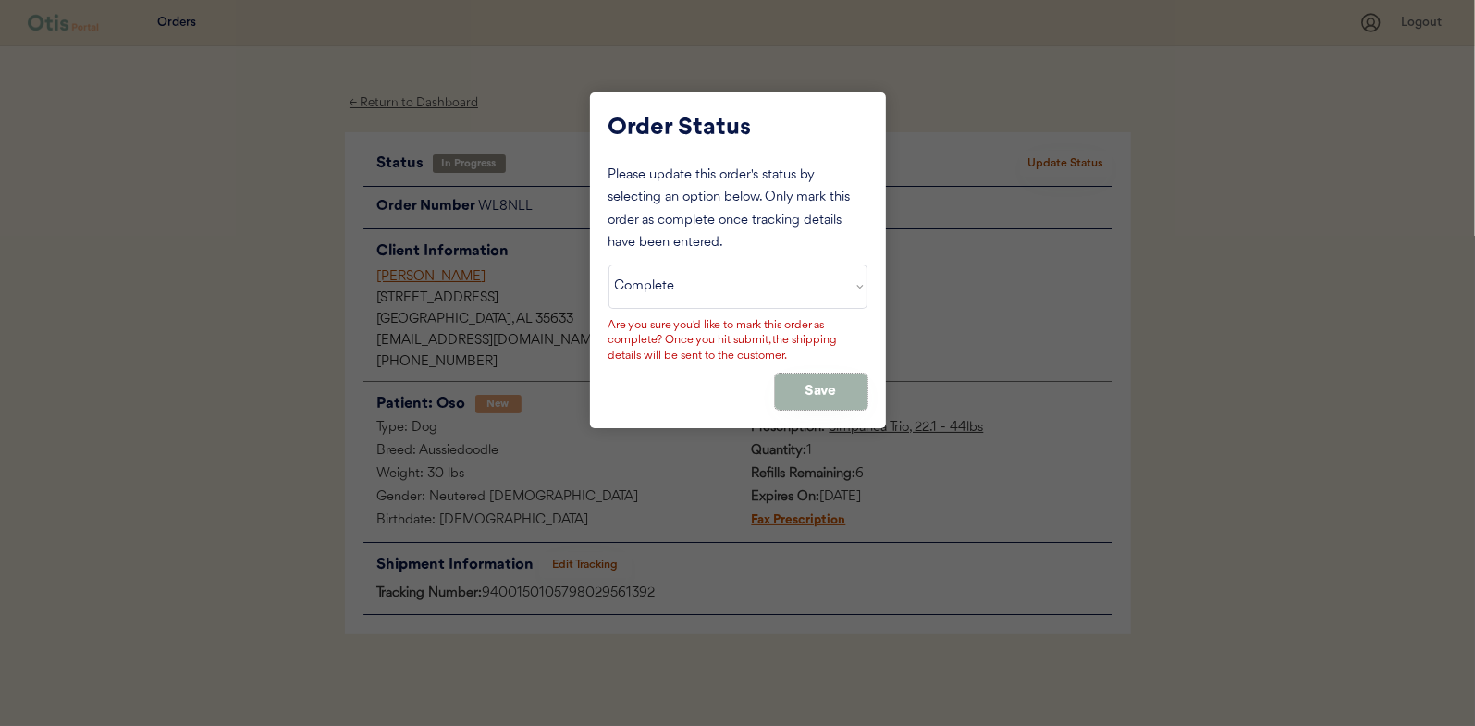
click at [804, 388] on button "Save" at bounding box center [821, 392] width 92 height 36
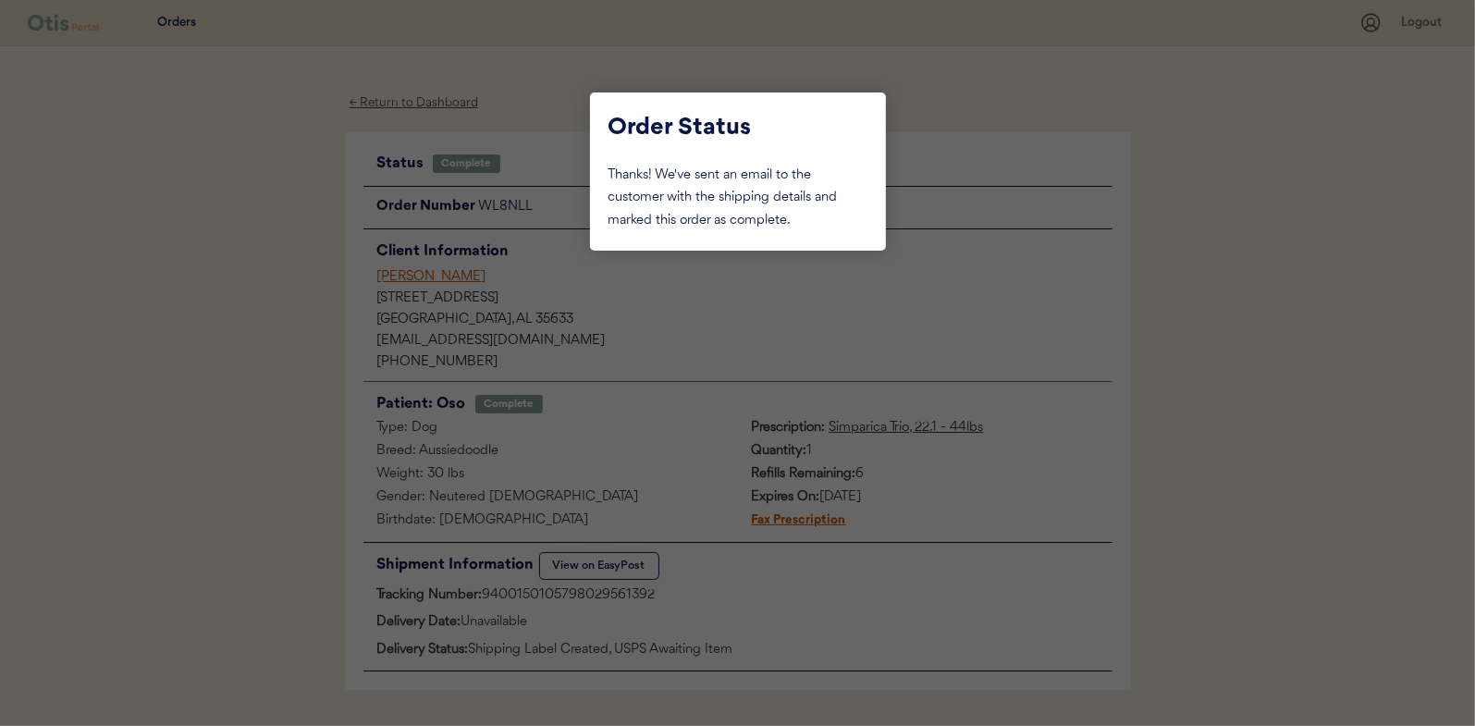
click at [314, 276] on div at bounding box center [737, 363] width 1475 height 726
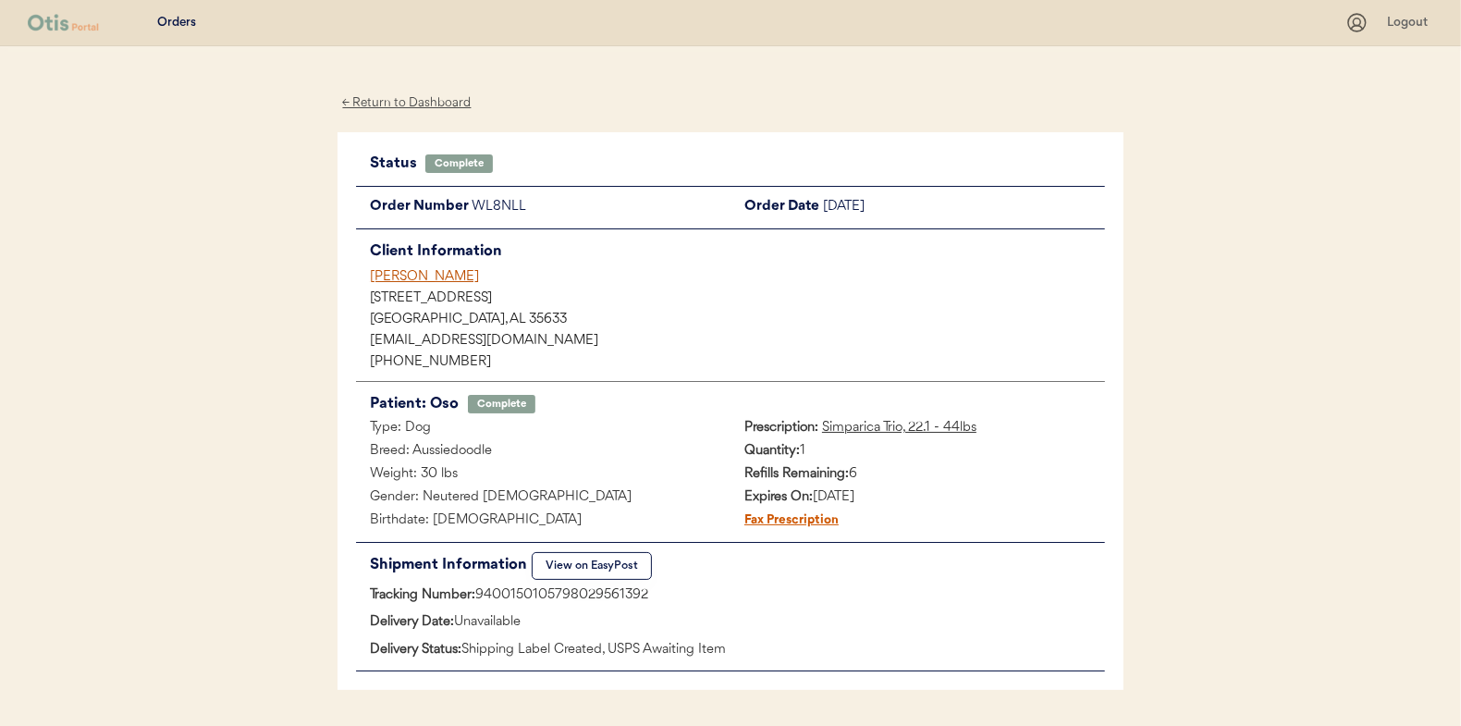
click at [421, 99] on div "← Return to Dashboard" at bounding box center [407, 102] width 139 height 21
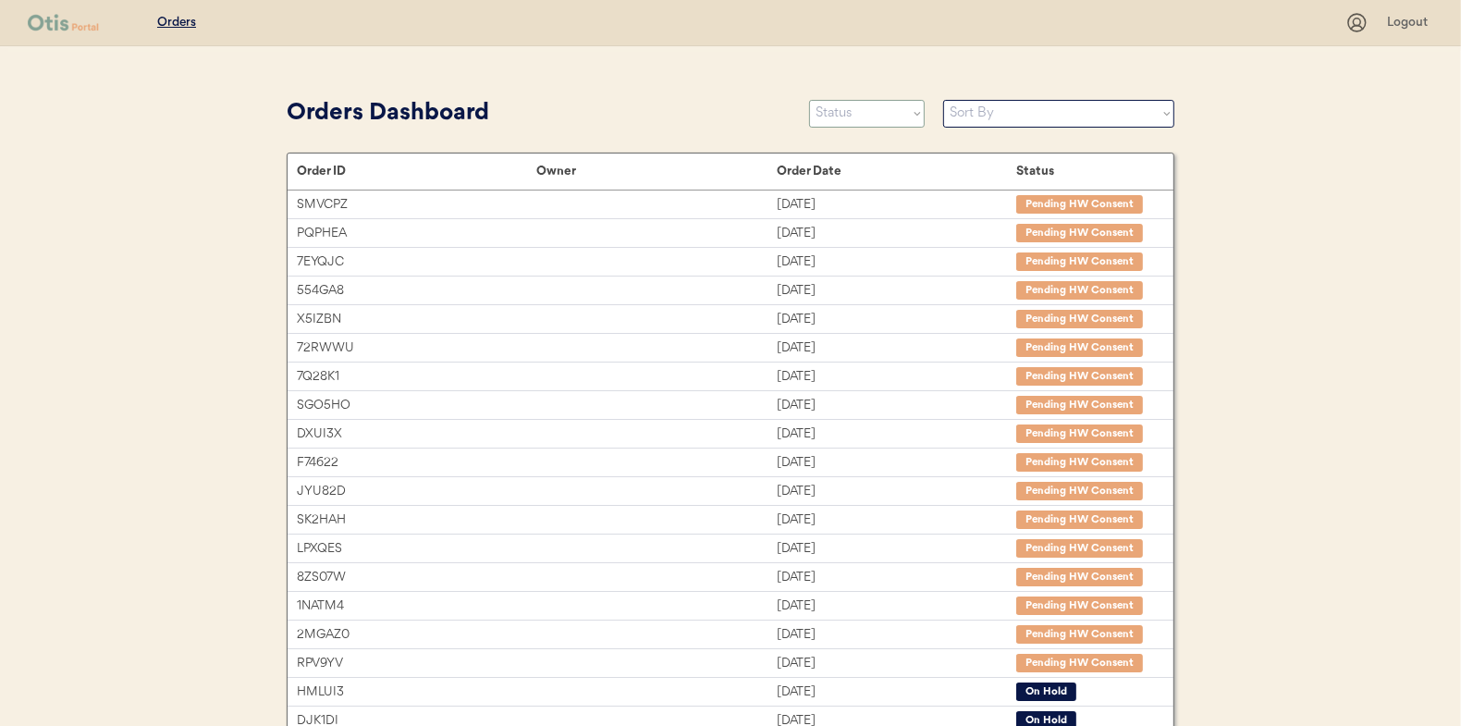
click at [851, 112] on select "Status On Hold New In Progress Complete Pending HW Consent Canceled" at bounding box center [867, 114] width 116 height 28
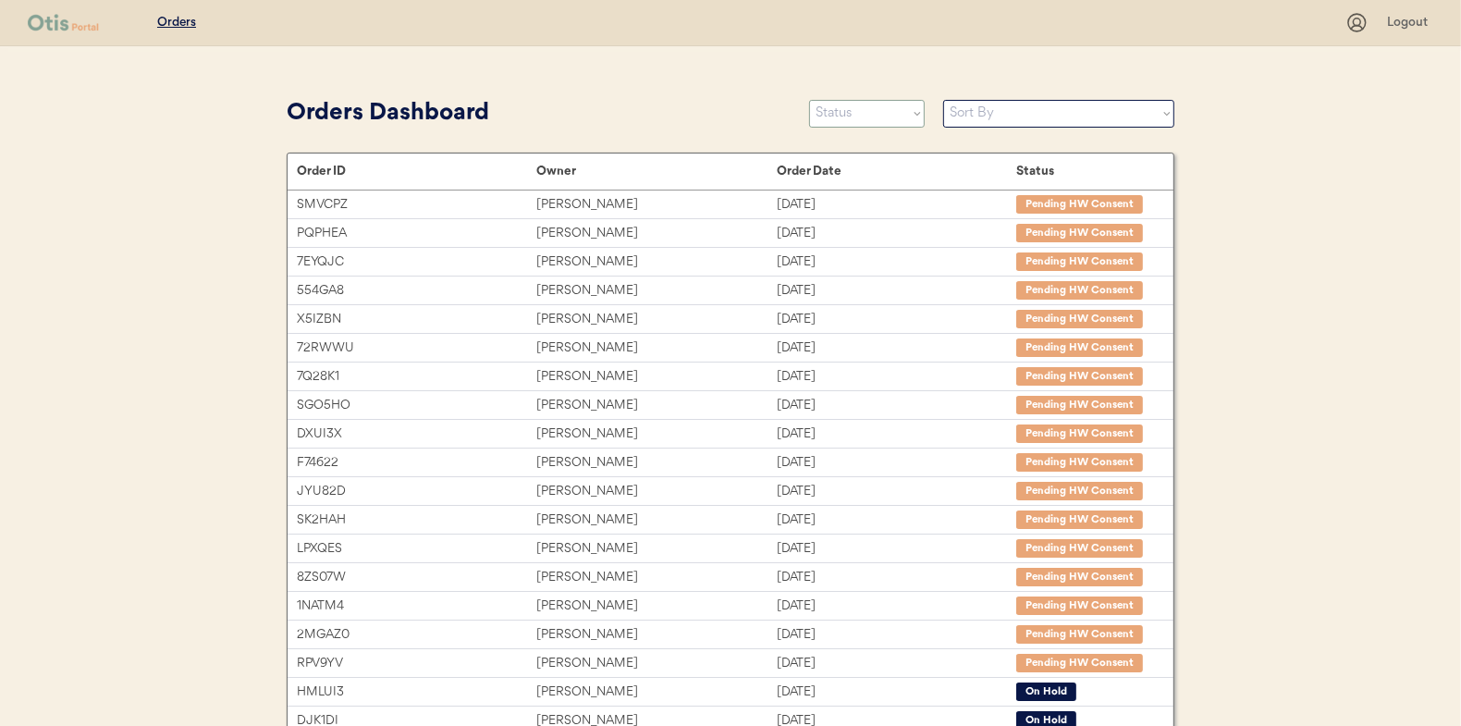
select select ""new""
click at [809, 100] on select "Status On Hold New In Progress Complete Pending HW Consent Canceled" at bounding box center [867, 114] width 116 height 28
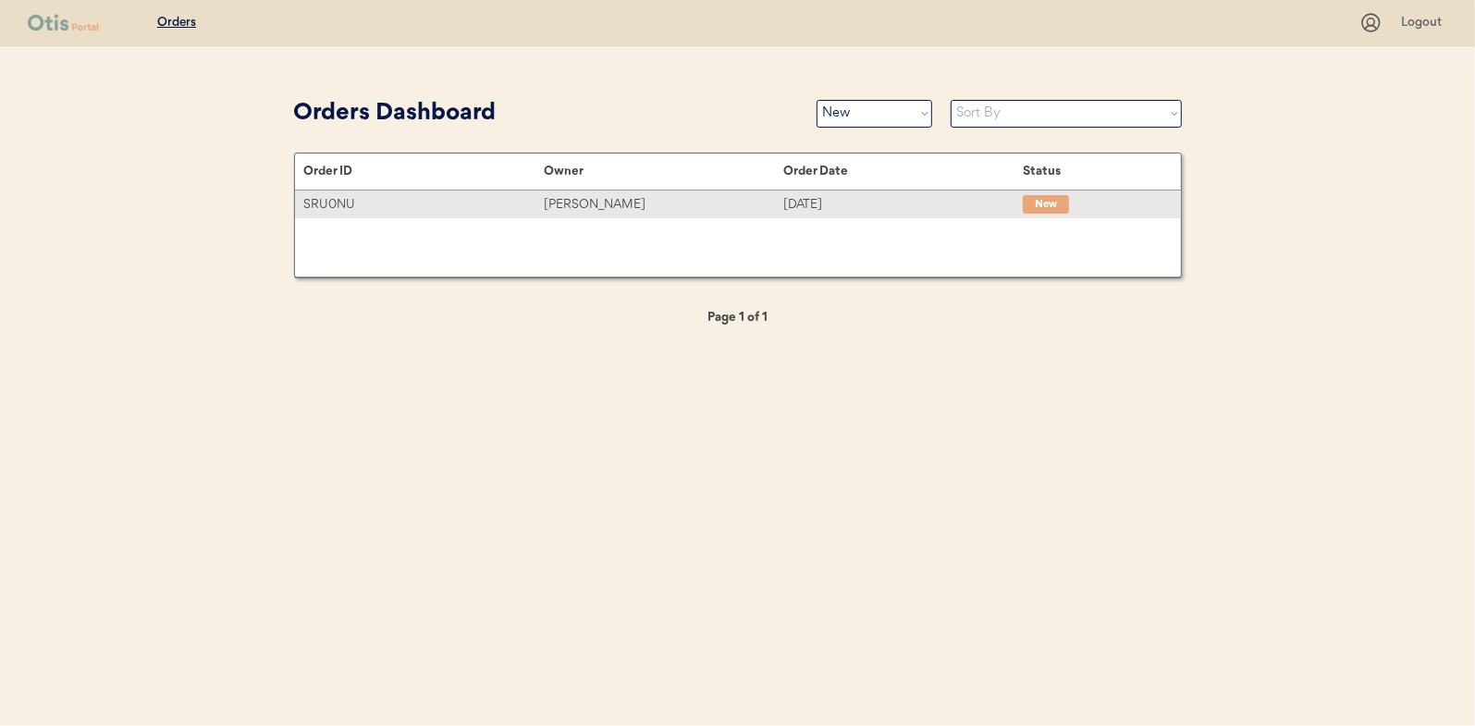
drag, startPoint x: 575, startPoint y: 201, endPoint x: 556, endPoint y: 201, distance: 19.4
click at [575, 201] on div "[PERSON_NAME]" at bounding box center [664, 204] width 240 height 21
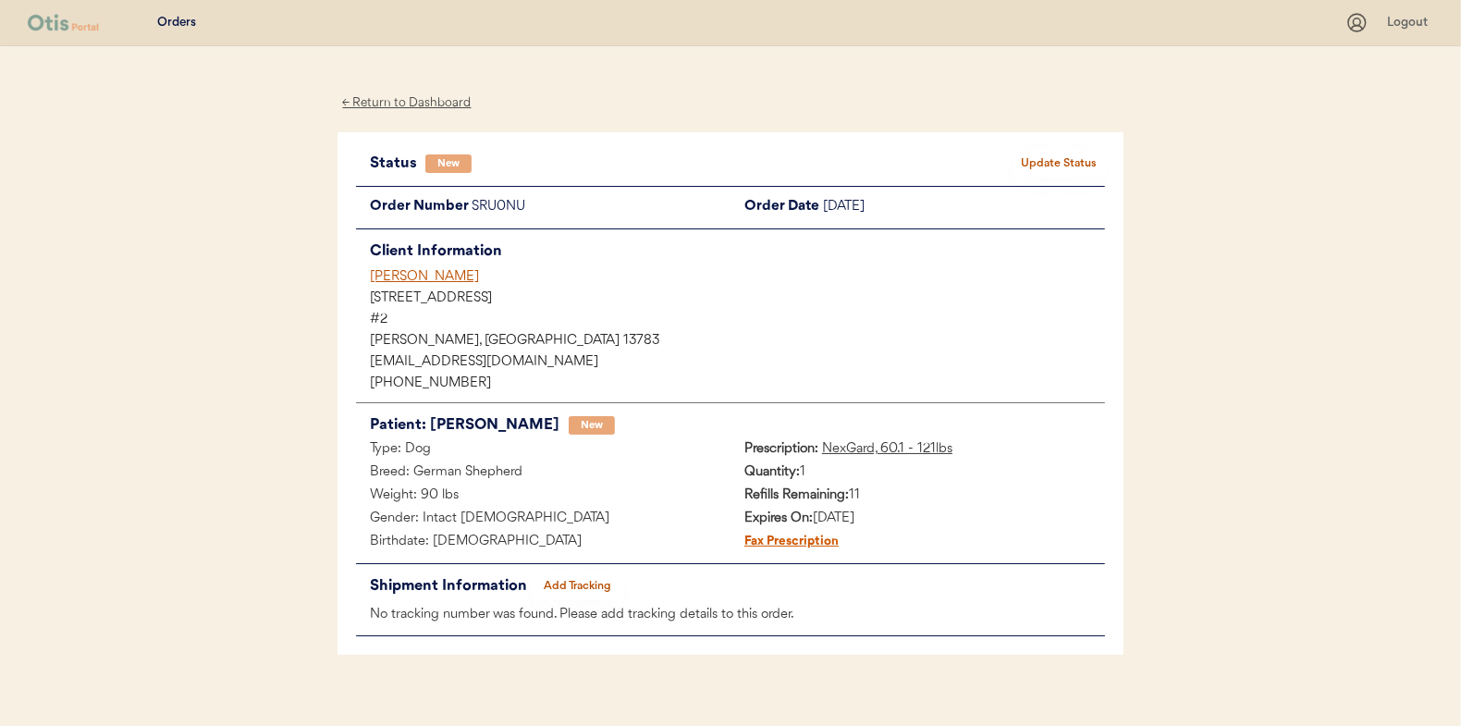
click at [1038, 164] on button "Update Status" at bounding box center [1059, 164] width 92 height 26
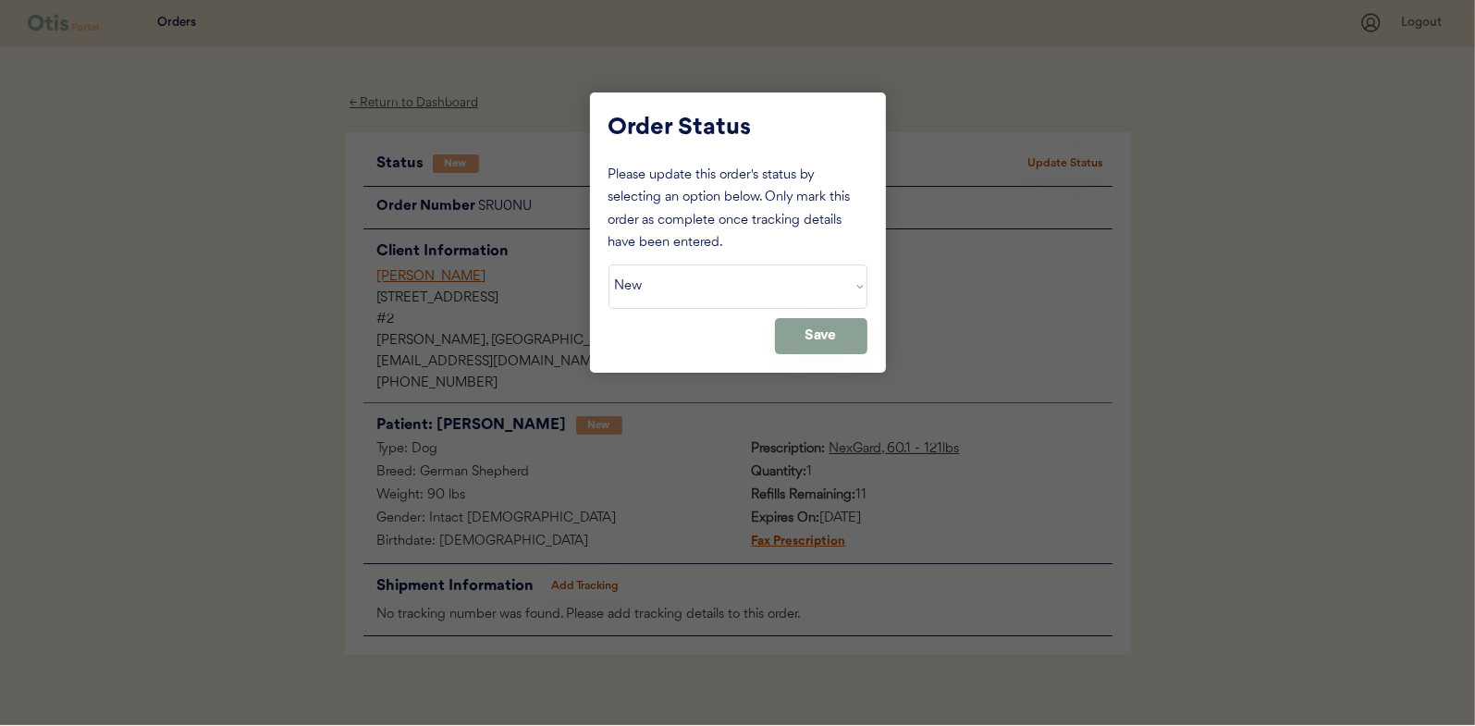
click at [697, 316] on div "Please update this order's status by selecting an option below. Only mark this …" at bounding box center [737, 260] width 259 height 190
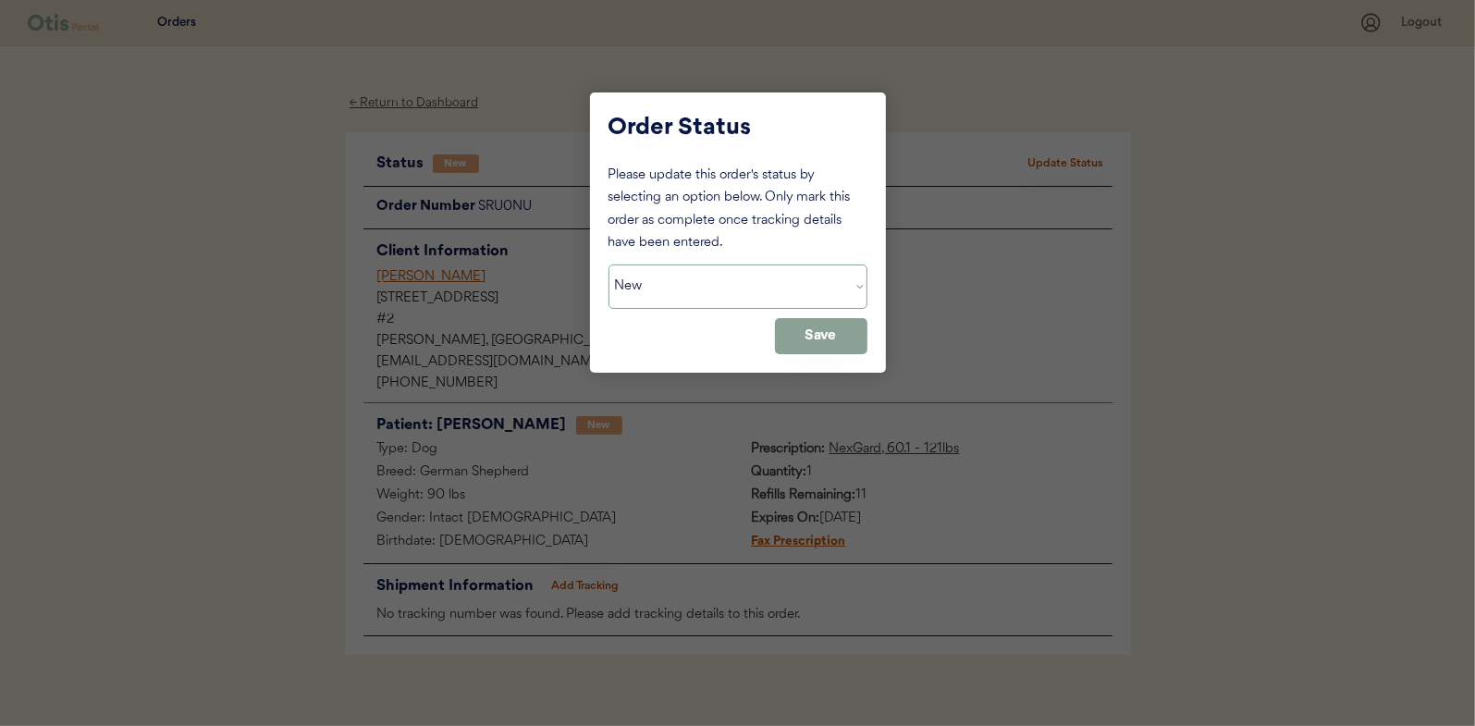
click at [674, 301] on select "Status On Hold New In Progress Complete Pending HW Consent Canceled" at bounding box center [737, 286] width 259 height 44
click at [608, 264] on select "Status On Hold New In Progress Complete Pending HW Consent Canceled" at bounding box center [737, 286] width 259 height 44
drag, startPoint x: 684, startPoint y: 291, endPoint x: 681, endPoint y: 302, distance: 11.7
click at [684, 291] on select "Status On Hold New In Progress Complete Pending HW Consent Canceled" at bounding box center [737, 286] width 259 height 44
select select ""in_progress""
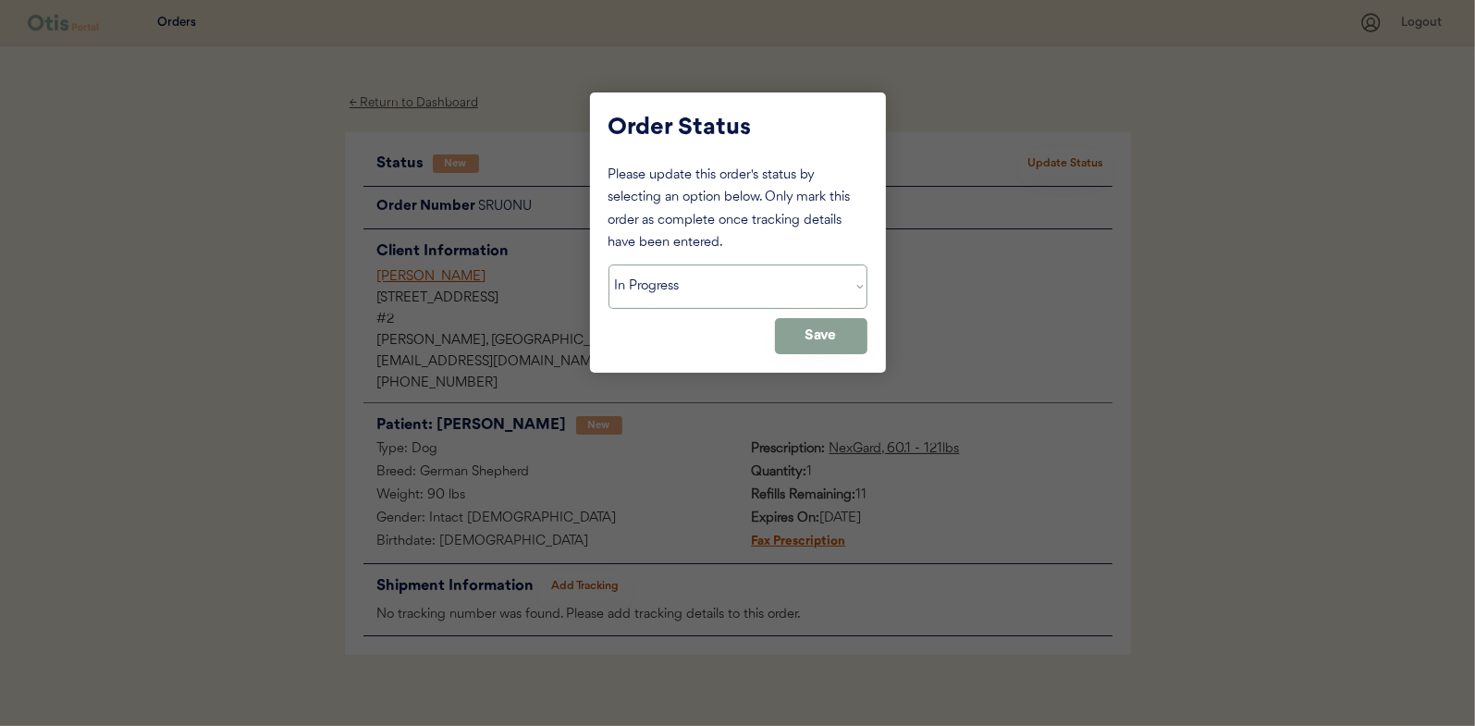
click at [608, 264] on select "Status On Hold New In Progress Complete Pending HW Consent Canceled" at bounding box center [737, 286] width 259 height 44
click at [849, 341] on button "Save" at bounding box center [821, 336] width 92 height 36
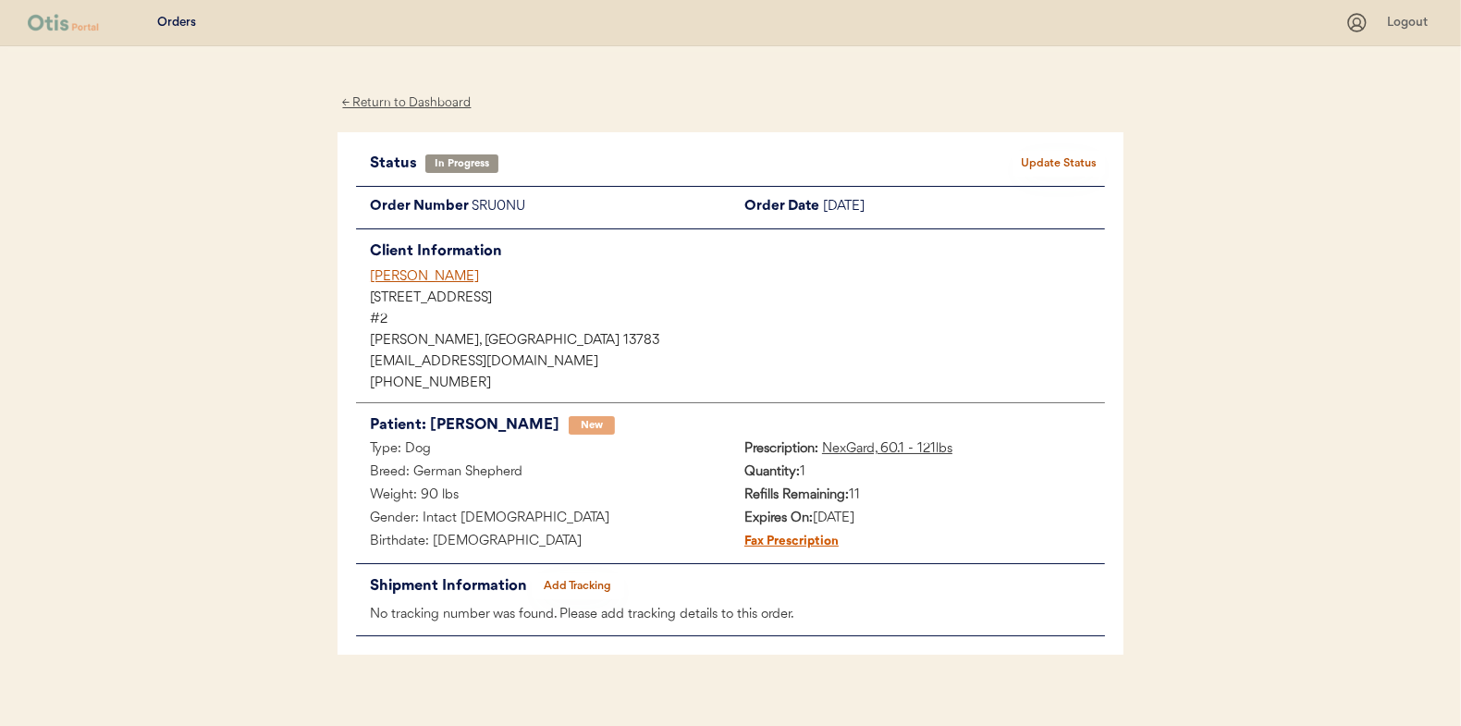
click at [408, 104] on div "← Return to Dashboard" at bounding box center [407, 102] width 139 height 21
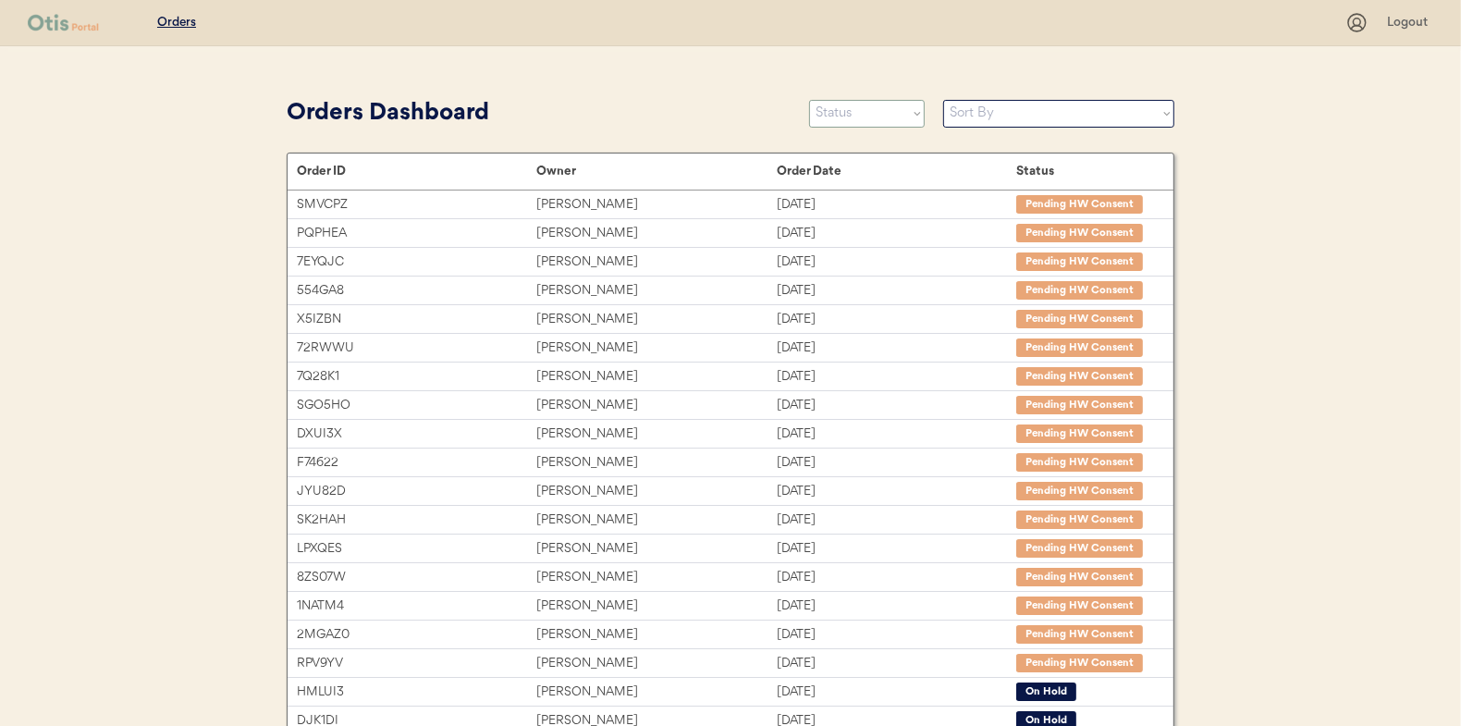
click at [863, 116] on select "Status On Hold New In Progress Complete Pending HW Consent Canceled" at bounding box center [867, 114] width 116 height 28
select select ""new""
click at [809, 100] on select "Status On Hold New In Progress Complete Pending HW Consent Canceled" at bounding box center [867, 114] width 116 height 28
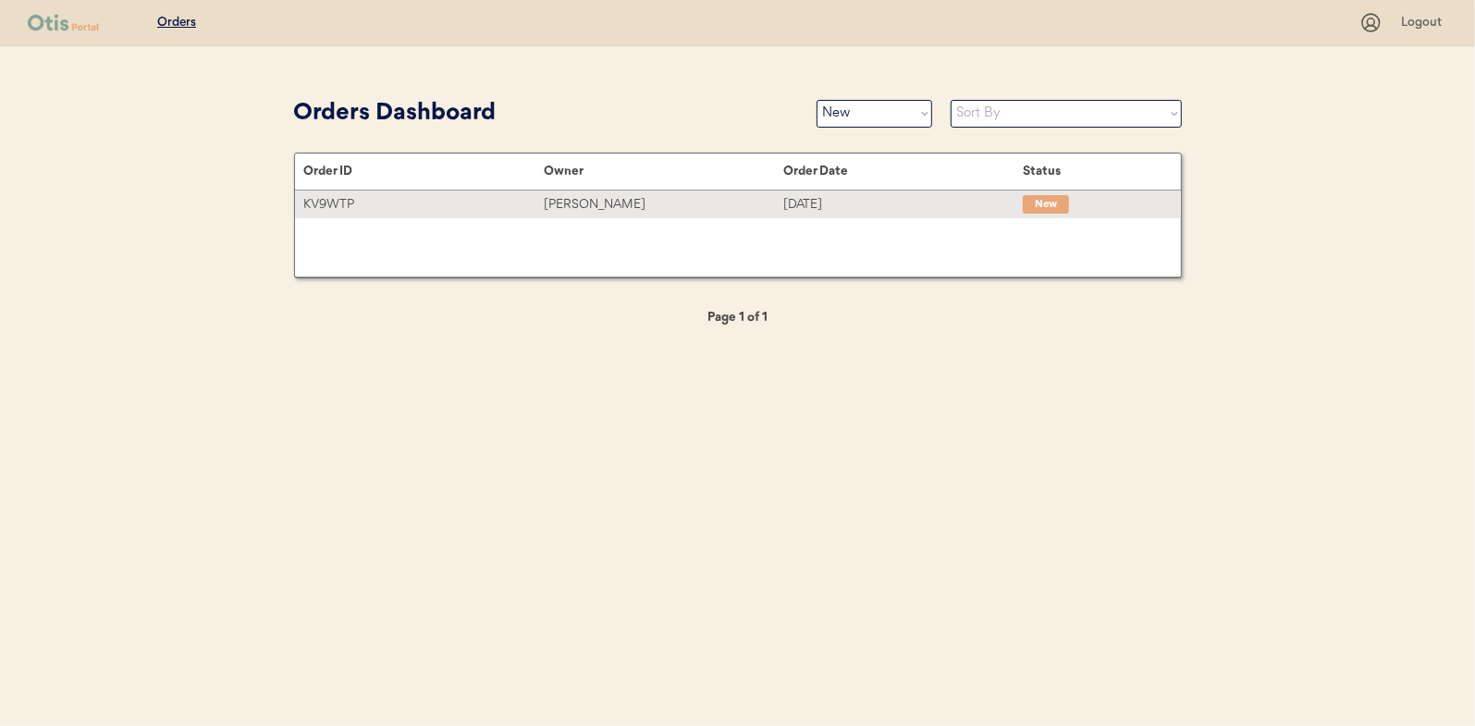
drag, startPoint x: 566, startPoint y: 203, endPoint x: 484, endPoint y: 204, distance: 82.3
click at [566, 203] on div "Valencia Terrell" at bounding box center [664, 204] width 240 height 21
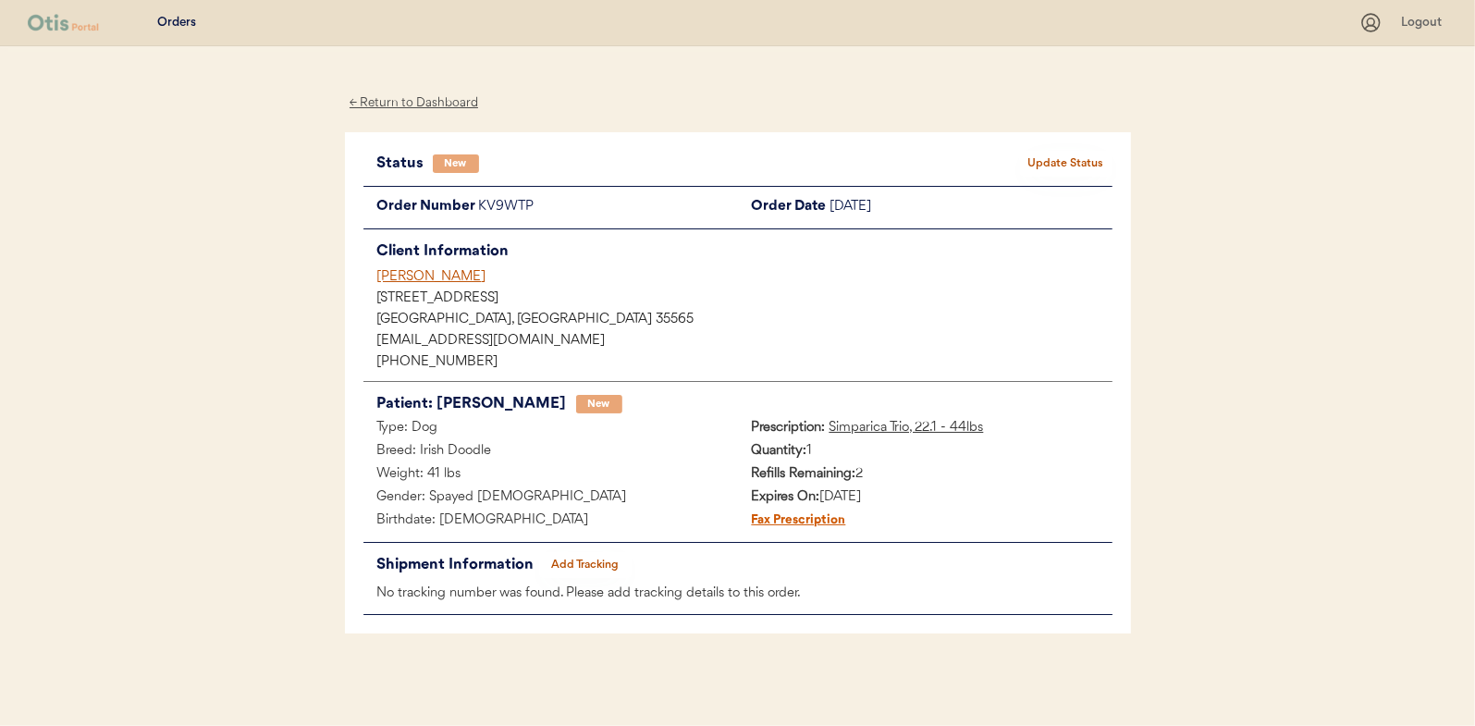
click at [1073, 157] on button "Update Status" at bounding box center [1066, 164] width 92 height 26
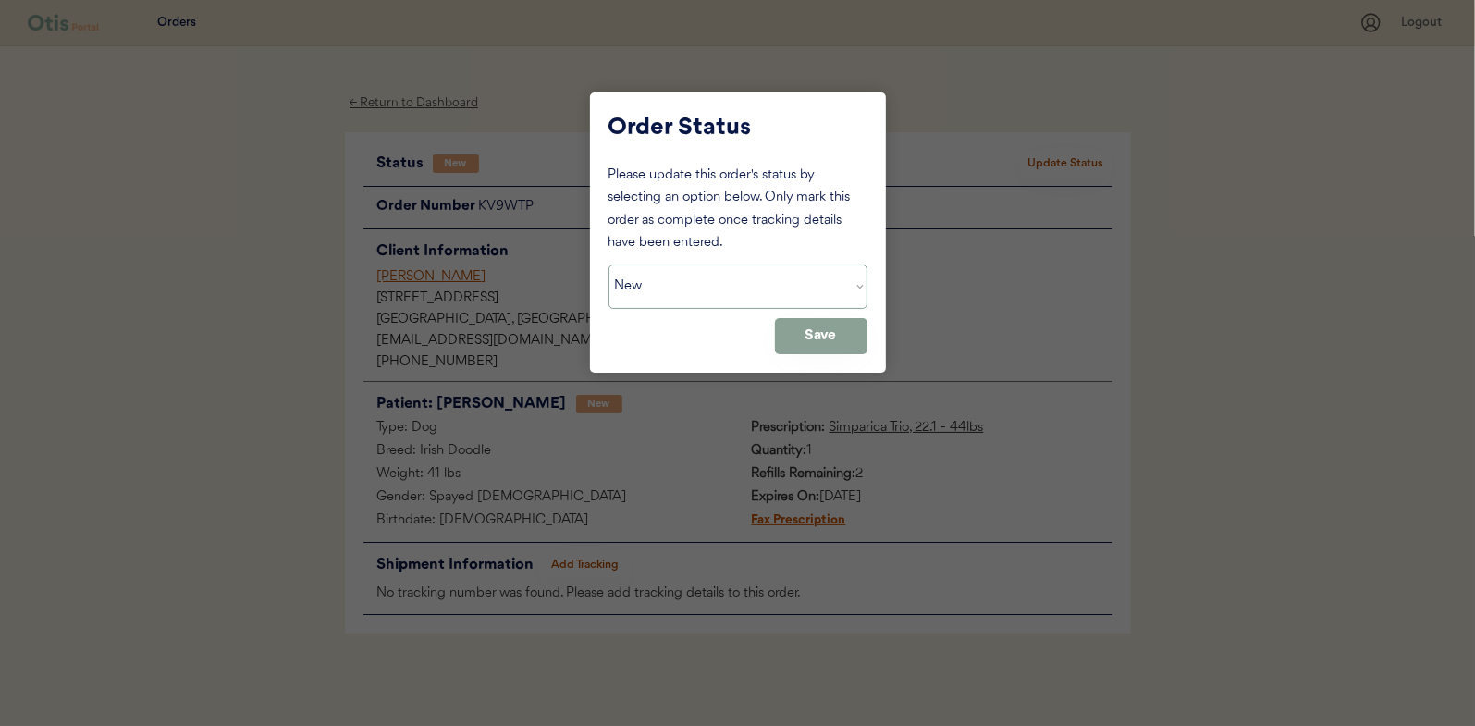
click at [659, 287] on select "Status On Hold New In Progress Complete Pending HW Consent Canceled" at bounding box center [737, 286] width 259 height 44
select select ""in_progress""
click at [608, 264] on select "Status On Hold New In Progress Complete Pending HW Consent Canceled" at bounding box center [737, 286] width 259 height 44
click at [818, 319] on button "Save" at bounding box center [821, 336] width 92 height 36
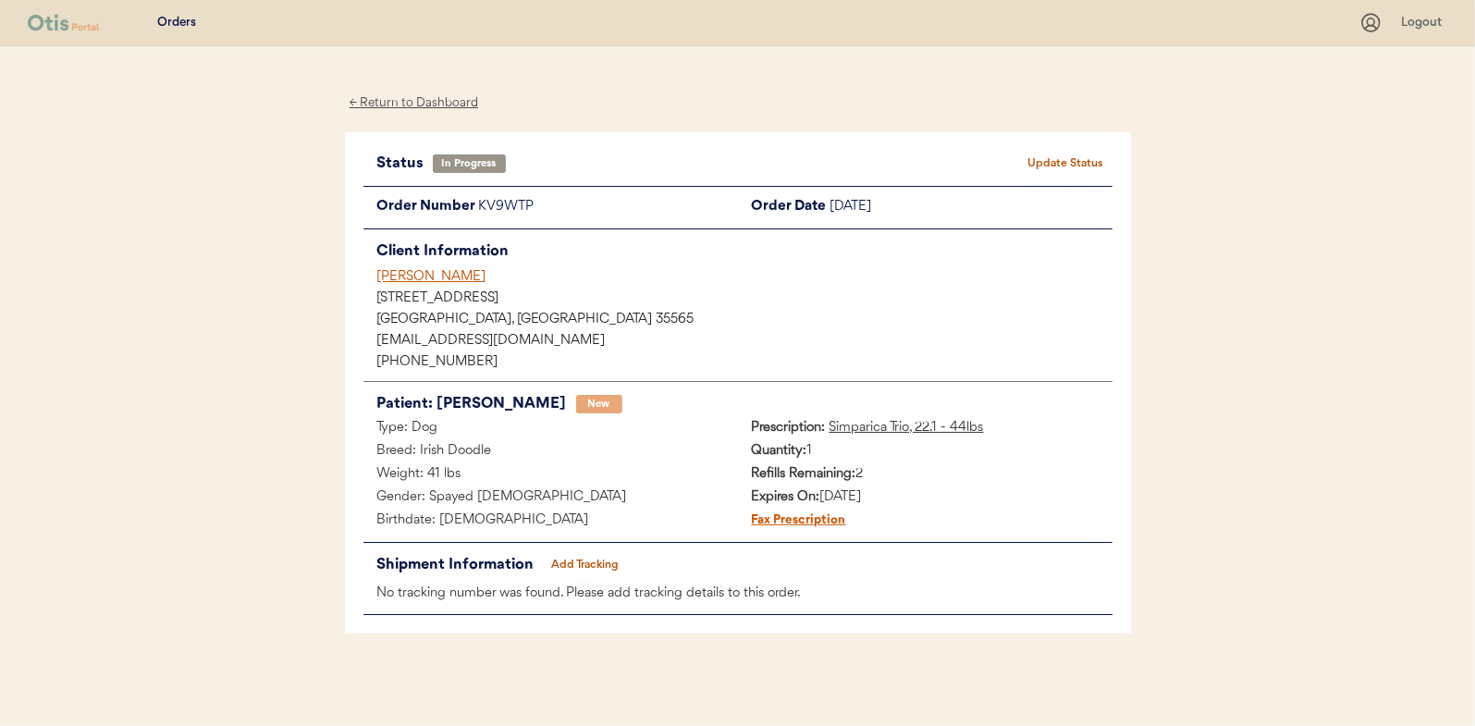
click at [407, 100] on div "← Return to Dashboard" at bounding box center [414, 102] width 139 height 21
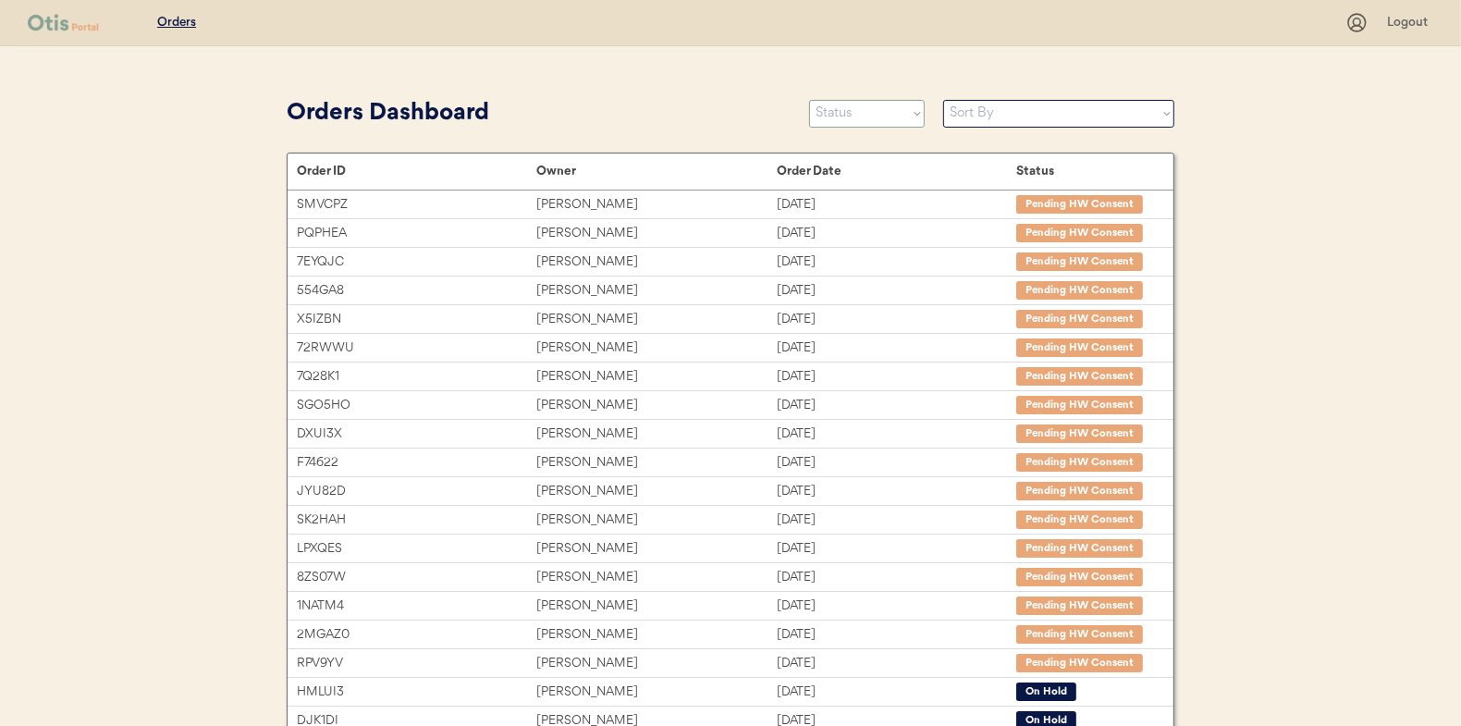
click at [850, 118] on select "Status On Hold New In Progress Complete Pending HW Consent Canceled" at bounding box center [867, 114] width 116 height 28
select select ""new""
click at [809, 100] on select "Status On Hold New In Progress Complete Pending HW Consent Canceled" at bounding box center [867, 114] width 116 height 28
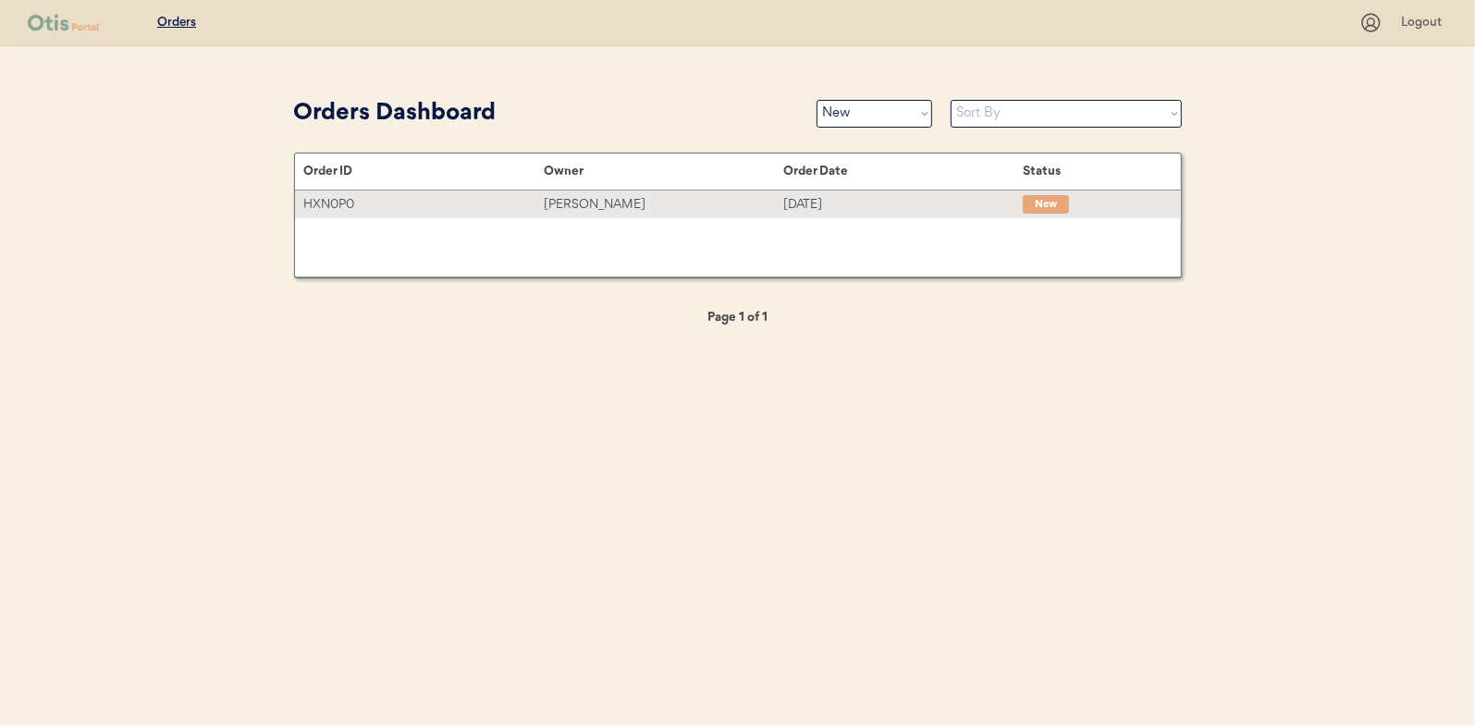
click at [585, 194] on div "David Butler" at bounding box center [664, 204] width 240 height 21
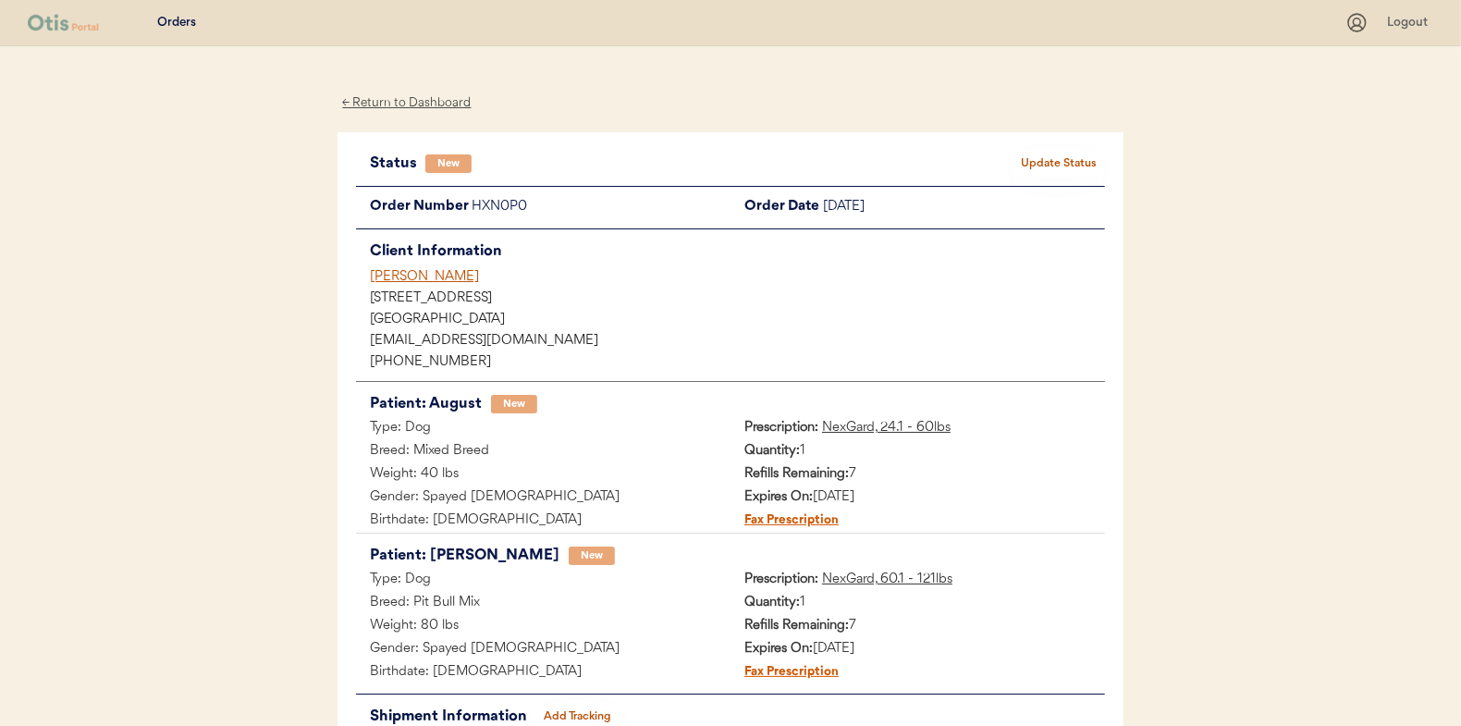
click at [1062, 165] on button "Update Status" at bounding box center [1059, 164] width 92 height 26
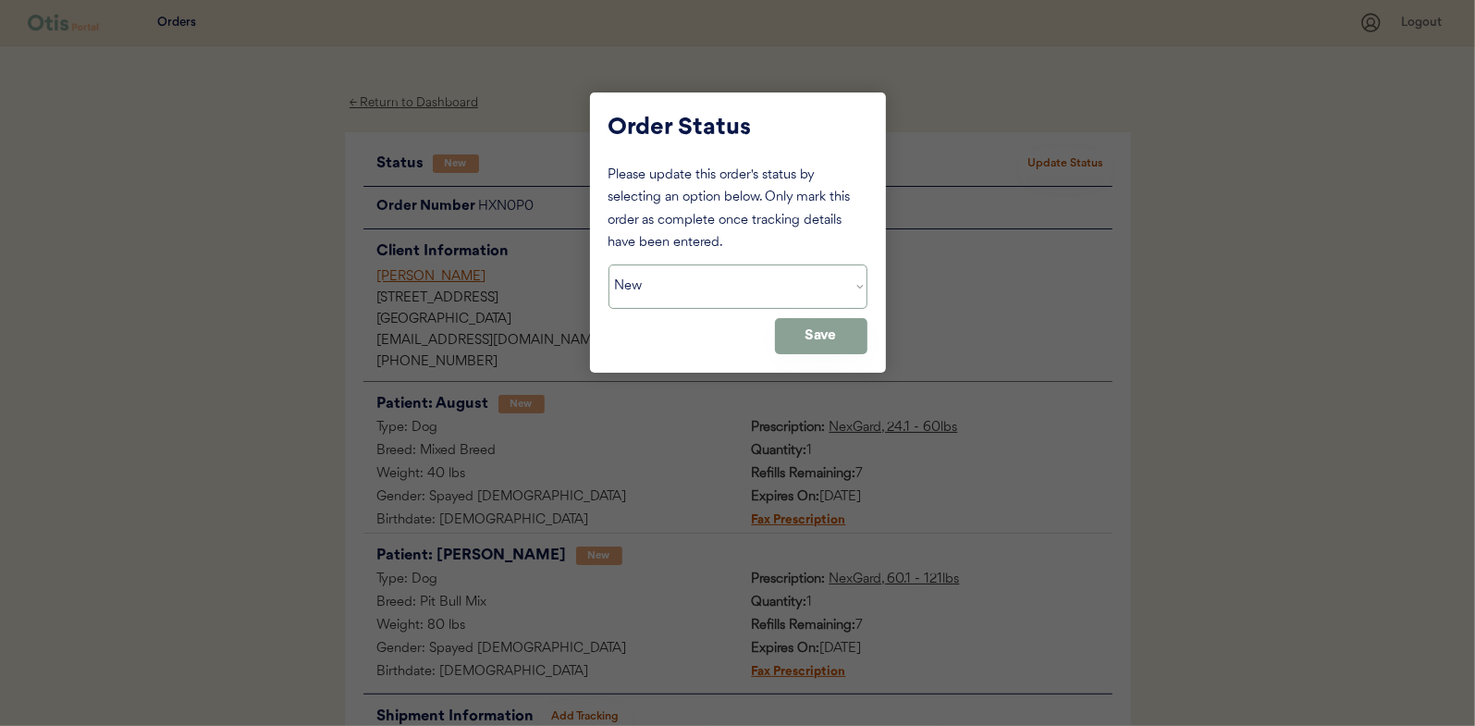
click at [775, 266] on select "Status On Hold New In Progress Complete Pending HW Consent Canceled" at bounding box center [737, 286] width 259 height 44
select select ""in_progress""
click at [608, 264] on select "Status On Hold New In Progress Complete Pending HW Consent Canceled" at bounding box center [737, 286] width 259 height 44
click at [829, 336] on button "Save" at bounding box center [821, 336] width 92 height 36
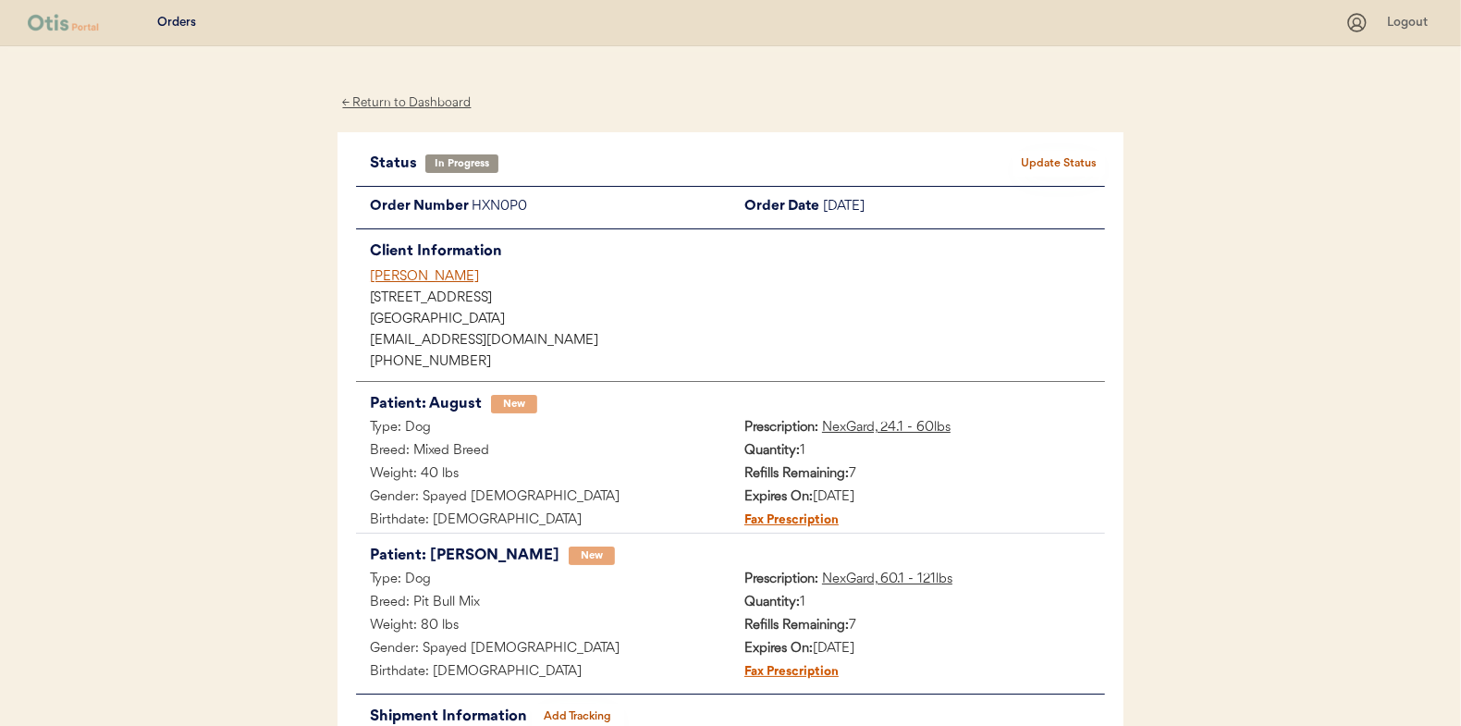
click at [424, 94] on div "← Return to Dashboard" at bounding box center [407, 102] width 139 height 21
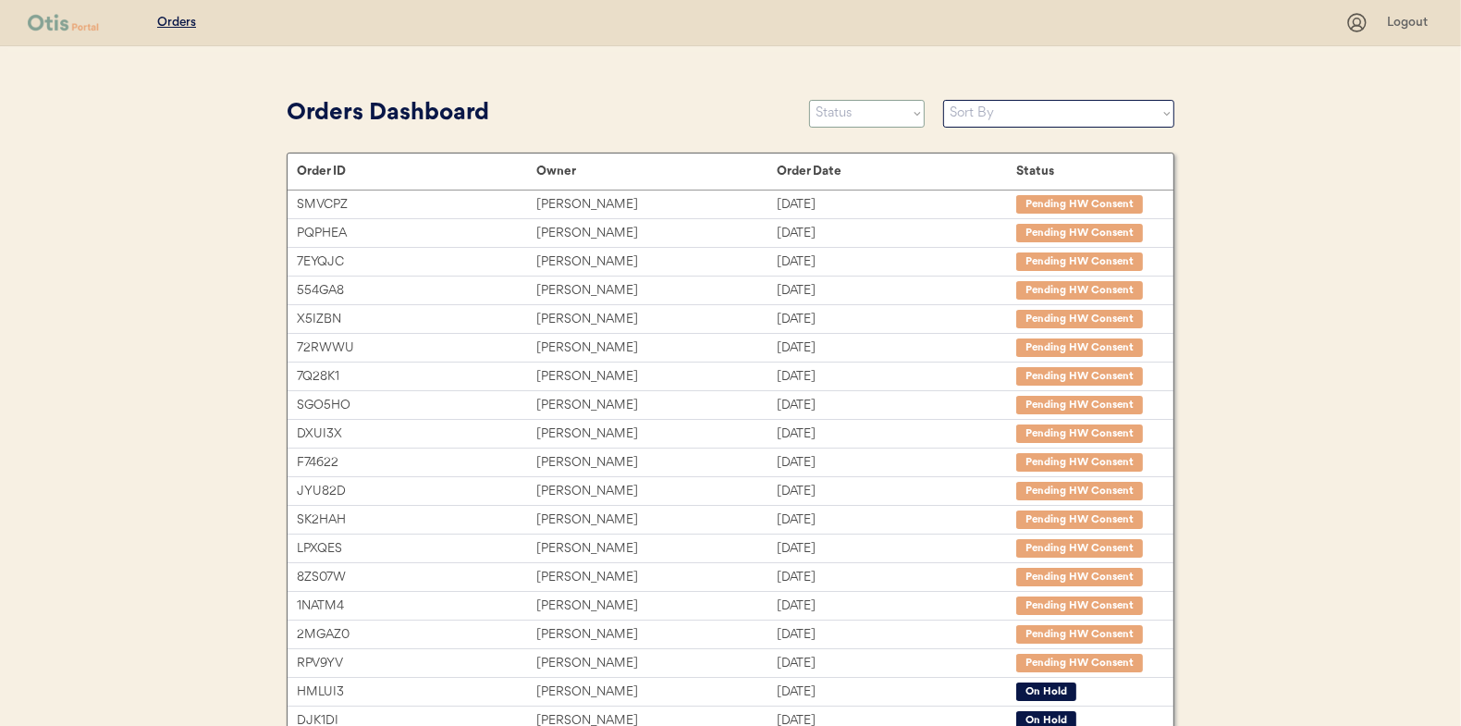
click at [854, 118] on select "Status On Hold New In Progress Complete Pending HW Consent Canceled" at bounding box center [867, 114] width 116 height 28
select select ""new""
click at [809, 100] on select "Status On Hold New In Progress Complete Pending HW Consent Canceled" at bounding box center [867, 114] width 116 height 28
